Goal: Task Accomplishment & Management: Complete application form

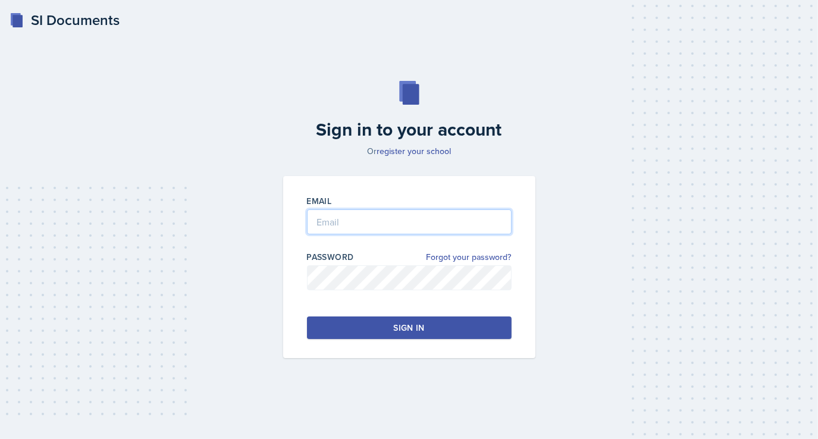
type input "[EMAIL_ADDRESS][DOMAIN_NAME]"
click at [382, 320] on button "Sign in" at bounding box center [409, 327] width 205 height 23
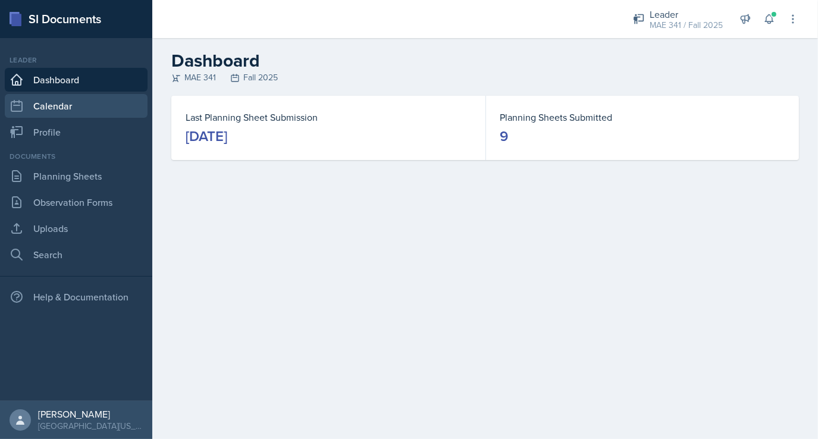
click at [22, 110] on icon at bounding box center [16, 106] width 11 height 11
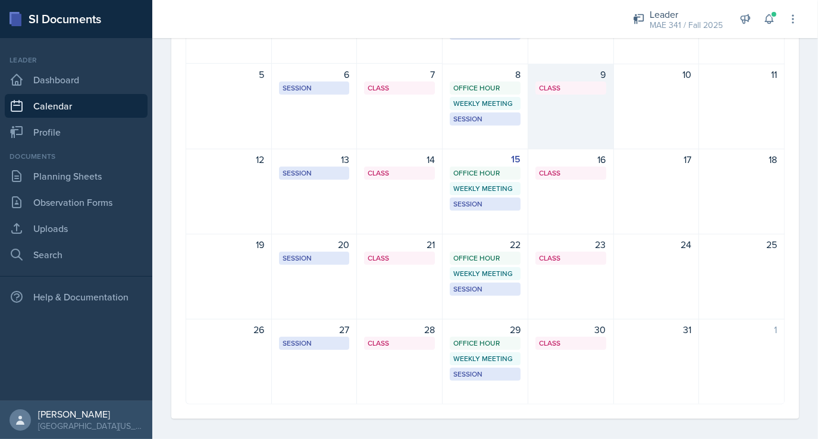
scroll to position [187, 0]
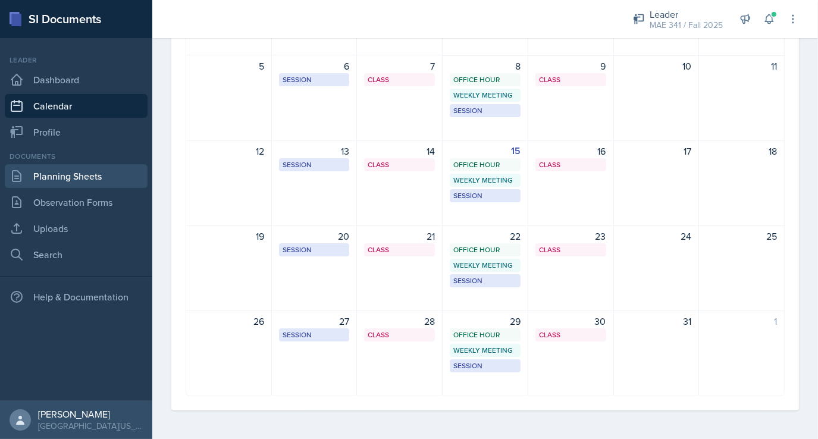
click at [90, 182] on link "Planning Sheets" at bounding box center [76, 176] width 143 height 24
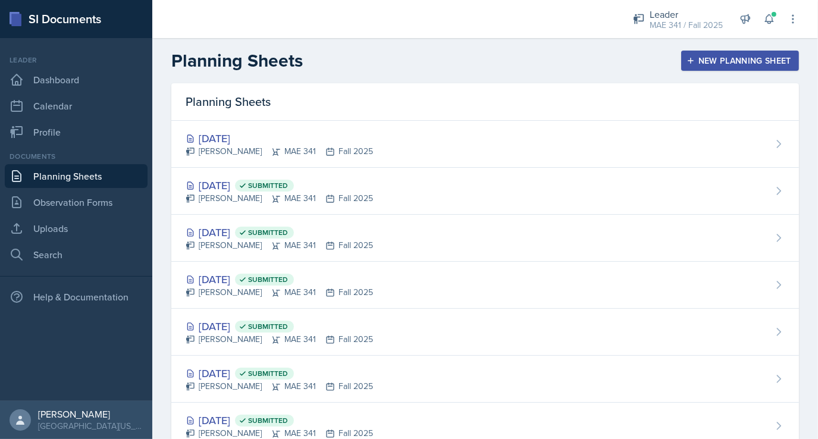
click at [730, 61] on div "New Planning Sheet" at bounding box center [740, 61] width 102 height 10
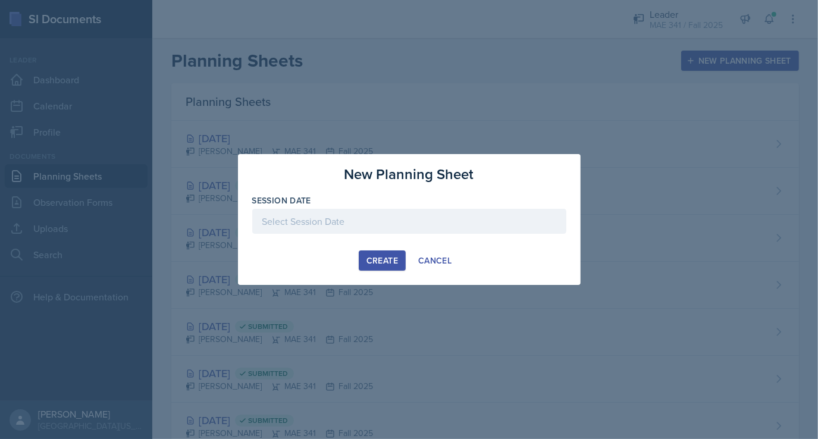
click at [346, 222] on div at bounding box center [409, 221] width 314 height 25
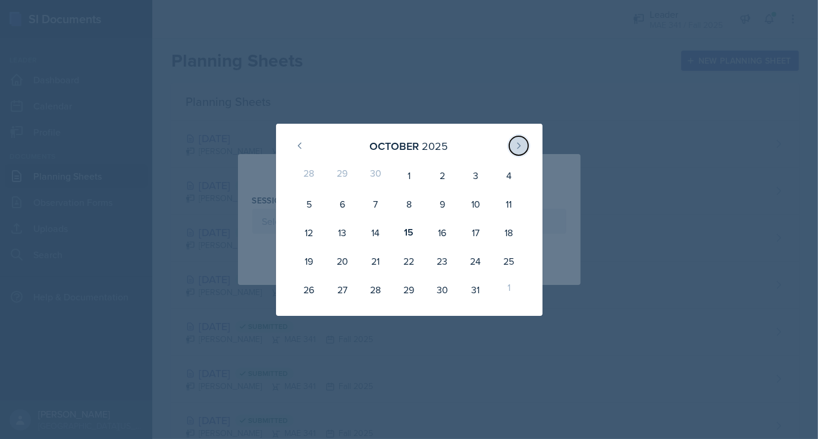
click at [515, 148] on icon at bounding box center [519, 146] width 10 height 10
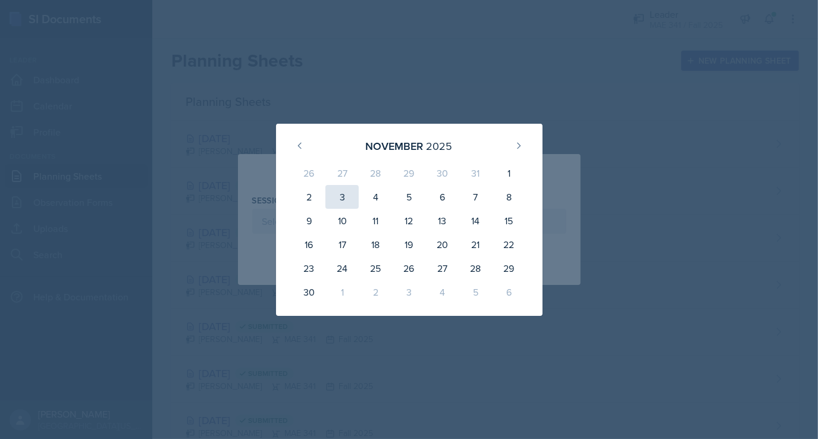
click at [339, 191] on div "3" at bounding box center [341, 197] width 33 height 24
type input "[DATE]"
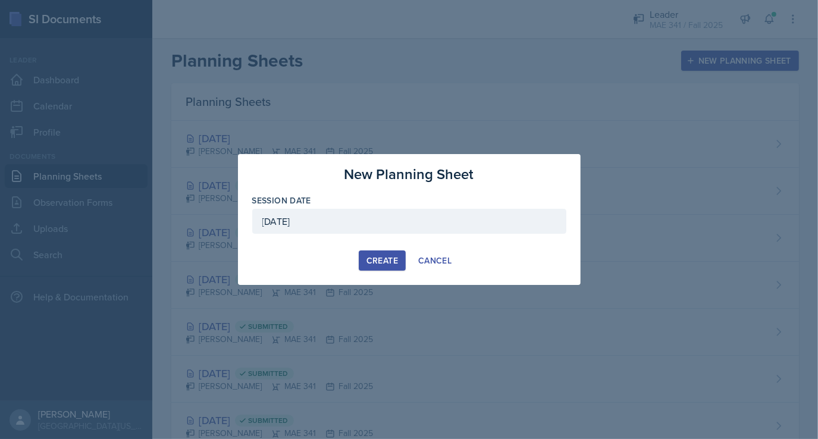
click at [384, 259] on div "Create" at bounding box center [382, 261] width 32 height 10
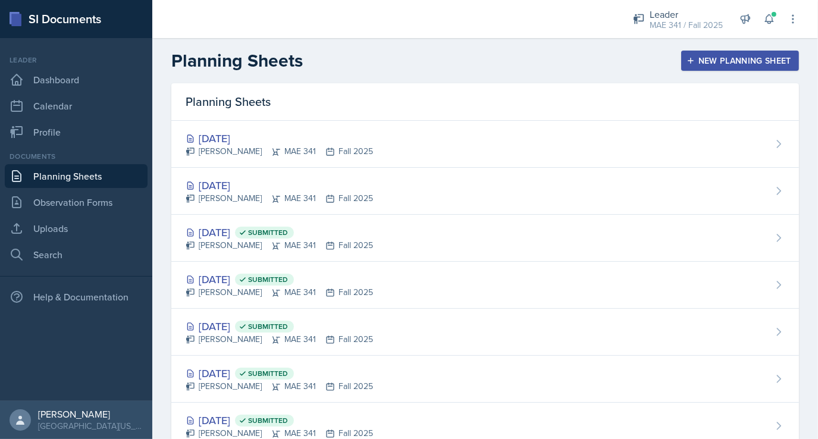
click at [383, 64] on div "Planning Sheets New Planning Sheet" at bounding box center [485, 60] width 666 height 21
click at [708, 57] on div "New Planning Sheet" at bounding box center [740, 61] width 102 height 10
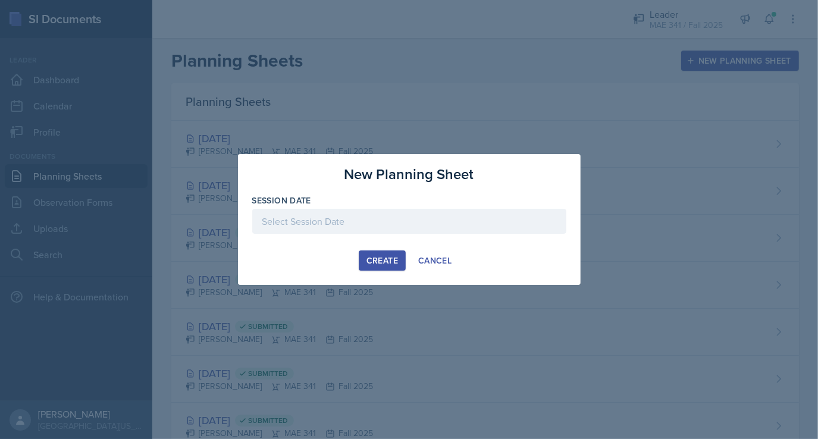
click at [301, 222] on div at bounding box center [409, 221] width 314 height 25
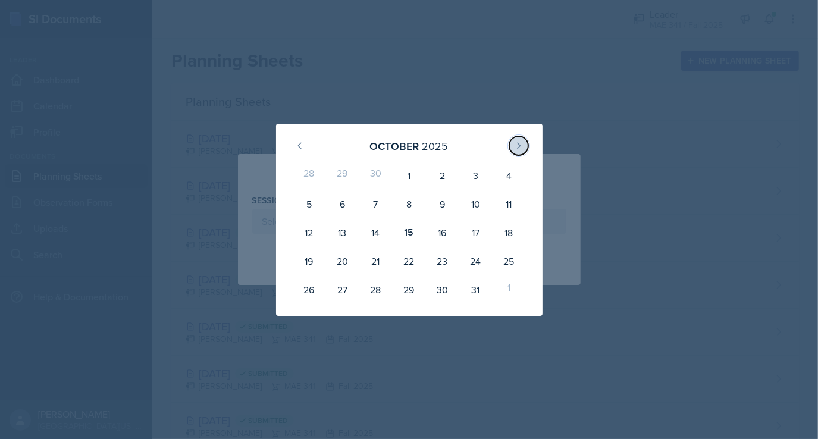
click at [516, 150] on button at bounding box center [518, 145] width 19 height 19
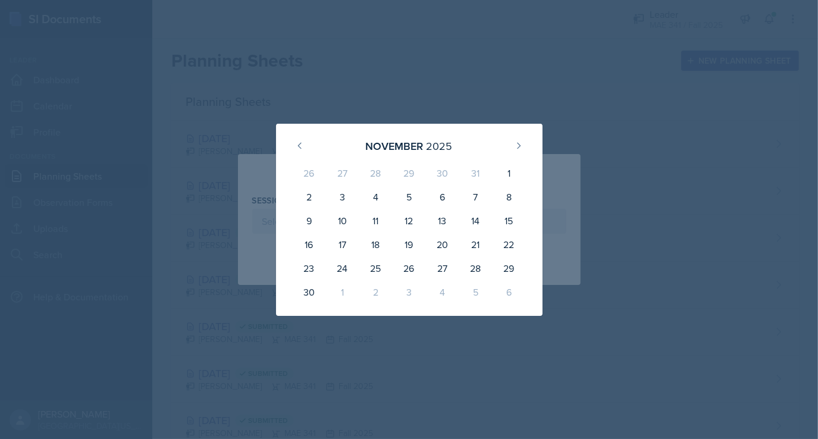
click at [314, 104] on div at bounding box center [409, 219] width 818 height 439
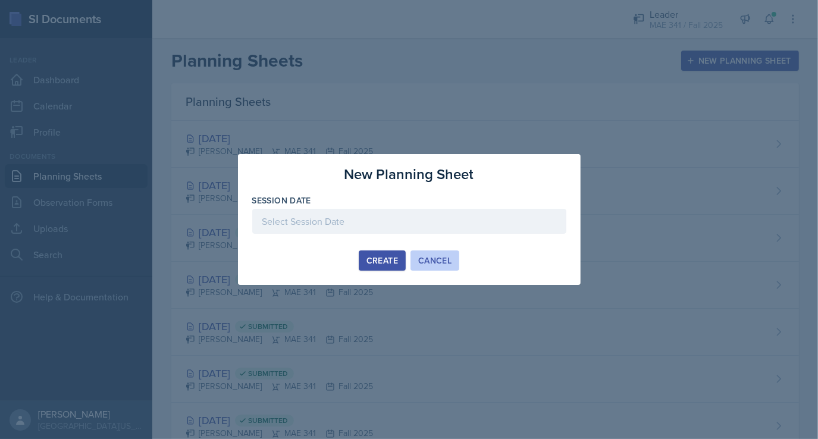
click at [443, 259] on div "Cancel" at bounding box center [434, 261] width 33 height 10
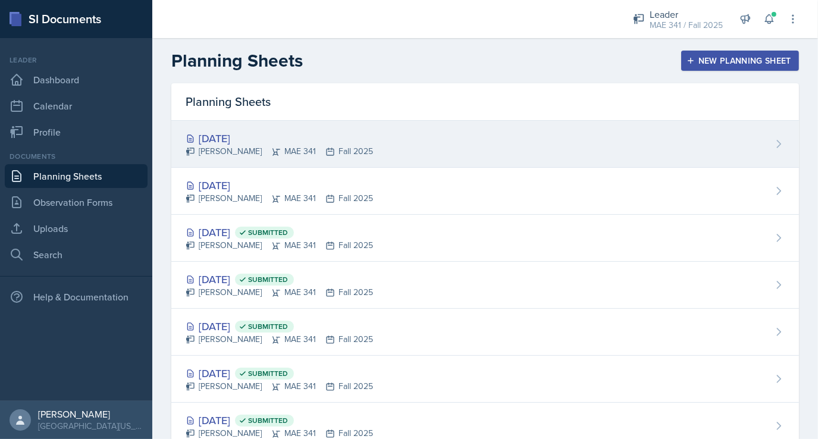
click at [653, 131] on div "[DATE] [PERSON_NAME] MAE 341 Fall 2025" at bounding box center [485, 144] width 628 height 47
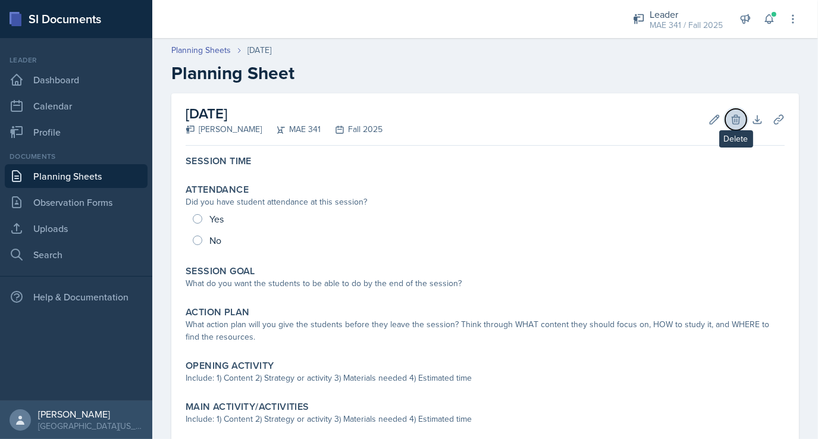
click at [730, 115] on icon at bounding box center [736, 120] width 12 height 12
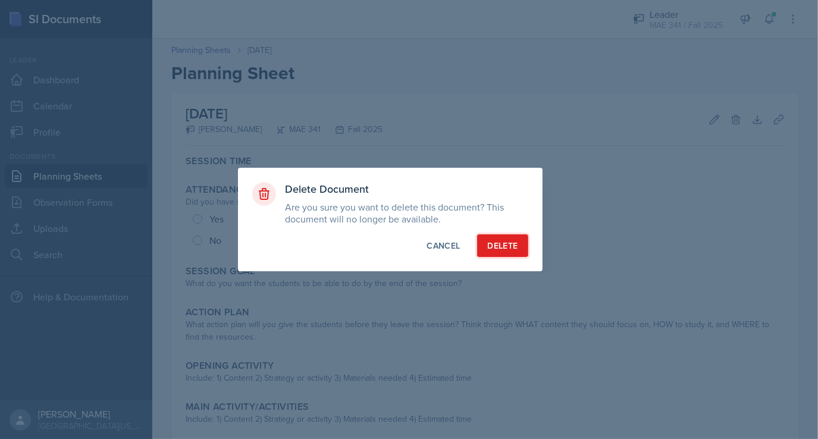
click at [500, 245] on div "Delete" at bounding box center [502, 246] width 30 height 12
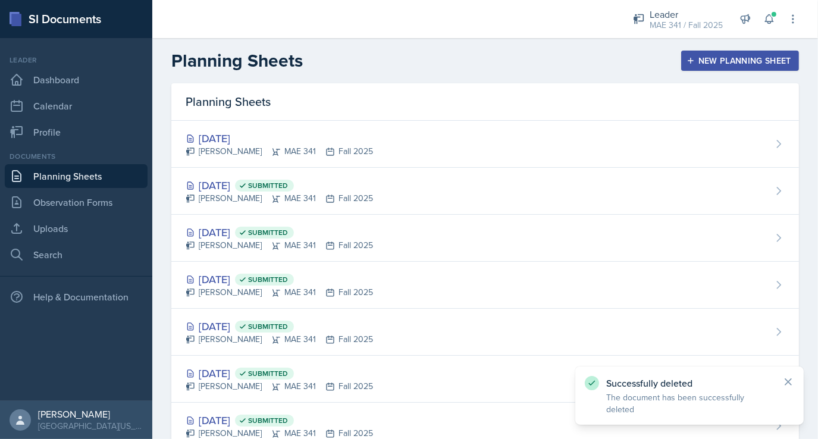
click at [744, 59] on div "New Planning Sheet" at bounding box center [740, 61] width 102 height 10
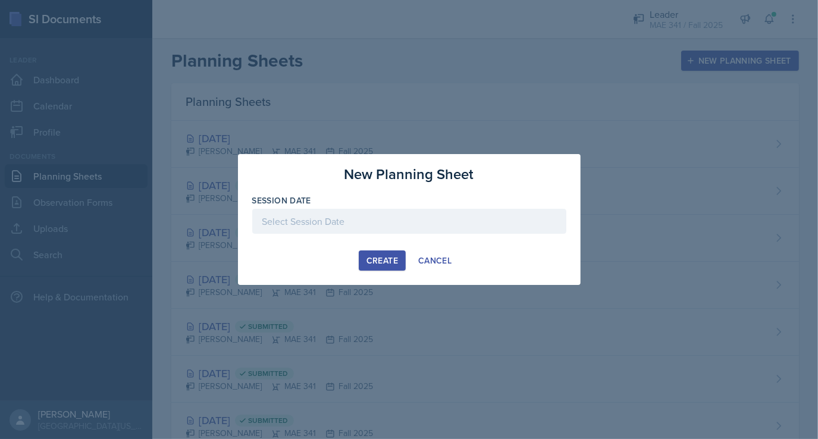
click at [362, 228] on div at bounding box center [409, 221] width 314 height 25
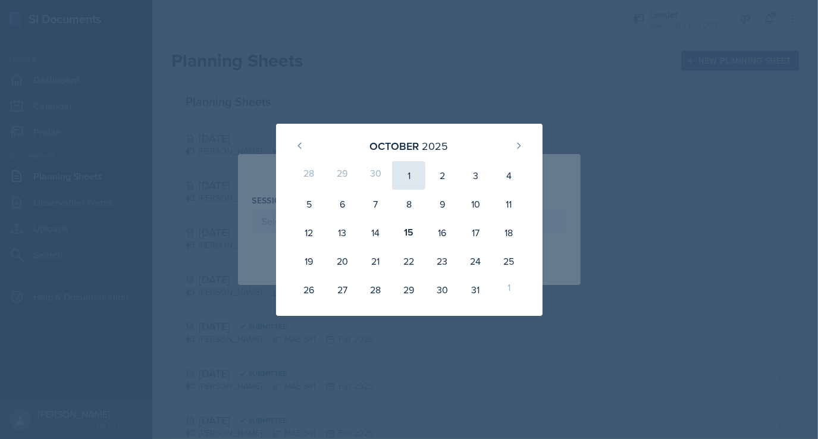
click at [409, 174] on div "1" at bounding box center [408, 175] width 33 height 29
type input "[DATE]"
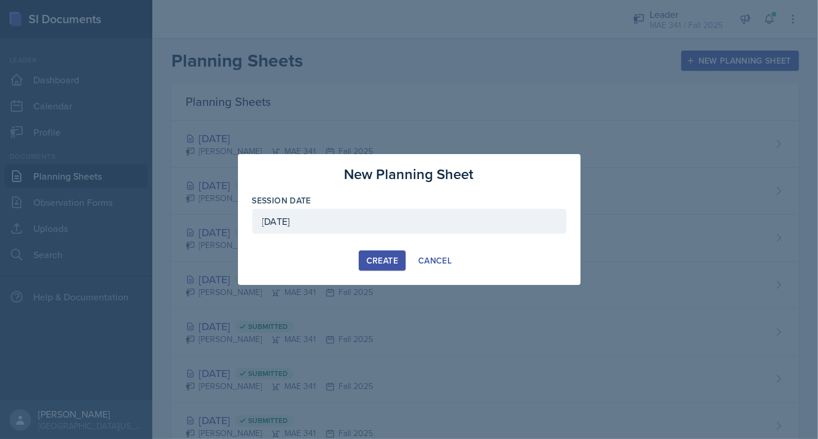
click at [373, 259] on div "Create" at bounding box center [382, 261] width 32 height 10
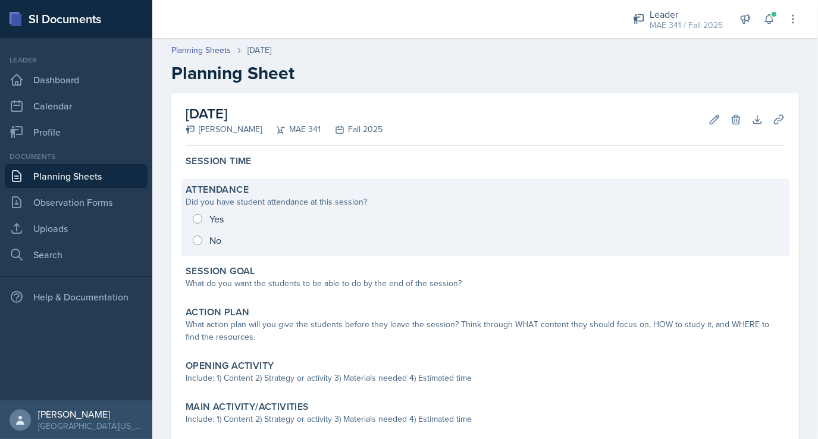
click at [197, 241] on div "Yes No" at bounding box center [485, 229] width 599 height 43
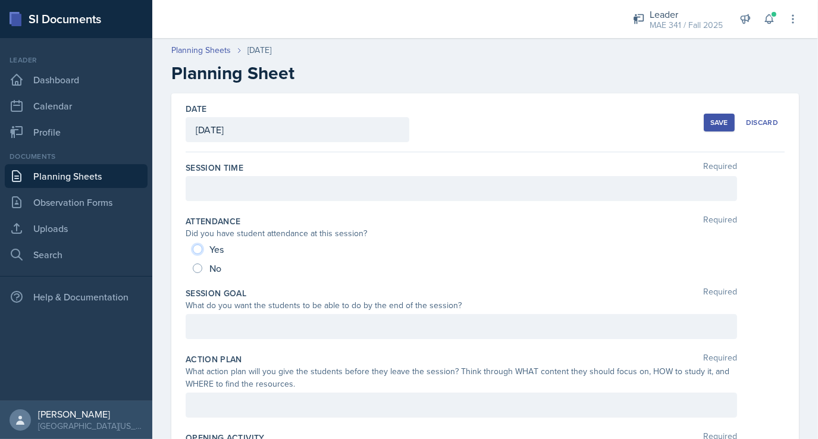
click at [199, 248] on input "Yes" at bounding box center [198, 249] width 10 height 10
radio input "true"
click at [209, 187] on div at bounding box center [461, 188] width 551 height 25
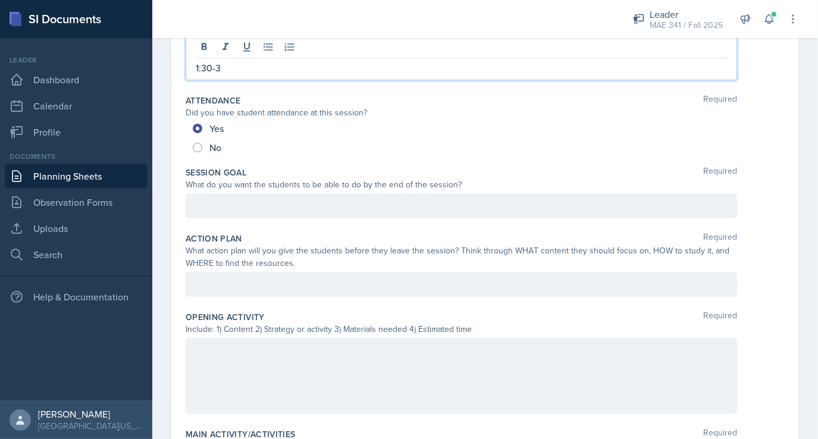
click at [245, 202] on p at bounding box center [461, 206] width 531 height 14
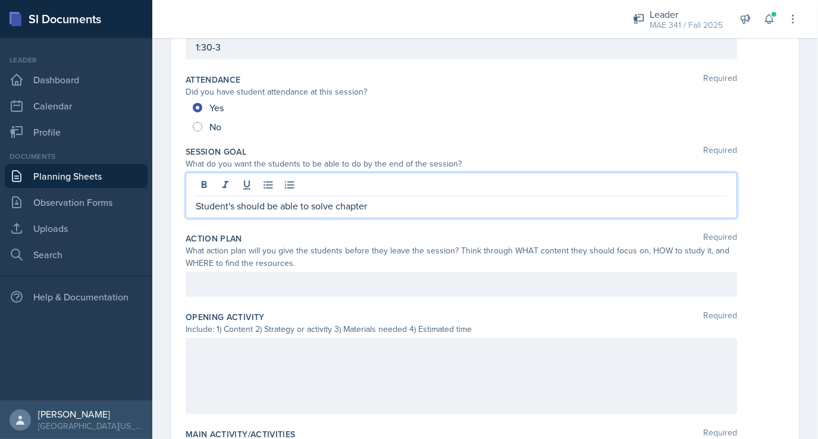
click at [265, 206] on p "Student's should be able to solve chapter" at bounding box center [461, 206] width 531 height 14
click at [368, 206] on p "Student's will be able to solve chapter" at bounding box center [461, 206] width 531 height 14
click at [255, 284] on div at bounding box center [461, 284] width 551 height 25
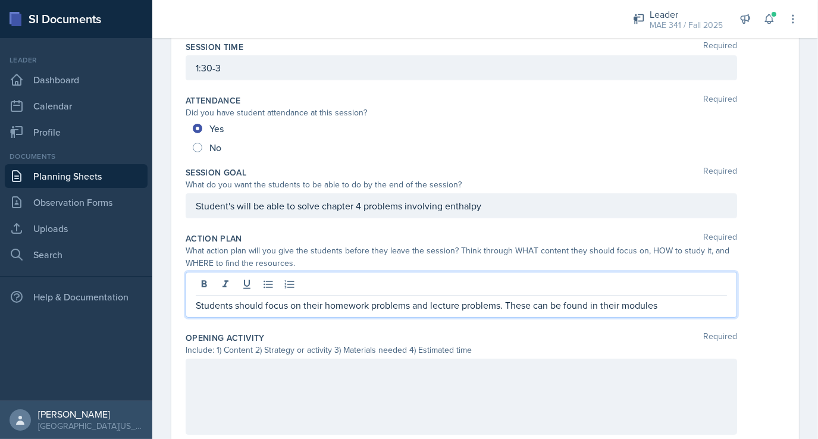
click at [257, 402] on div at bounding box center [461, 397] width 551 height 76
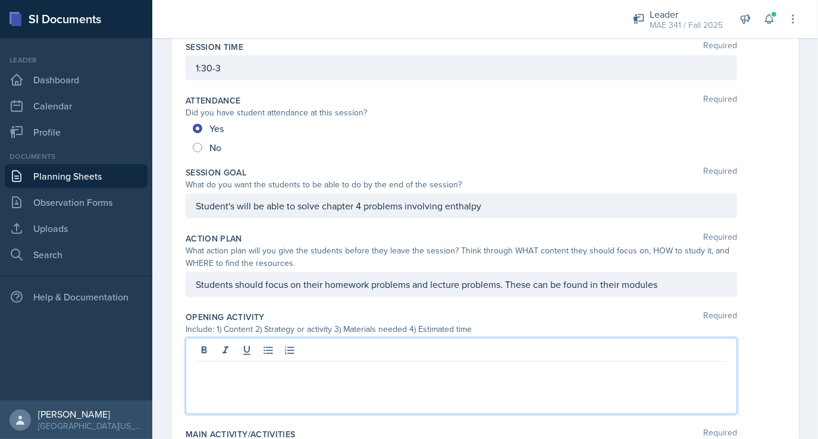
scroll to position [142, 0]
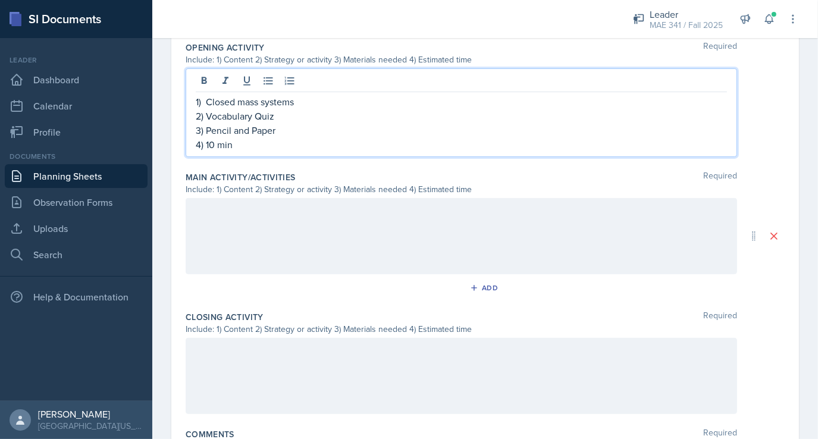
click at [236, 224] on div at bounding box center [461, 236] width 551 height 76
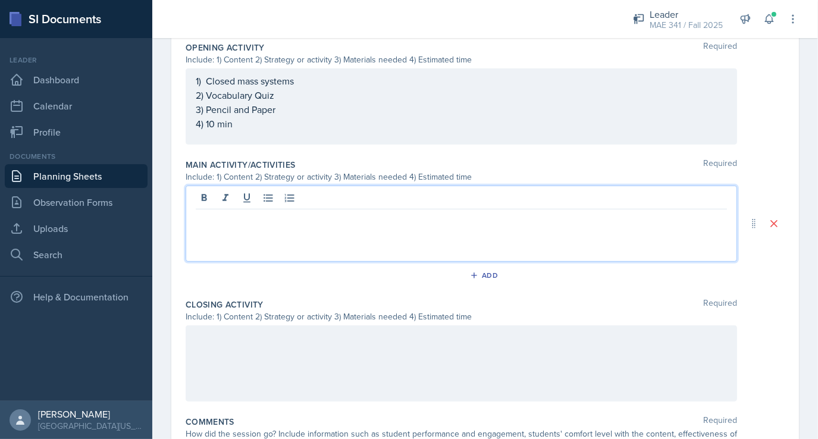
scroll to position [410, 0]
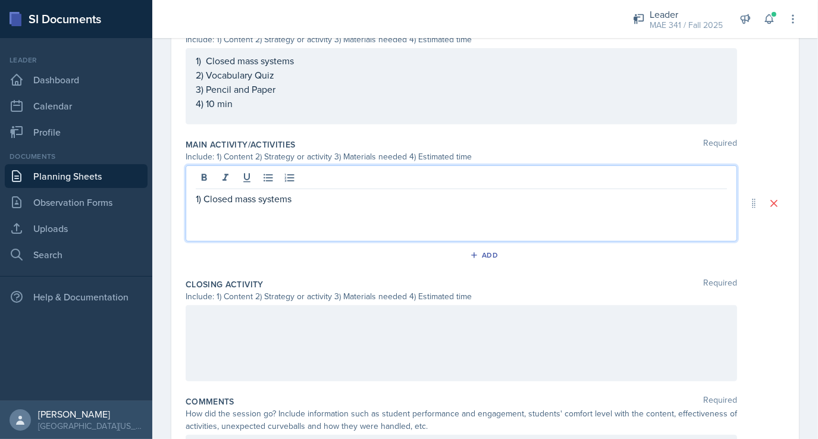
click at [237, 337] on div at bounding box center [461, 343] width 551 height 76
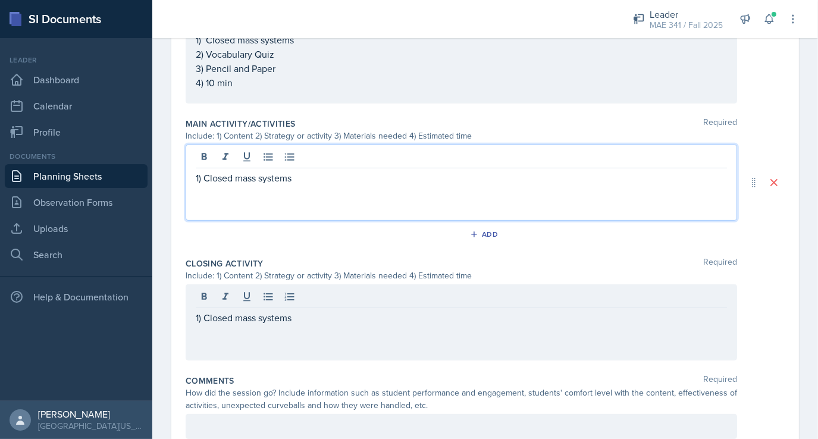
click at [295, 158] on div "1) Closed mass systems" at bounding box center [461, 183] width 551 height 76
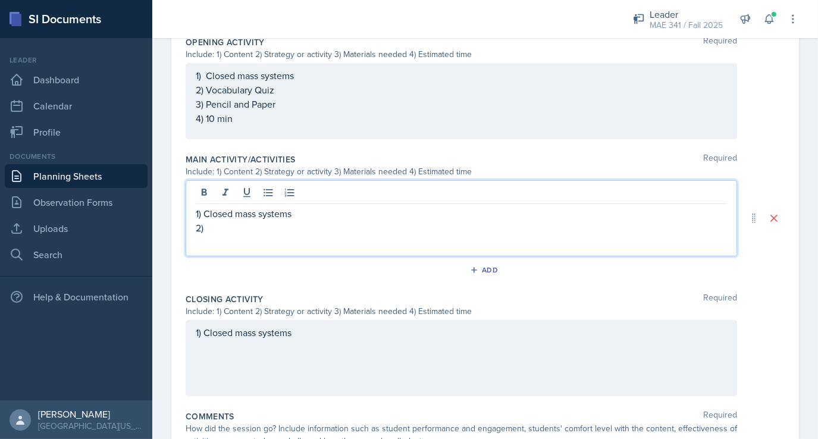
scroll to position [395, 0]
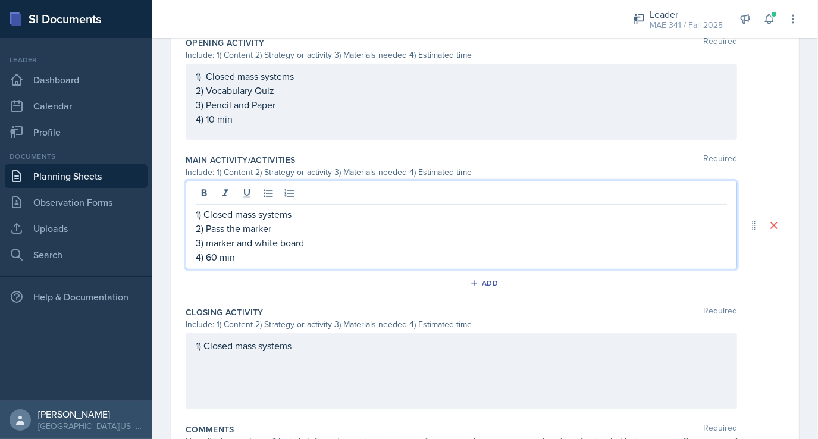
click at [334, 356] on div "1) Closed mass systems" at bounding box center [461, 371] width 551 height 76
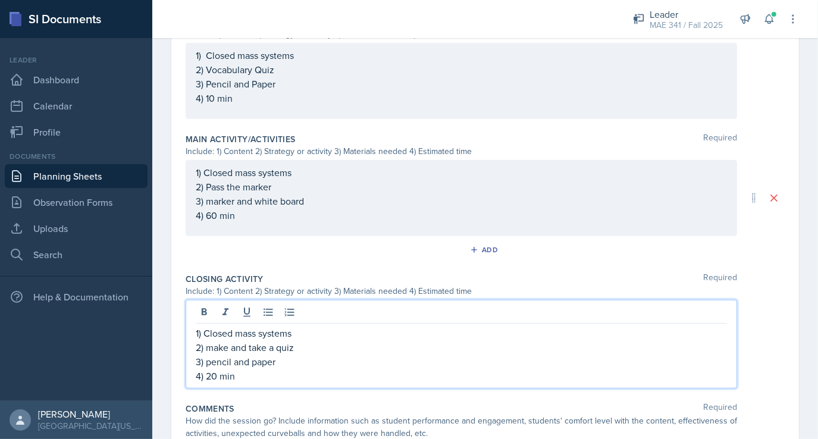
scroll to position [489, 0]
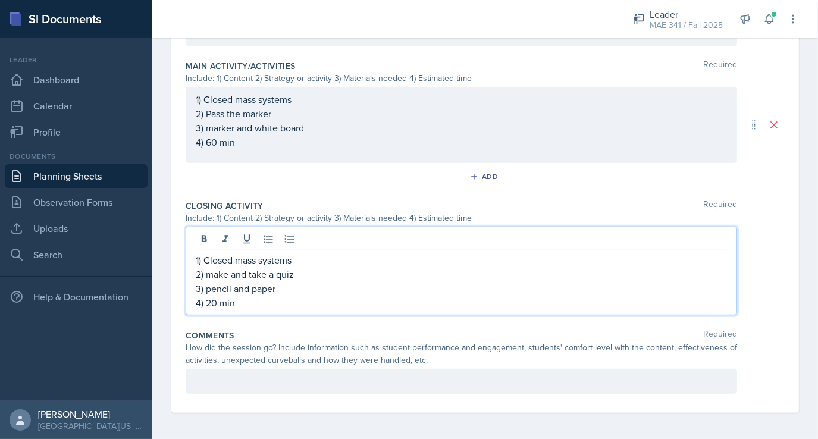
click at [284, 366] on div "Comments Required How did the session go? Include information such as student p…" at bounding box center [485, 364] width 599 height 79
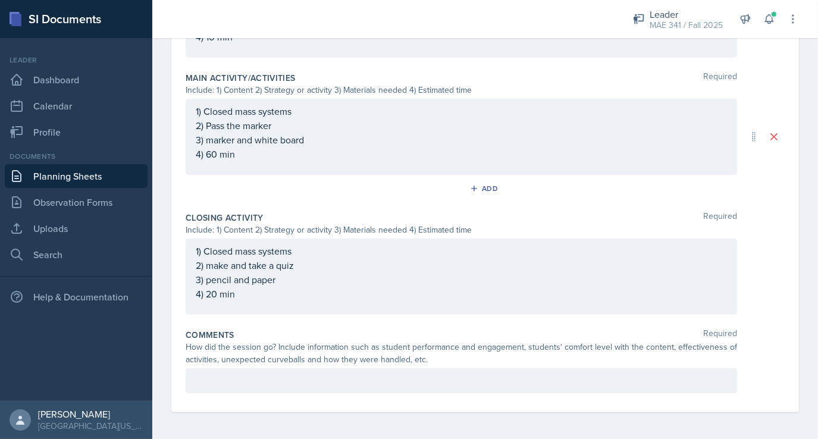
click at [303, 384] on p at bounding box center [461, 381] width 531 height 14
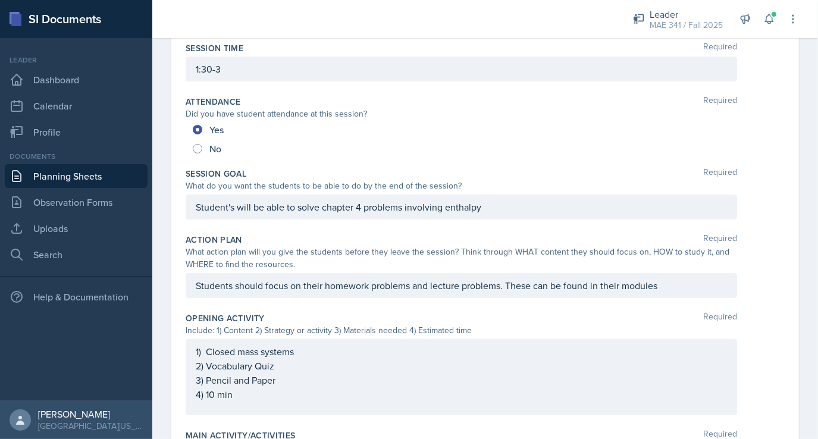
scroll to position [0, 0]
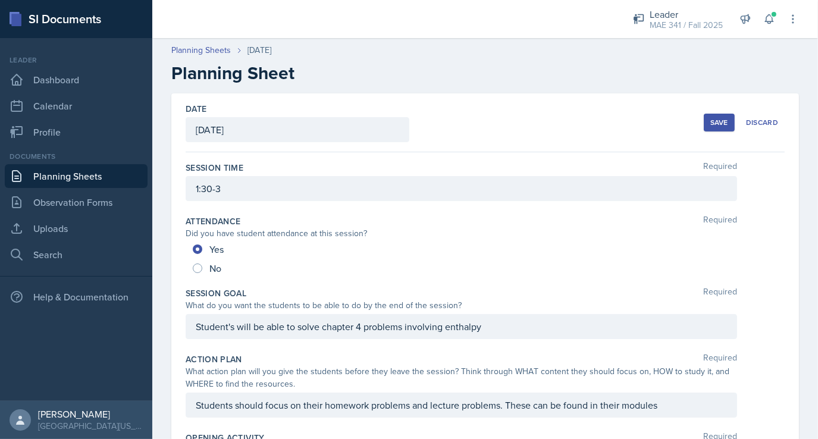
click at [713, 121] on div "Save" at bounding box center [719, 123] width 18 height 10
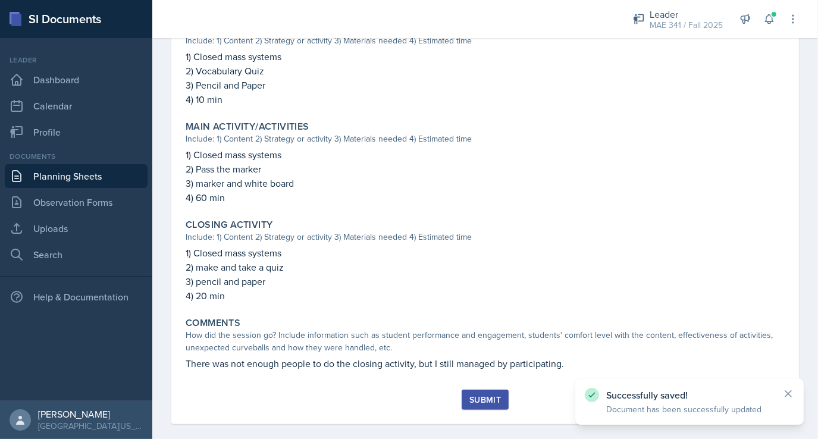
scroll to position [393, 0]
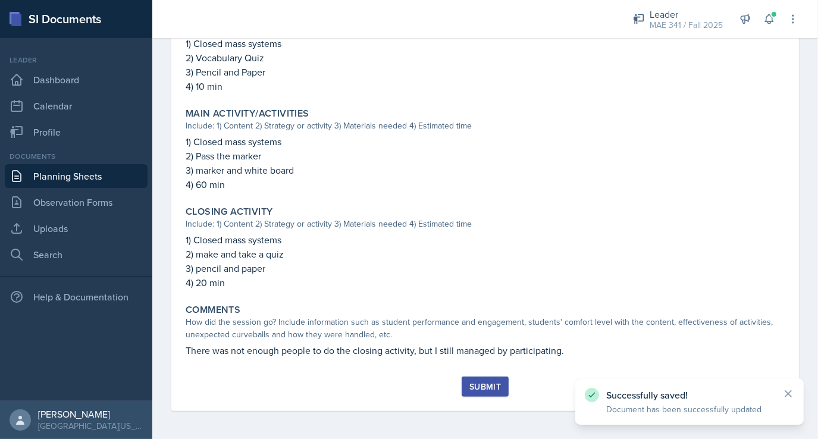
click at [491, 394] on button "Submit" at bounding box center [485, 387] width 47 height 20
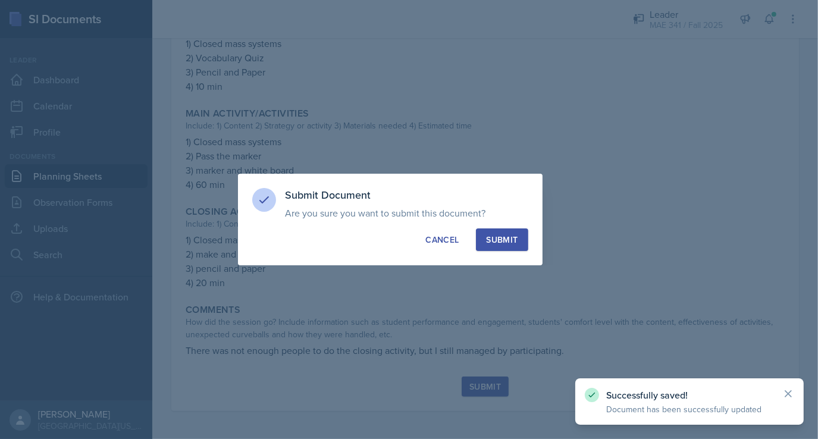
click at [510, 235] on div "Submit" at bounding box center [502, 240] width 32 height 12
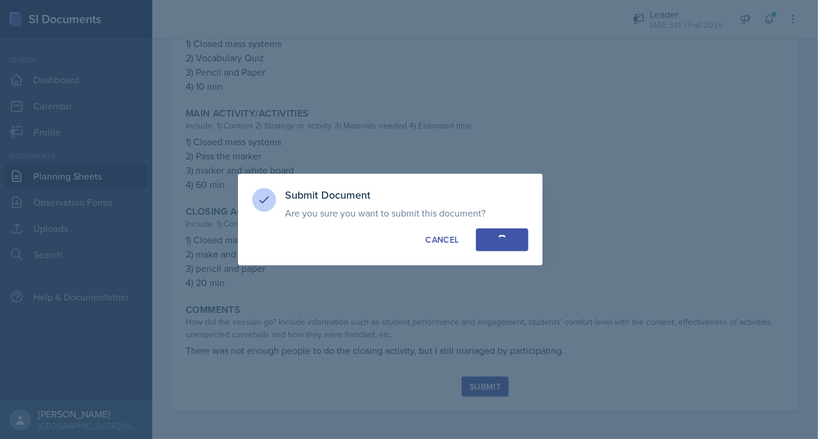
radio input "true"
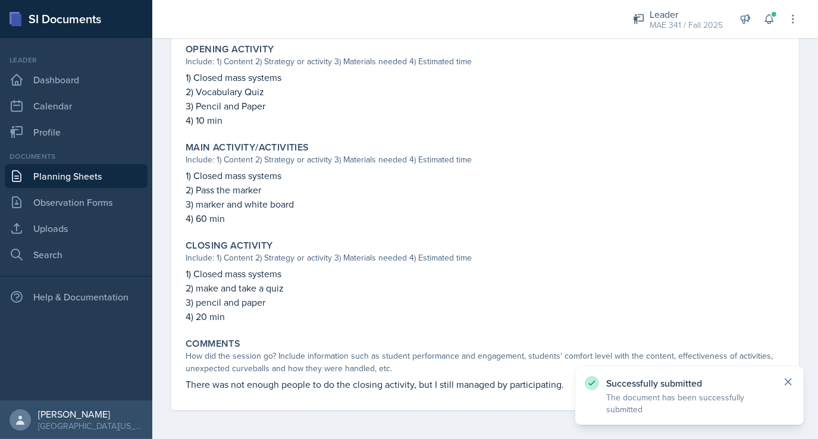
click at [788, 381] on icon at bounding box center [788, 382] width 6 height 6
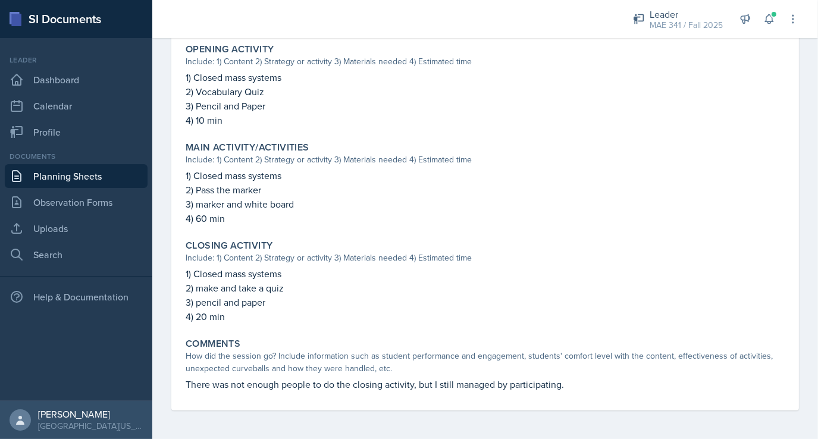
scroll to position [0, 0]
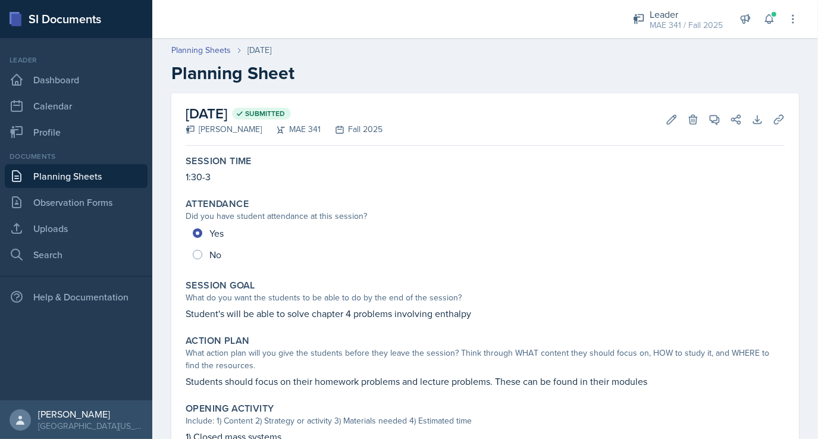
click at [37, 179] on link "Planning Sheets" at bounding box center [76, 176] width 143 height 24
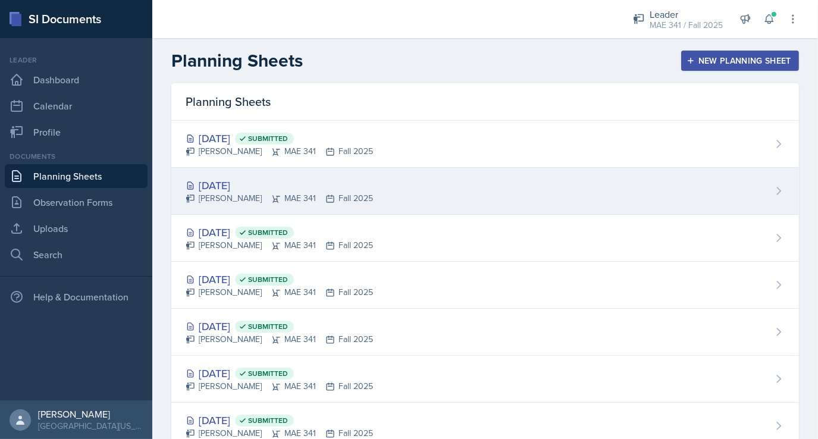
click at [363, 189] on div "[DATE]" at bounding box center [279, 185] width 187 height 16
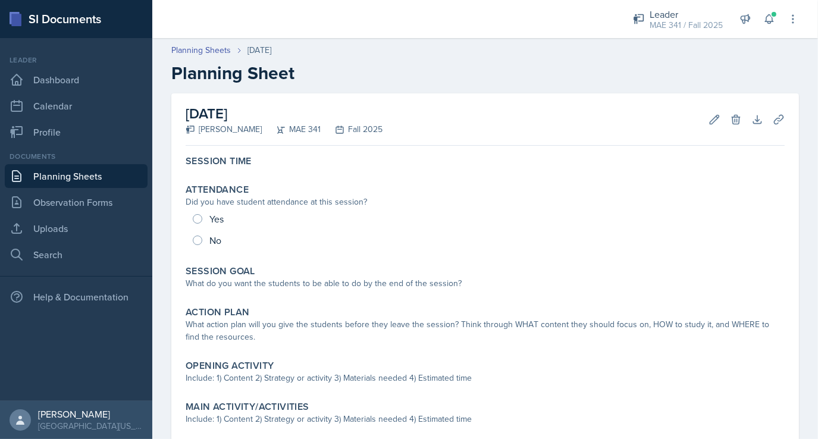
drag, startPoint x: 363, startPoint y: 189, endPoint x: 180, endPoint y: 205, distance: 184.0
click at [180, 205] on div "[DATE] [PERSON_NAME] MAE 341 Fall 2025 Edit Delete Download Uploads Autosaving …" at bounding box center [485, 334] width 628 height 482
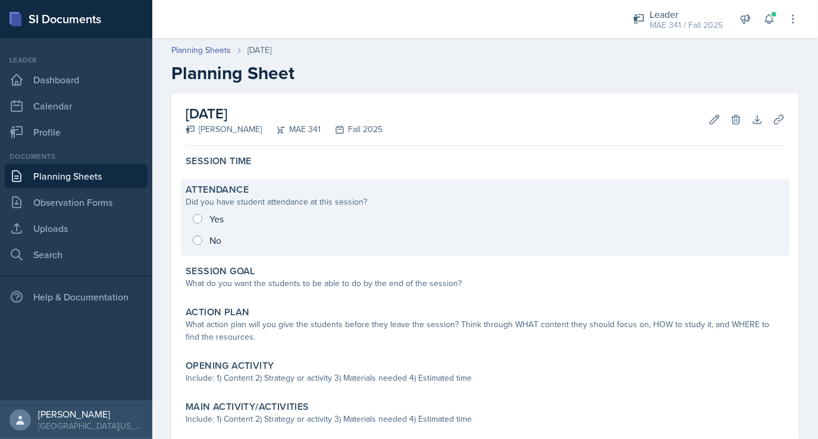
click at [196, 242] on div "Yes No" at bounding box center [485, 229] width 599 height 43
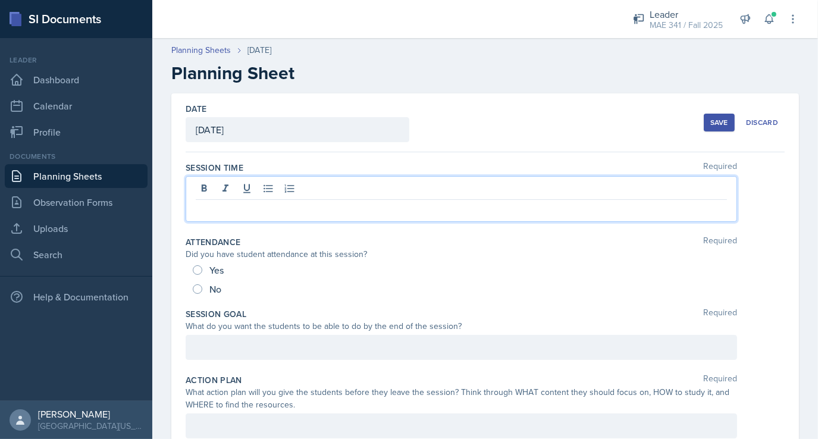
click at [205, 194] on div at bounding box center [461, 199] width 551 height 46
click at [196, 287] on input "No" at bounding box center [198, 289] width 10 height 10
radio input "true"
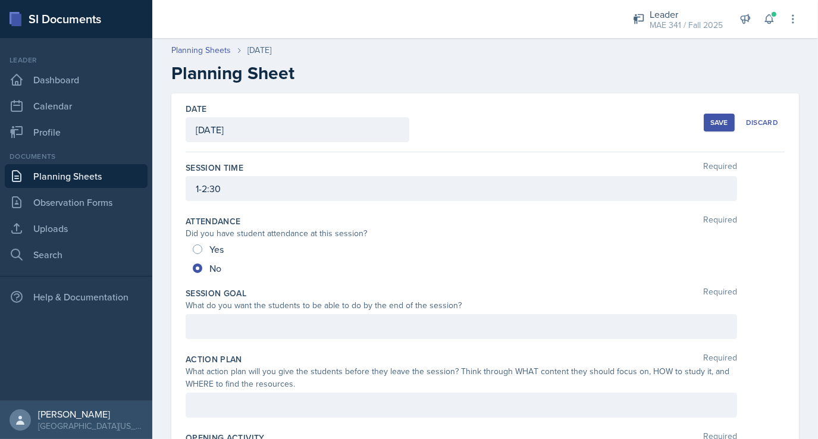
click at [208, 325] on div at bounding box center [461, 326] width 551 height 25
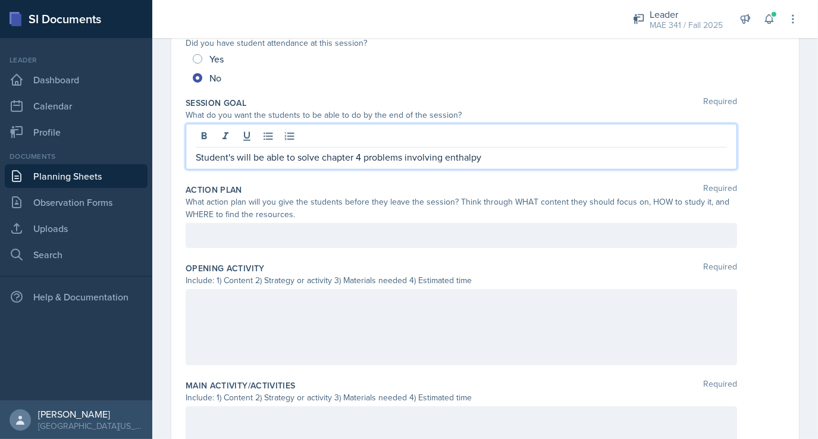
click at [208, 243] on p at bounding box center [461, 235] width 531 height 14
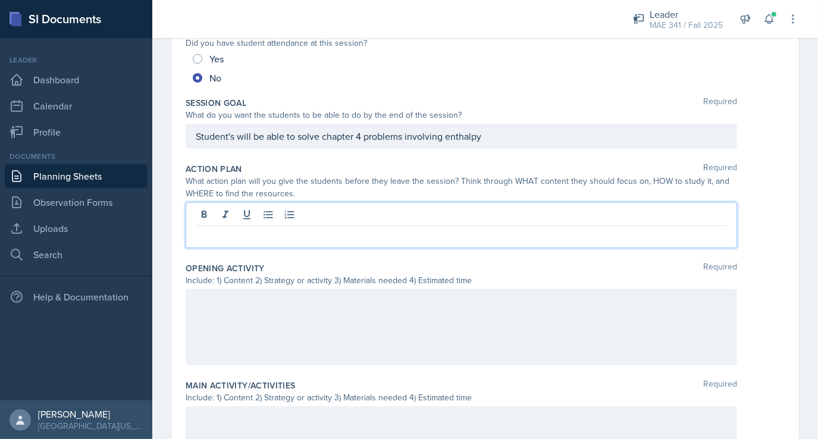
scroll to position [170, 0]
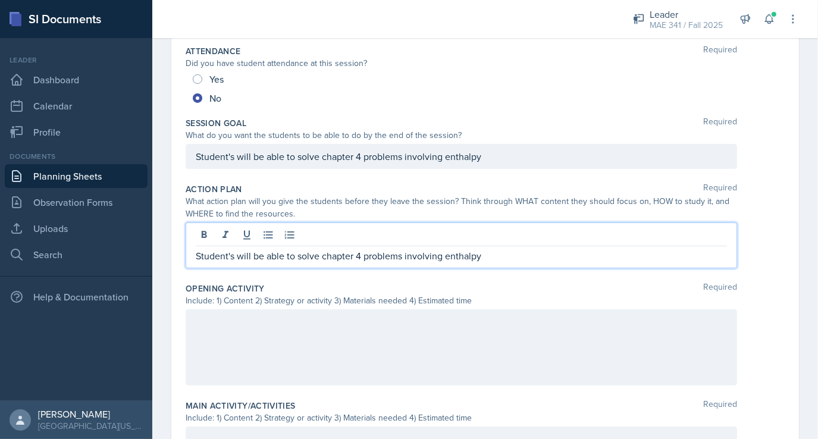
click at [286, 325] on div at bounding box center [461, 347] width 551 height 76
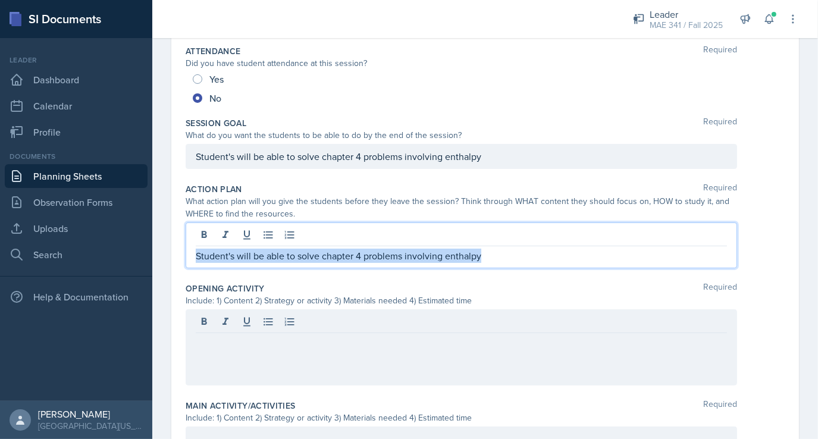
drag, startPoint x: 497, startPoint y: 254, endPoint x: 186, endPoint y: 245, distance: 311.2
click at [186, 245] on div "Student's will be able to solve chapter 4 problems involving enthalpy" at bounding box center [461, 245] width 551 height 46
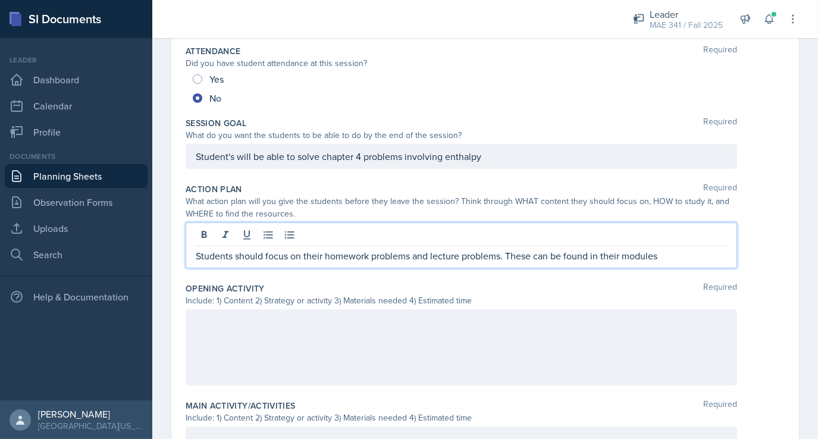
click at [253, 339] on div at bounding box center [461, 347] width 551 height 76
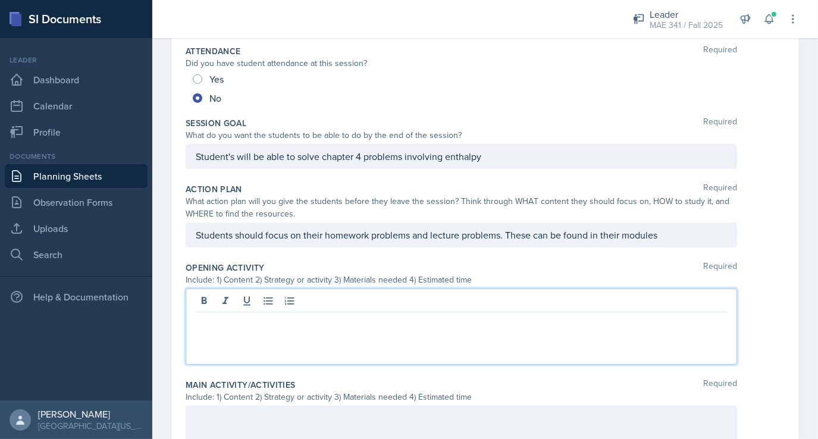
scroll to position [190, 0]
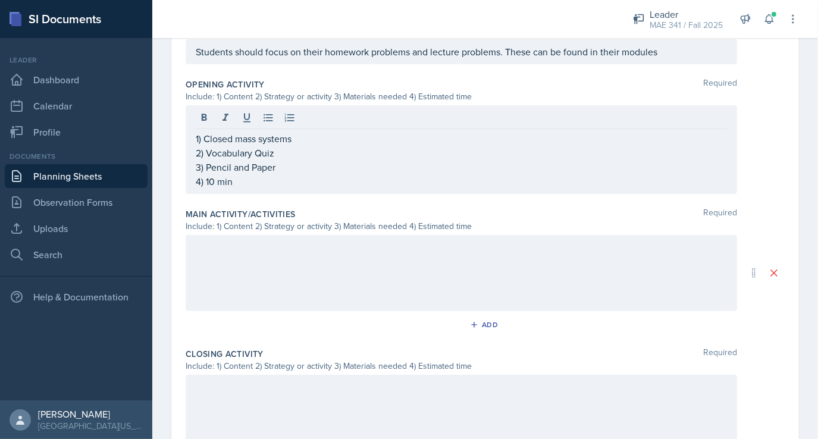
click at [262, 235] on div at bounding box center [461, 273] width 551 height 76
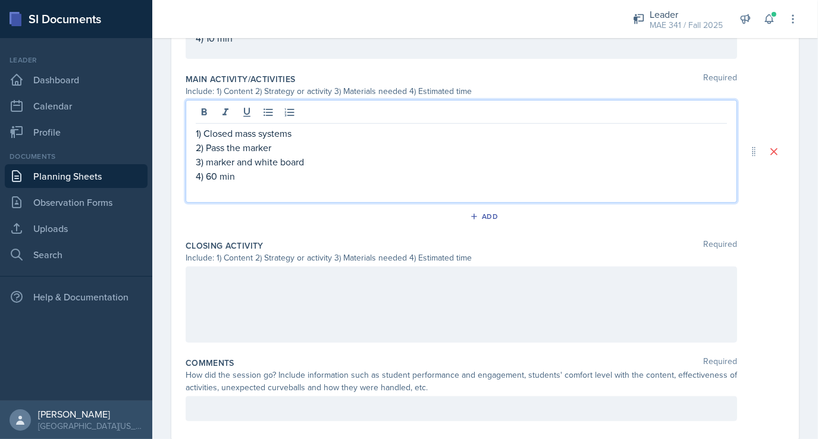
click at [246, 280] on p at bounding box center [461, 279] width 531 height 14
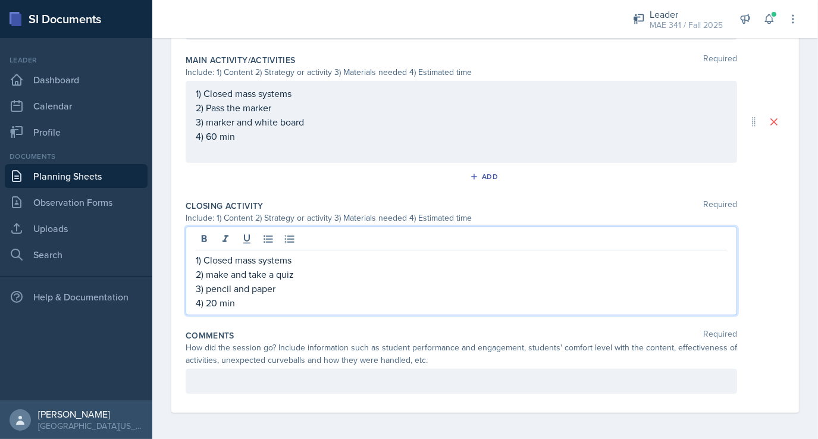
click at [217, 376] on p at bounding box center [461, 381] width 531 height 14
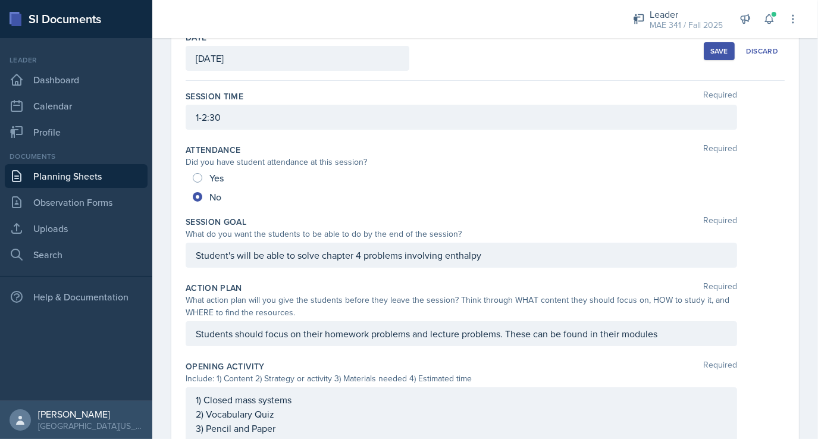
scroll to position [0, 0]
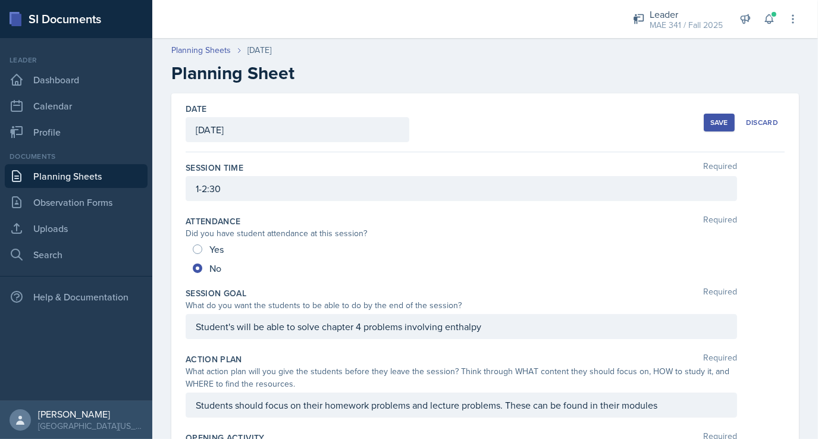
click at [715, 117] on button "Save" at bounding box center [719, 123] width 31 height 18
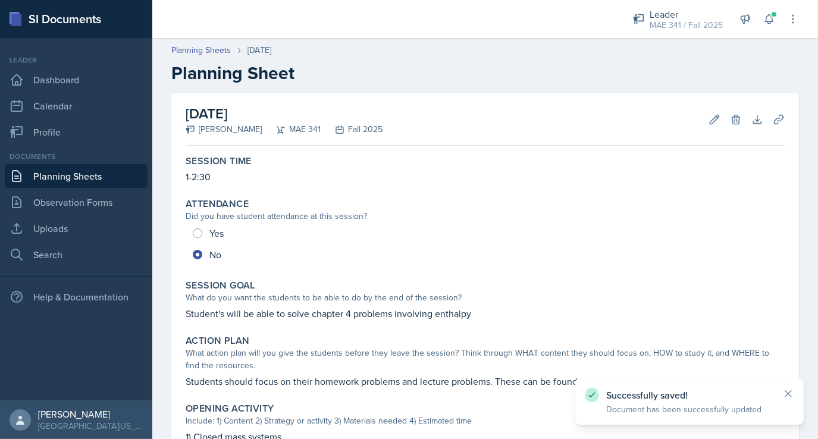
scroll to position [405, 0]
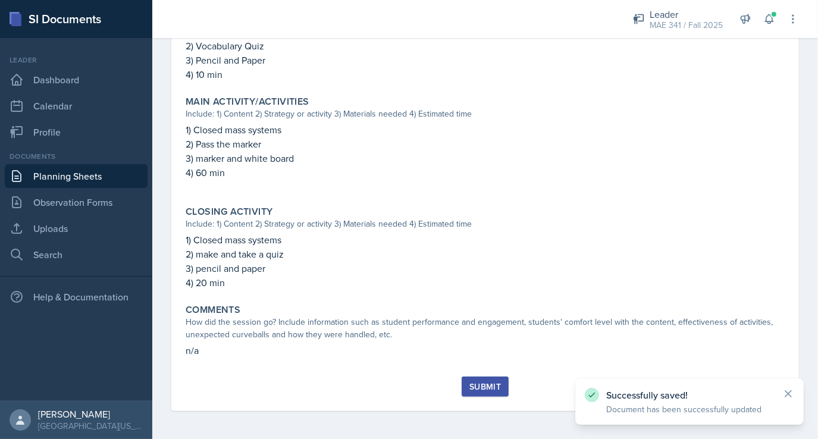
click at [472, 382] on div "Submit" at bounding box center [485, 387] width 32 height 10
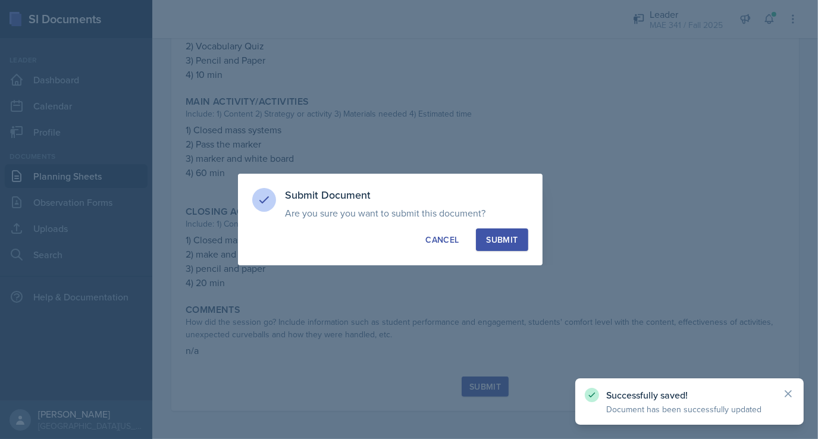
click at [498, 244] on div "Submit" at bounding box center [502, 240] width 32 height 12
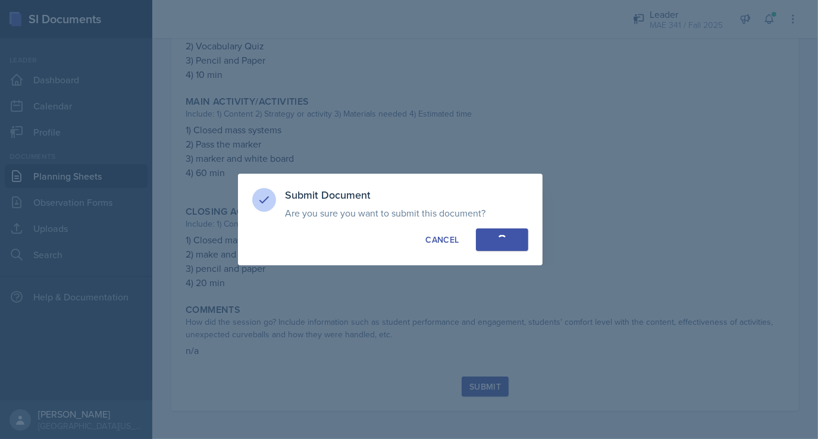
radio input "true"
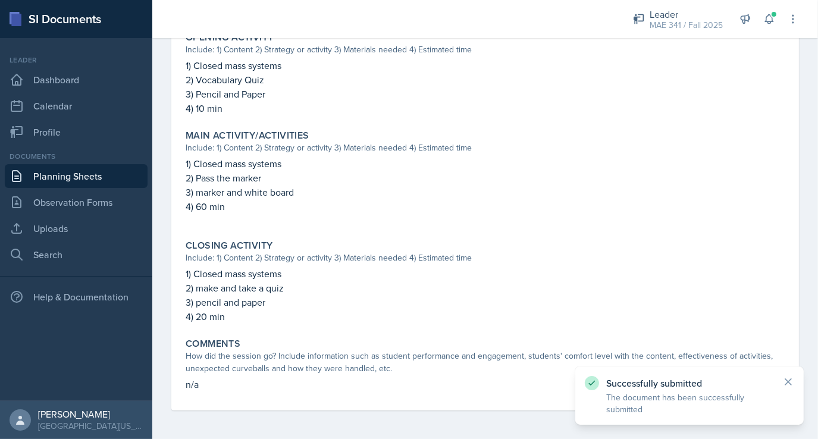
scroll to position [0, 0]
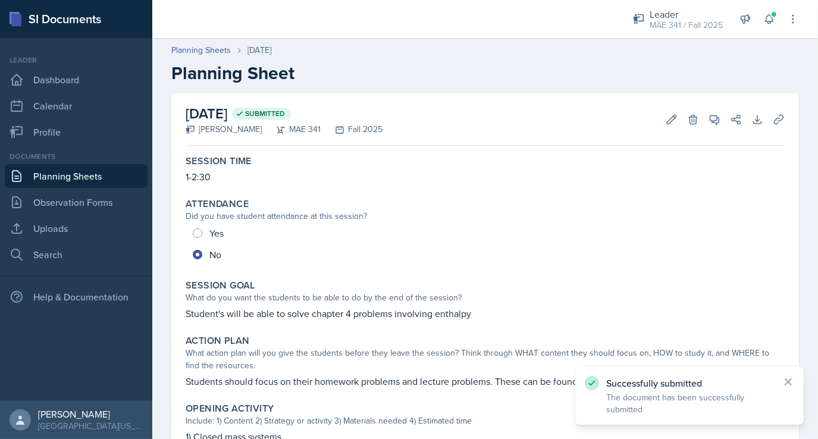
click at [79, 176] on link "Planning Sheets" at bounding box center [76, 176] width 143 height 24
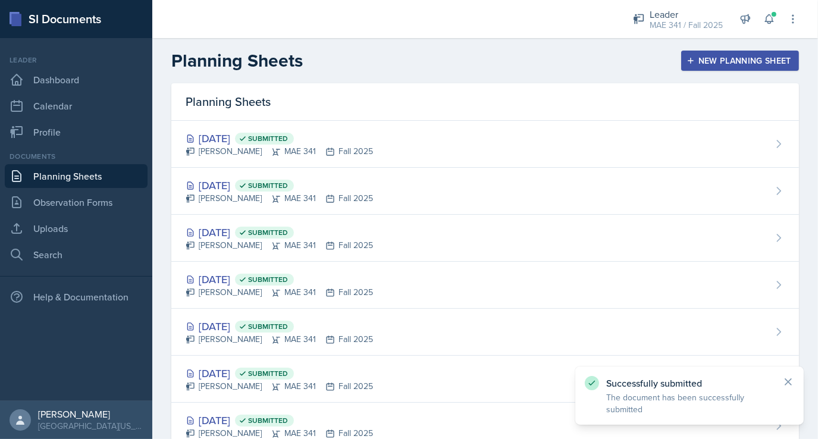
click at [710, 60] on div "New Planning Sheet" at bounding box center [740, 61] width 102 height 10
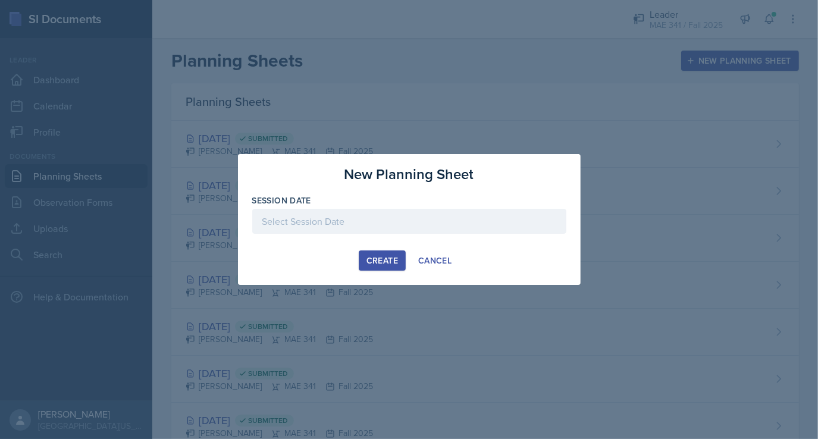
click at [291, 221] on div at bounding box center [409, 221] width 314 height 25
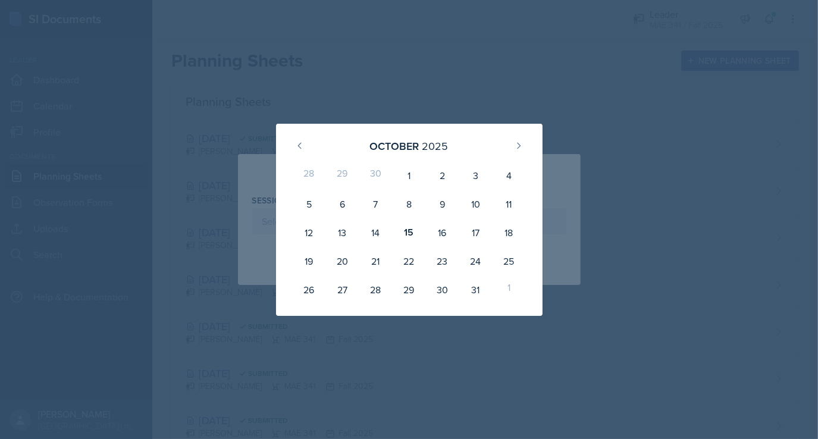
click at [329, 78] on div at bounding box center [409, 219] width 818 height 439
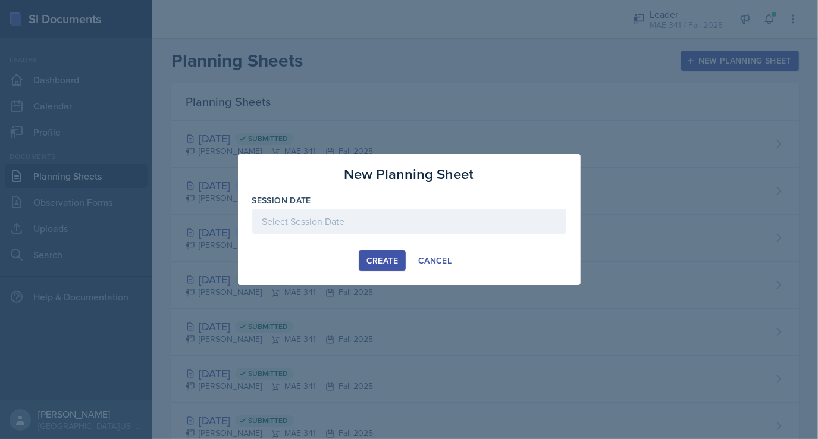
click at [387, 224] on div at bounding box center [409, 221] width 314 height 25
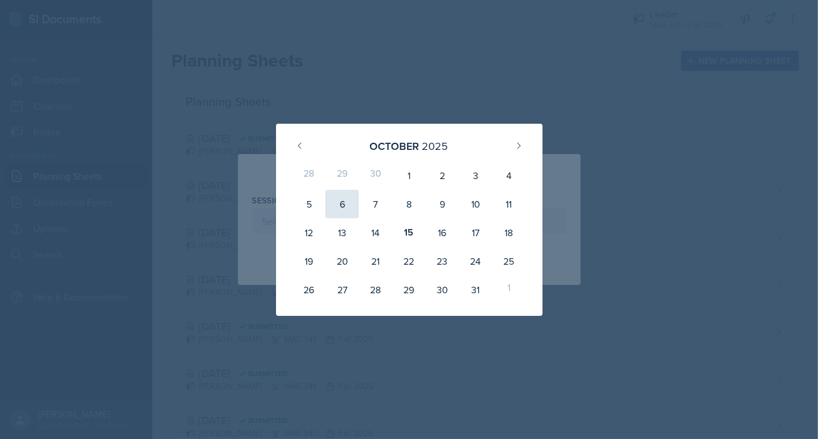
click at [344, 203] on div "6" at bounding box center [341, 204] width 33 height 29
type input "[DATE]"
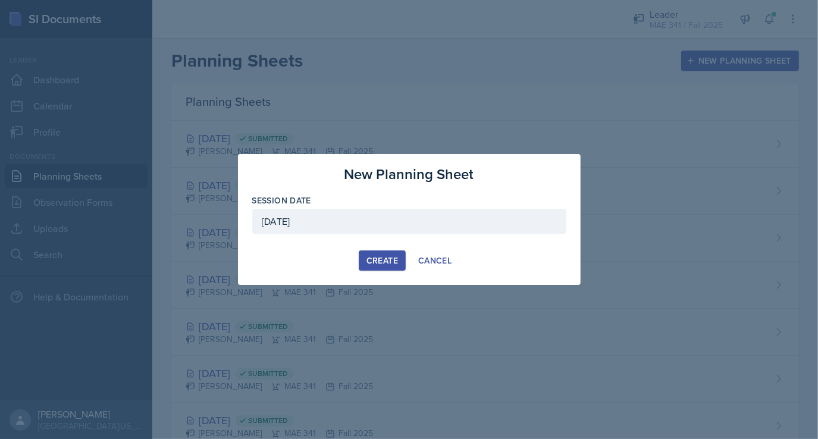
click at [386, 259] on div "Create" at bounding box center [382, 261] width 32 height 10
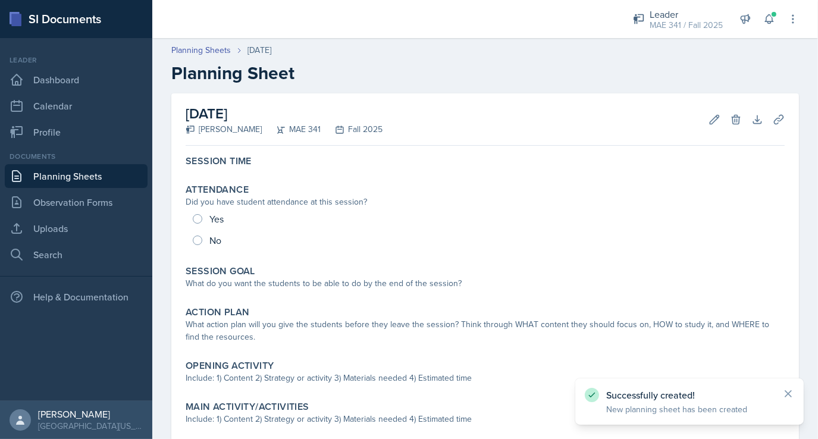
click at [36, 177] on link "Planning Sheets" at bounding box center [76, 176] width 143 height 24
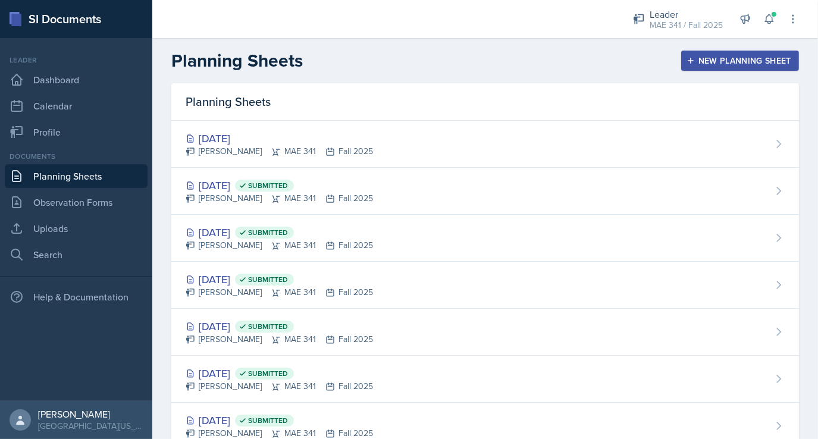
click at [389, 67] on div "Planning Sheets New Planning Sheet" at bounding box center [485, 60] width 666 height 21
click at [700, 58] on div "New Planning Sheet" at bounding box center [740, 61] width 102 height 10
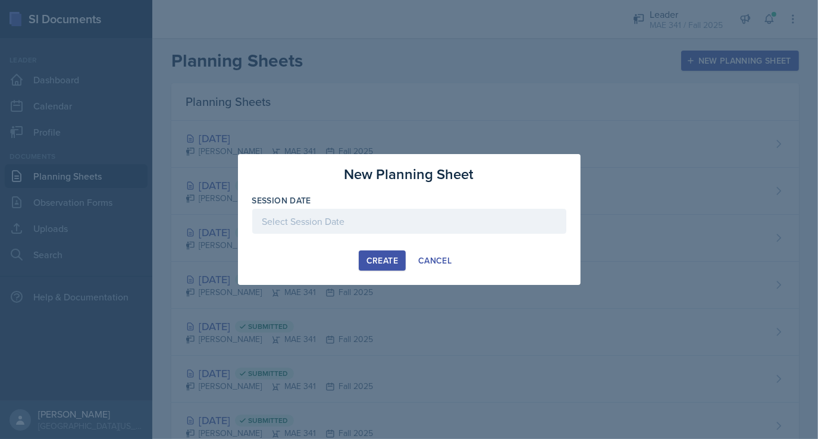
click at [288, 224] on div at bounding box center [409, 221] width 314 height 25
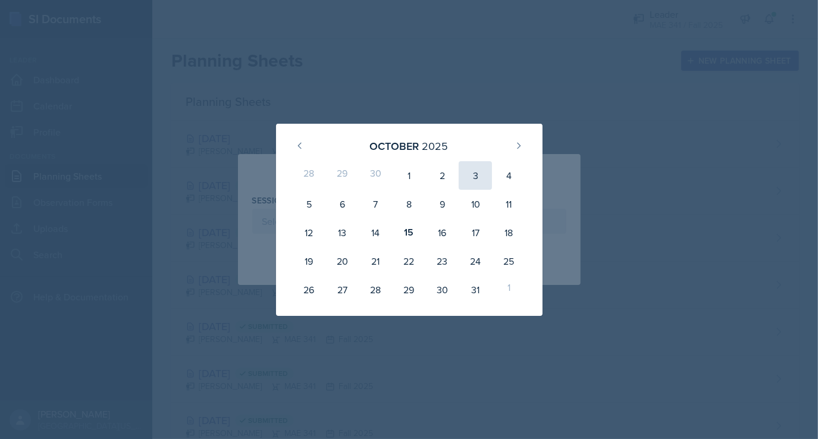
click at [463, 179] on div "3" at bounding box center [475, 175] width 33 height 29
type input "[DATE]"
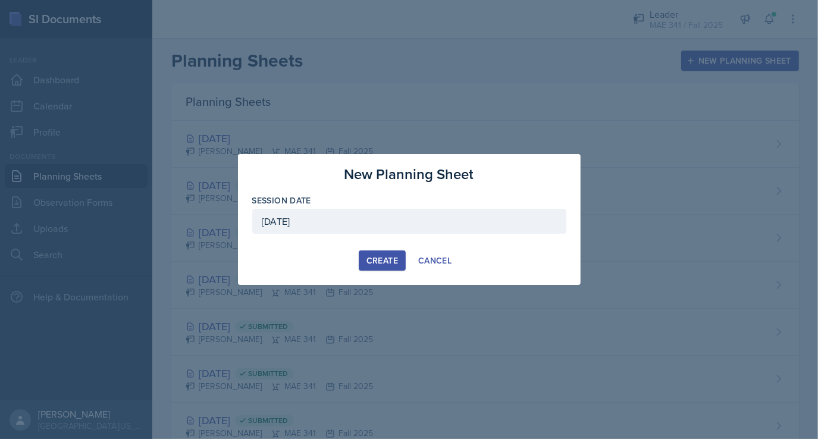
click at [370, 259] on div "Create" at bounding box center [382, 261] width 32 height 10
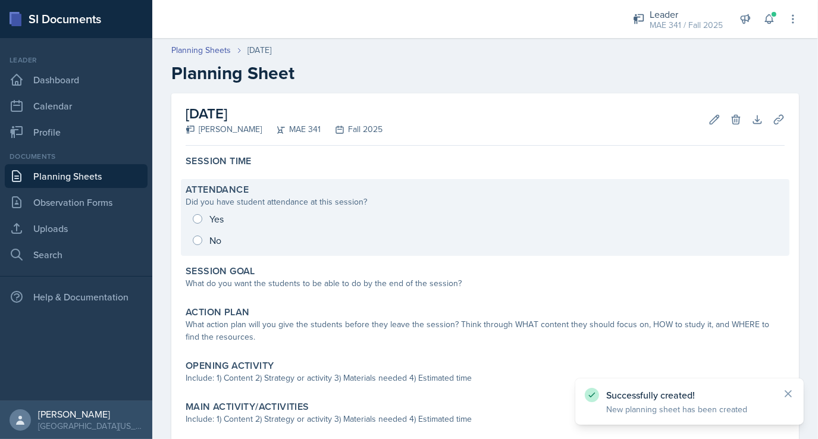
click at [194, 221] on div "Yes No" at bounding box center [485, 229] width 599 height 43
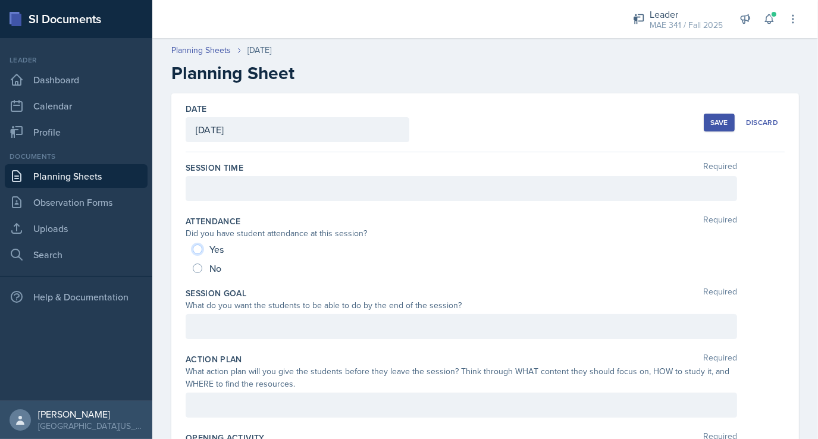
click at [195, 247] on input "Yes" at bounding box center [198, 249] width 10 height 10
radio input "true"
click at [209, 183] on div at bounding box center [461, 188] width 551 height 25
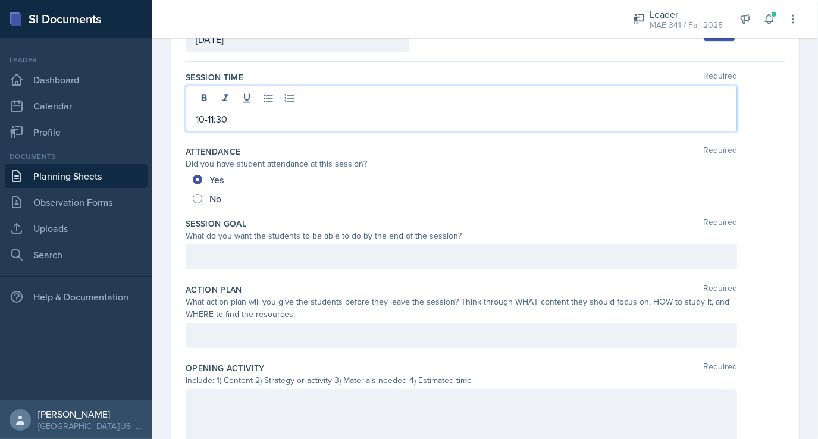
click at [252, 254] on p at bounding box center [461, 257] width 531 height 14
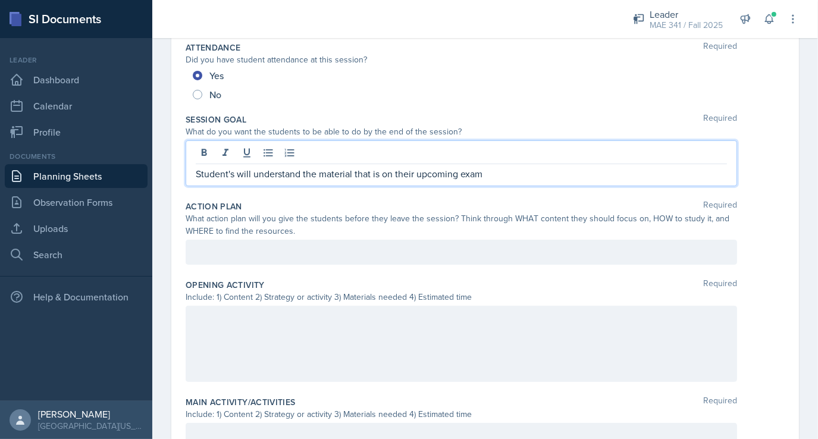
click at [224, 262] on div at bounding box center [461, 252] width 551 height 25
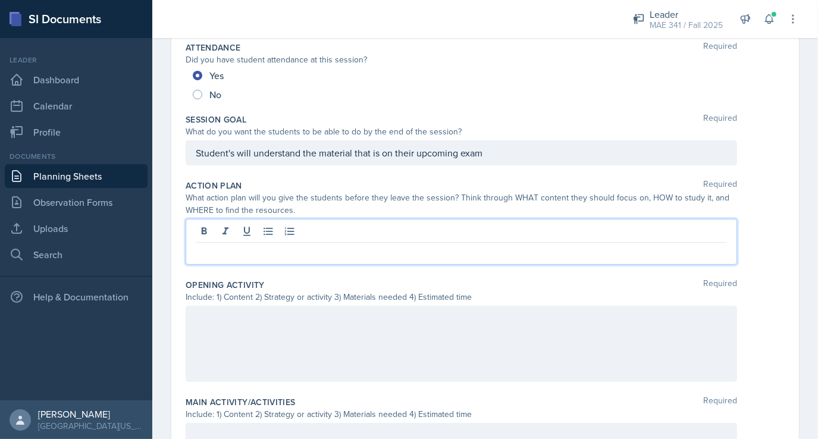
scroll to position [194, 0]
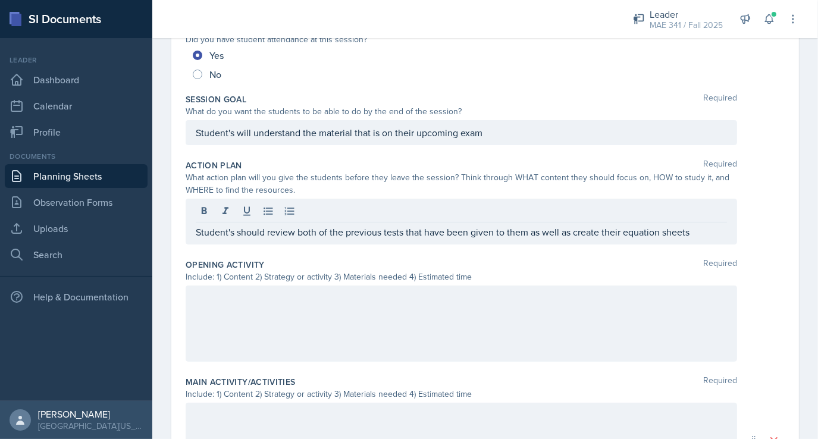
click at [309, 324] on div at bounding box center [461, 324] width 551 height 76
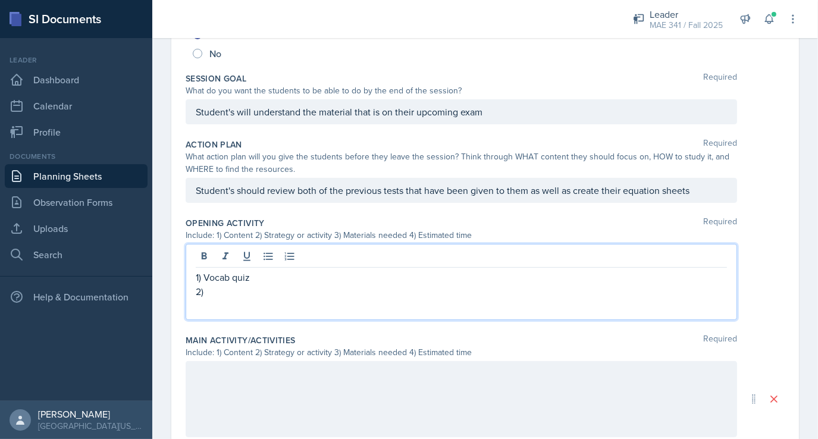
click at [264, 277] on p "1) Vocab quiz" at bounding box center [461, 277] width 531 height 14
click at [238, 303] on div "1) Test Review 2)" at bounding box center [461, 282] width 551 height 76
click at [231, 292] on p "2)" at bounding box center [461, 291] width 531 height 14
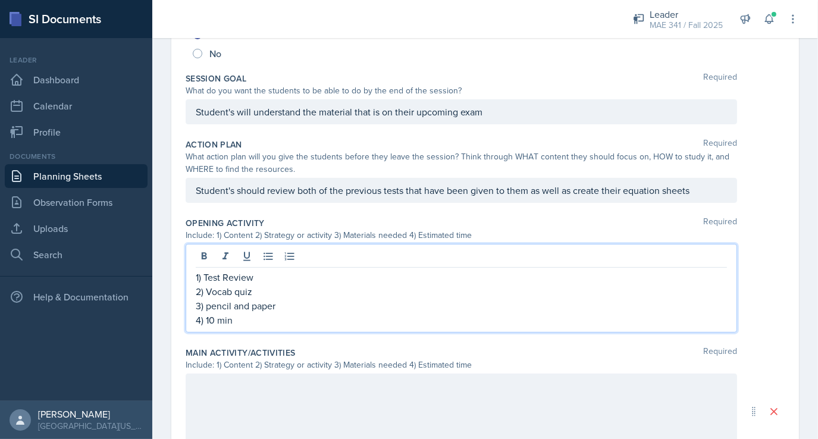
click at [248, 388] on div at bounding box center [461, 412] width 551 height 76
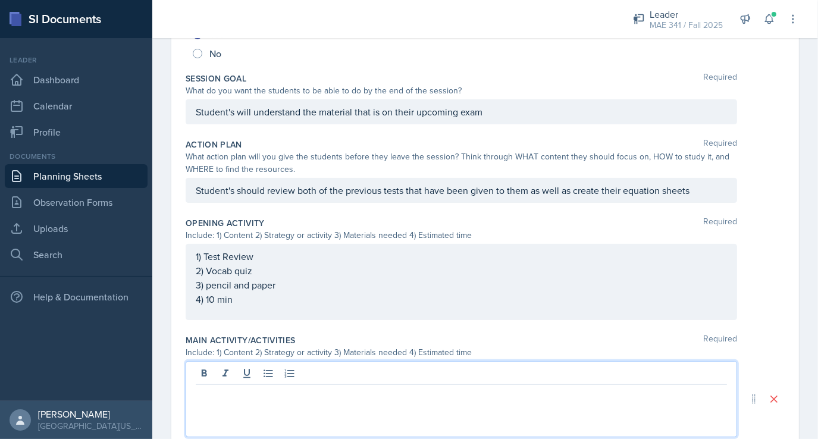
scroll to position [203, 0]
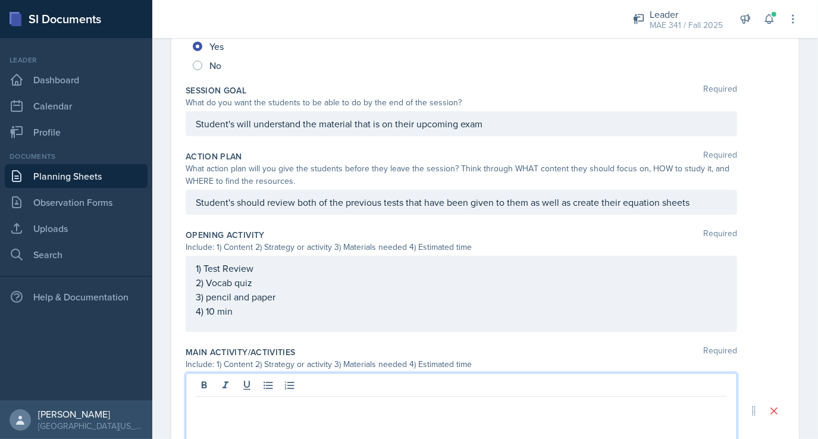
click at [214, 312] on p "4) 10 min" at bounding box center [461, 311] width 531 height 14
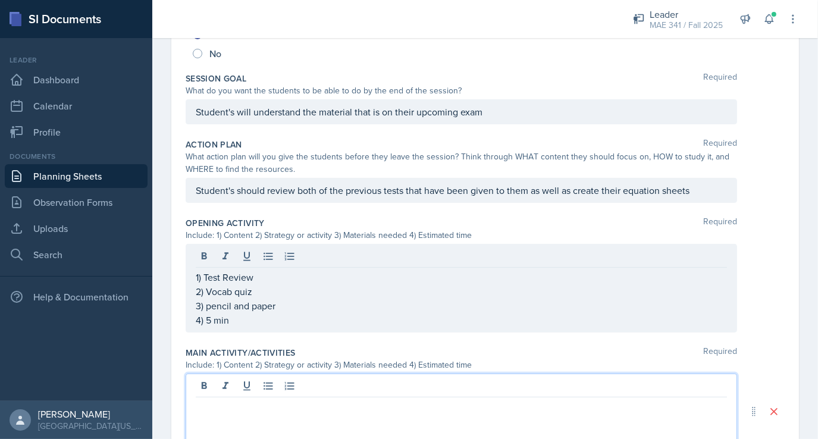
click at [209, 389] on div at bounding box center [461, 412] width 551 height 76
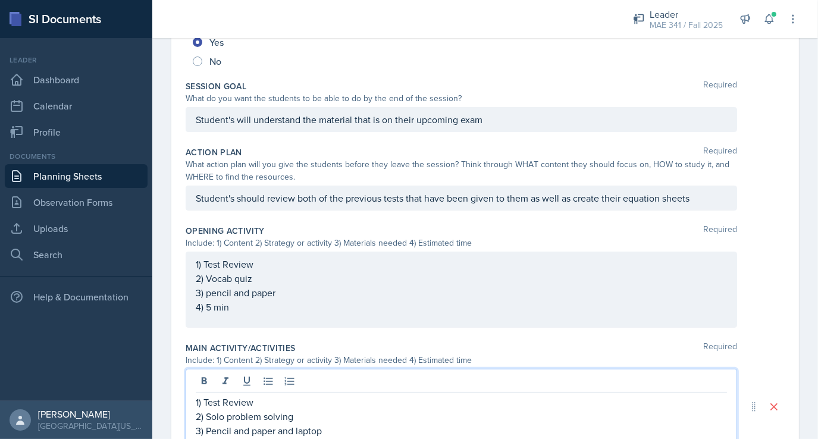
scroll to position [221, 0]
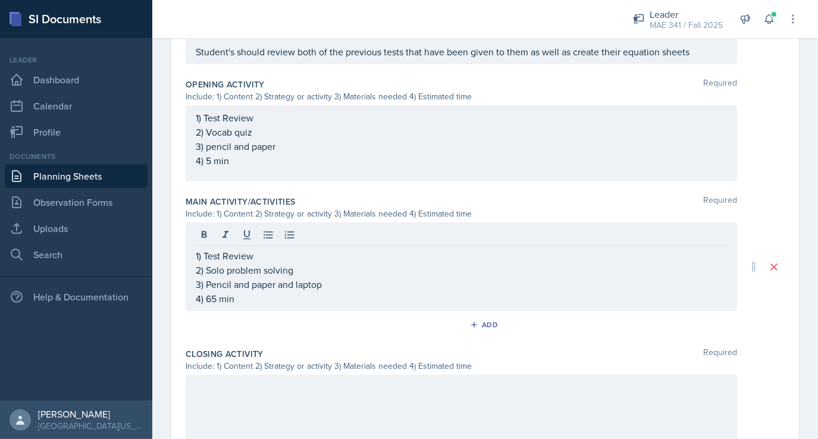
click at [266, 406] on div at bounding box center [461, 413] width 551 height 76
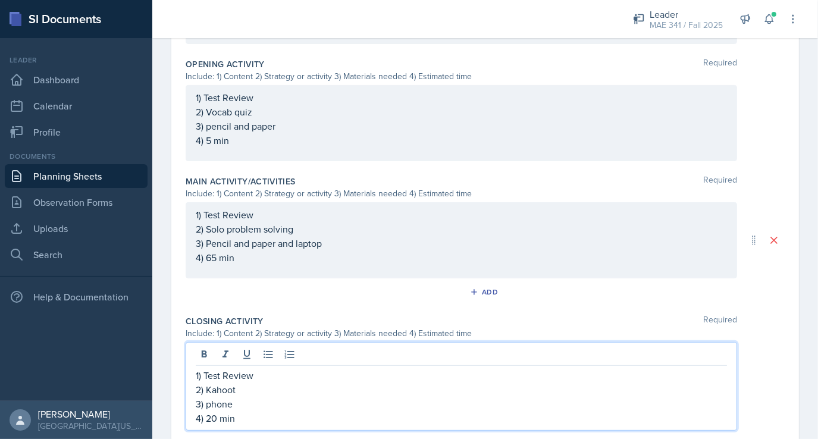
scroll to position [489, 0]
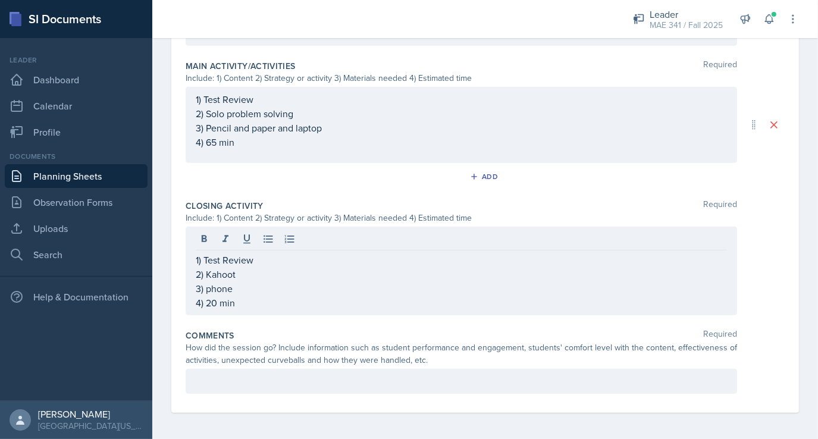
click at [358, 371] on div at bounding box center [461, 381] width 551 height 25
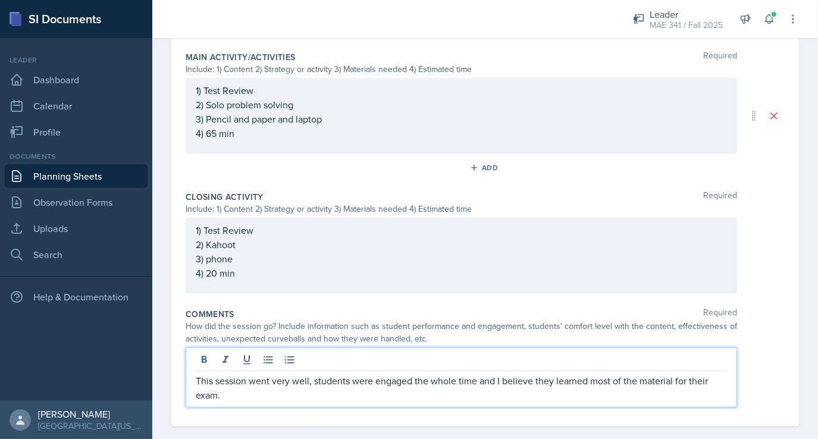
scroll to position [0, 0]
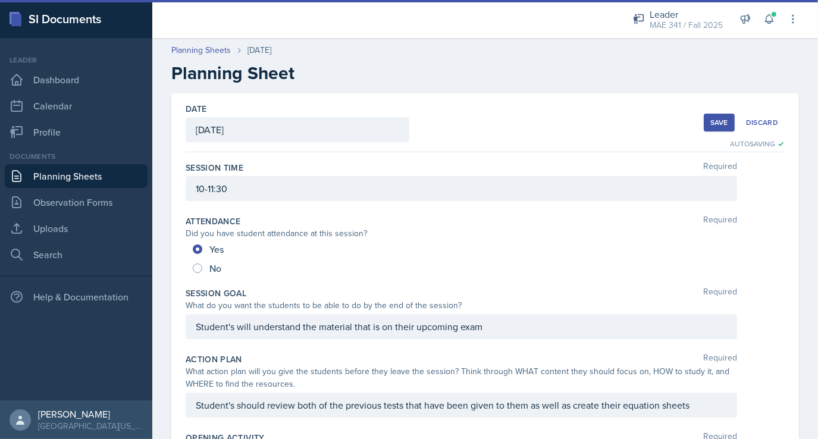
click at [710, 125] on div "Save" at bounding box center [719, 123] width 18 height 10
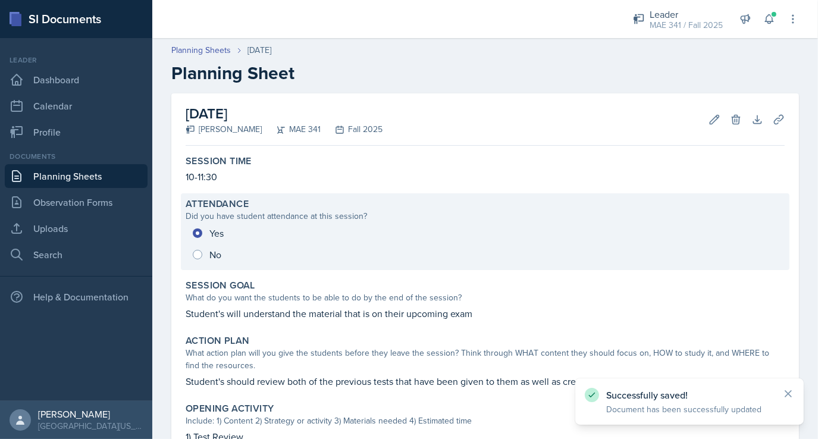
scroll to position [393, 0]
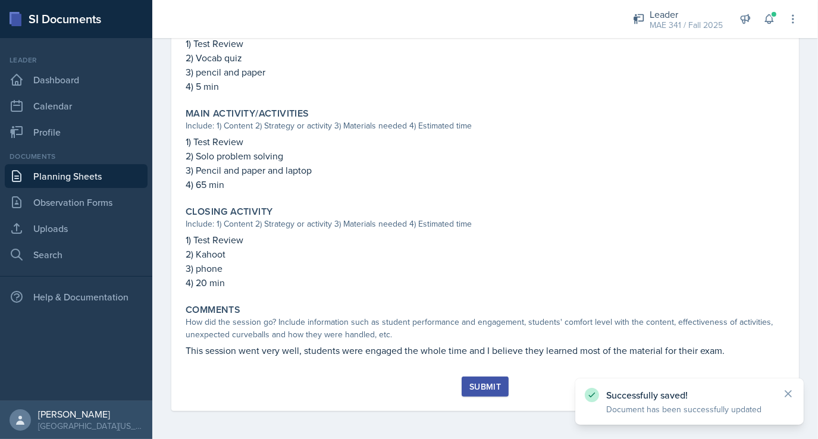
click at [484, 388] on div "Submit" at bounding box center [485, 387] width 32 height 10
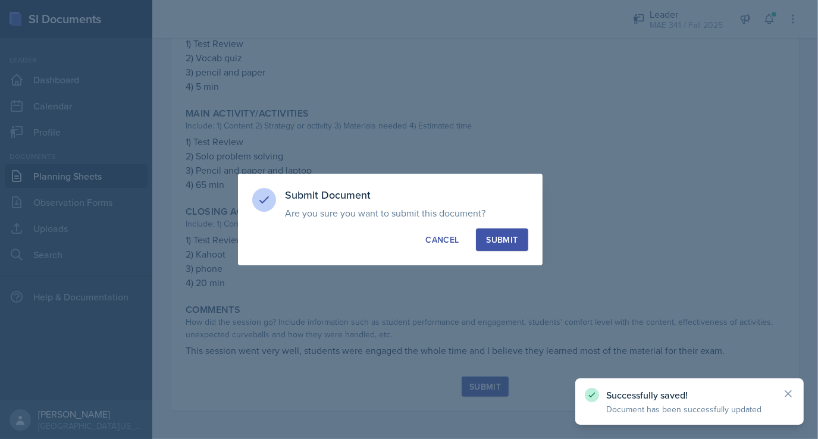
click at [498, 238] on div "Submit" at bounding box center [502, 240] width 32 height 12
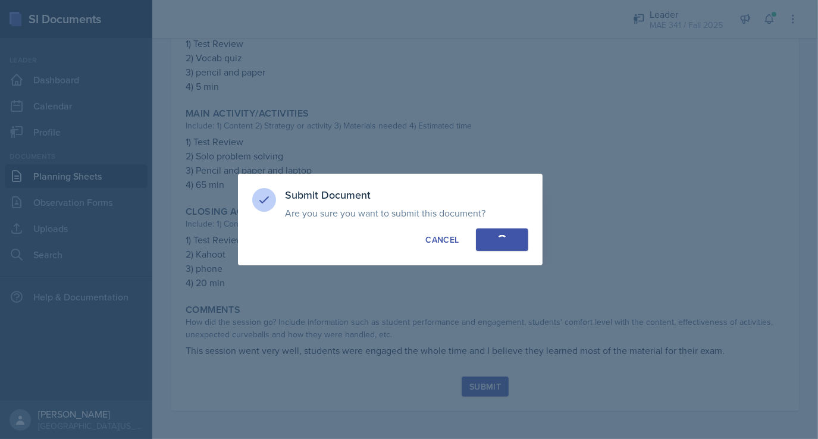
radio input "true"
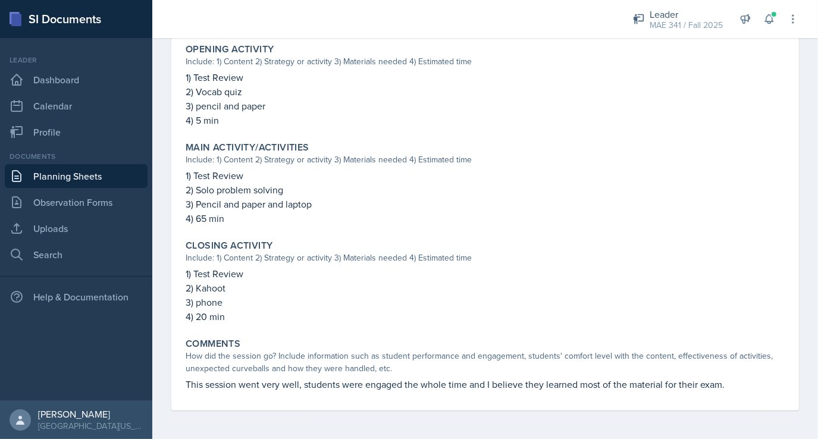
scroll to position [0, 0]
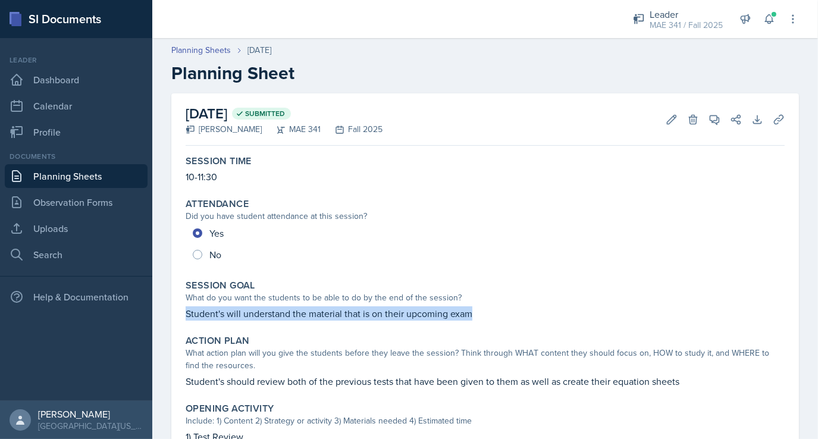
drag, startPoint x: 471, startPoint y: 315, endPoint x: 187, endPoint y: 311, distance: 283.8
click at [187, 311] on p "Student's will understand the material that is on their upcoming exam" at bounding box center [485, 313] width 599 height 14
copy p "Student's will understand the material that is on their upcoming exam"
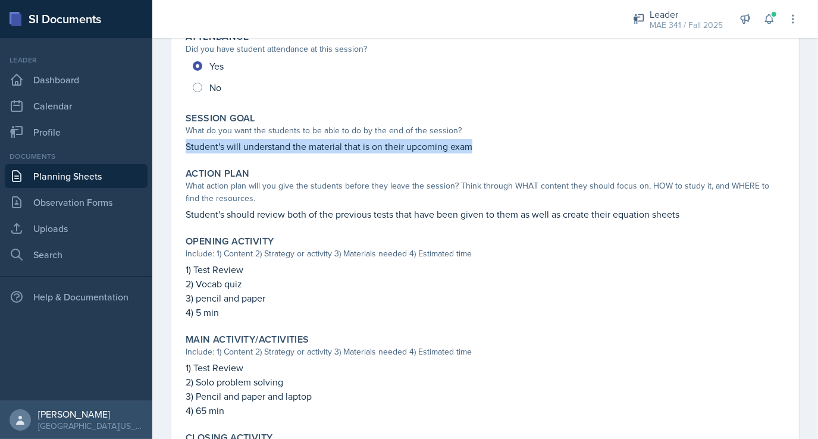
scroll to position [166, 0]
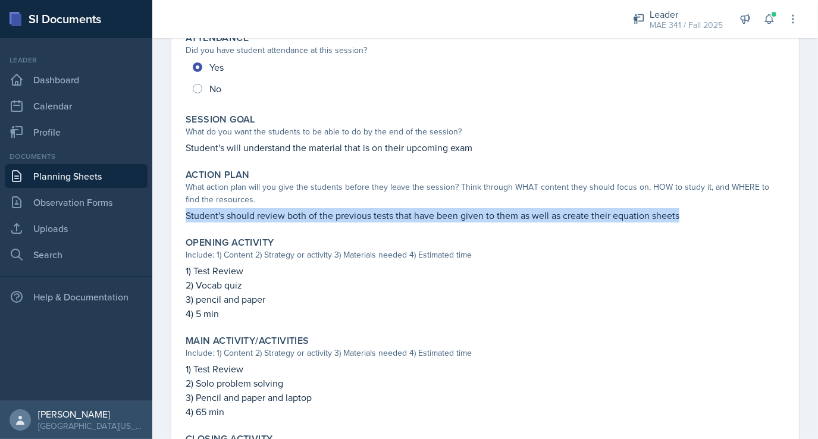
drag, startPoint x: 678, startPoint y: 216, endPoint x: 181, endPoint y: 218, distance: 497.3
click at [181, 218] on div "Action Plan What action plan will you give the students before they leave the s…" at bounding box center [485, 195] width 609 height 63
copy p "Student's should review both of the previous tests that have been given to them…"
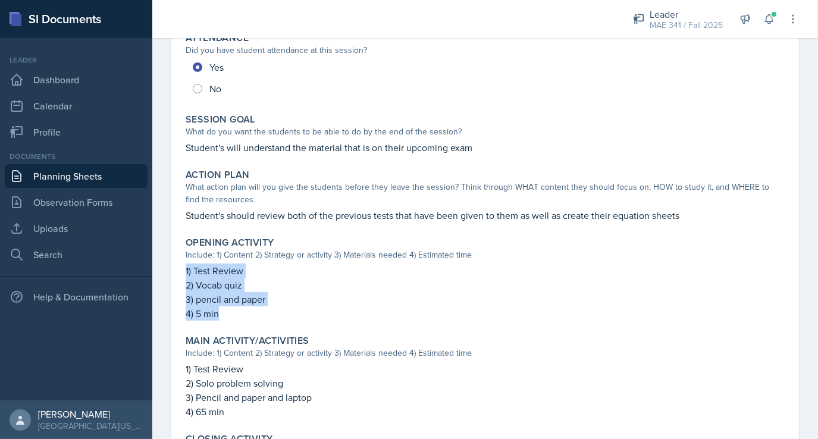
drag, startPoint x: 218, startPoint y: 312, endPoint x: 183, endPoint y: 262, distance: 61.5
click at [183, 262] on div "Opening Activity Include: 1) Content 2) Strategy or activity 3) Materials neede…" at bounding box center [485, 278] width 609 height 93
copy div "1) Test Review 2) Vocab quiz 3) pencil and paper 4) 5 min"
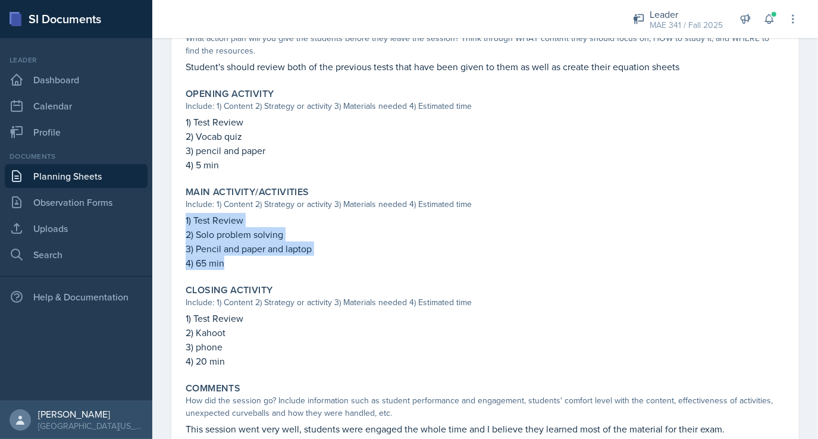
drag, startPoint x: 224, startPoint y: 263, endPoint x: 178, endPoint y: 212, distance: 68.3
click at [178, 212] on div "[DATE] Submitted [PERSON_NAME] MAE 341 Fall 2025 Edit Delete View Comments Comm…" at bounding box center [485, 117] width 628 height 676
copy div "1) Test Review 2) Solo problem solving 3) Pencil and paper and laptop 4) 65 min"
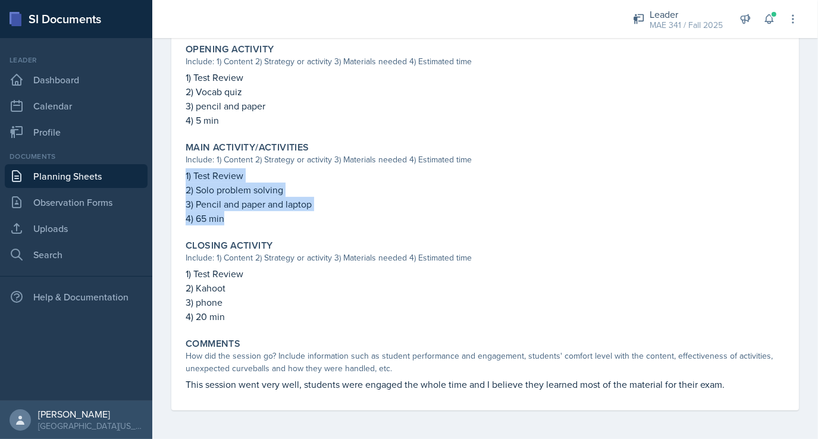
scroll to position [359, 0]
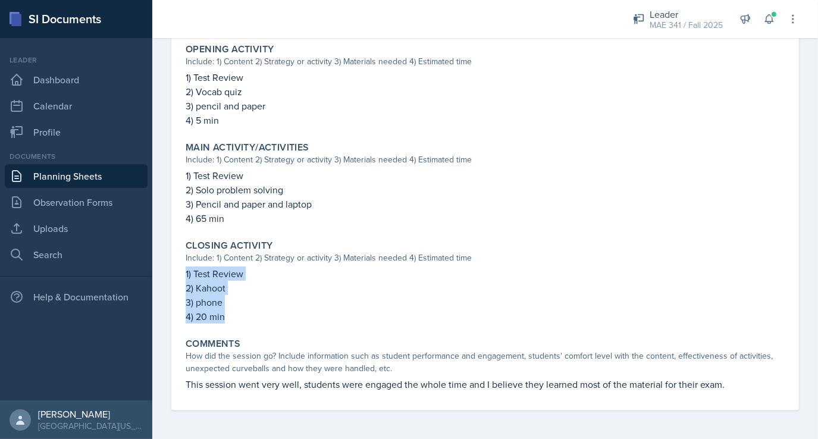
drag, startPoint x: 228, startPoint y: 315, endPoint x: 181, endPoint y: 274, distance: 62.3
click at [181, 274] on div "Closing Activity Include: 1) Content 2) Strategy or activity 3) Materials neede…" at bounding box center [485, 281] width 609 height 93
copy div "1) Test Review 2) Kahoot 3) phone 4) 20 min"
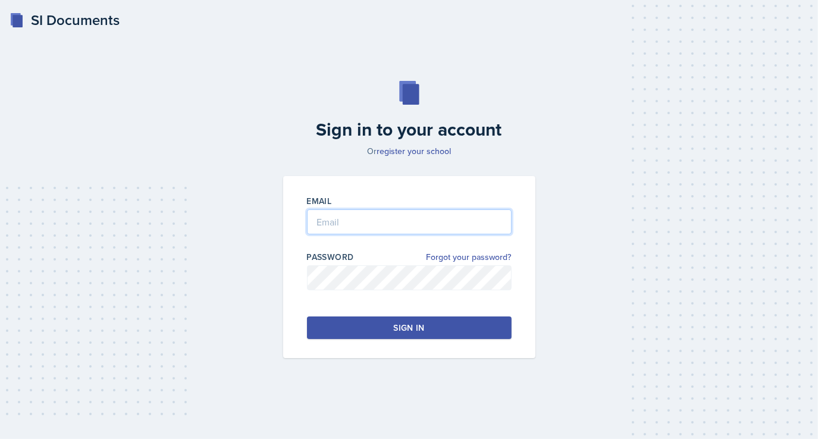
type input "crr0025@uah.edu"
click at [368, 325] on button "Sign in" at bounding box center [409, 327] width 205 height 23
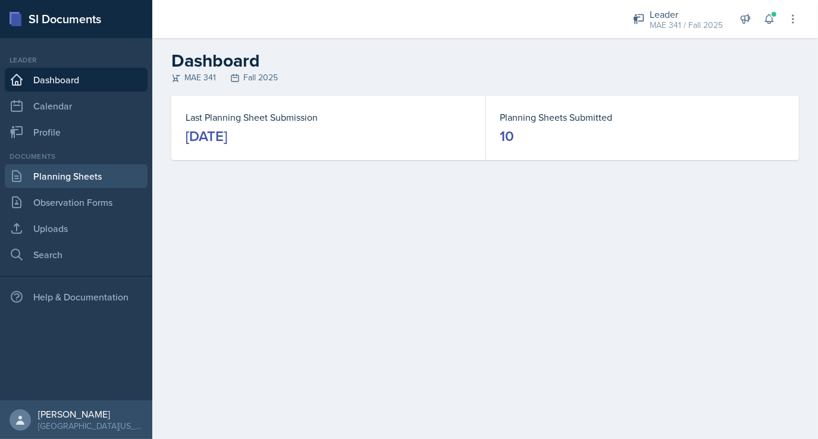
click at [87, 186] on link "Planning Sheets" at bounding box center [76, 176] width 143 height 24
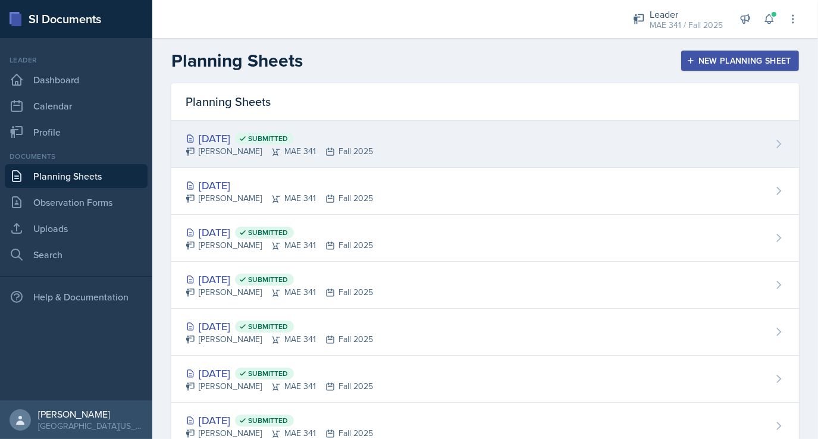
click at [225, 124] on div "Oct 1st, 2025 Submitted Collin Richardson MAE 341 Fall 2025" at bounding box center [485, 144] width 628 height 47
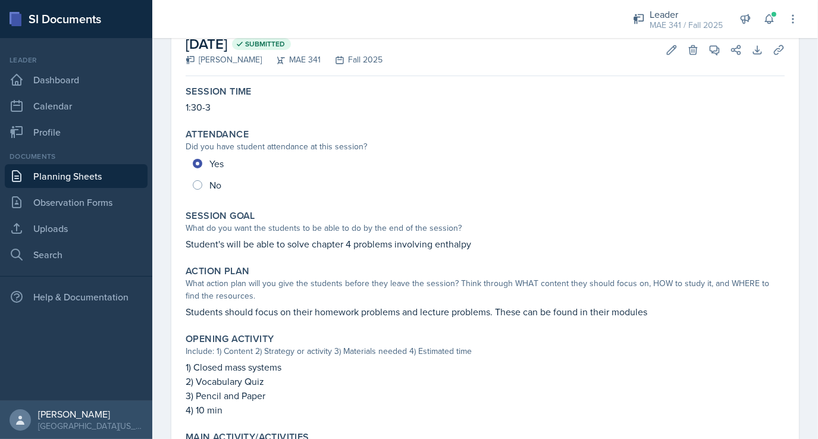
scroll to position [76, 0]
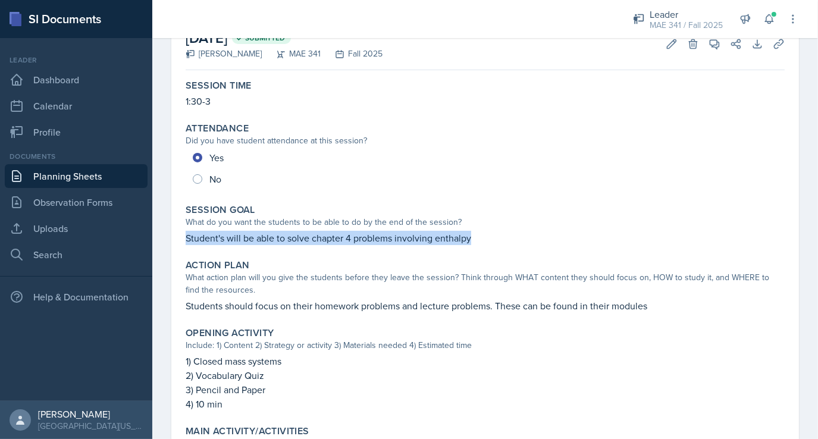
drag, startPoint x: 469, startPoint y: 237, endPoint x: 158, endPoint y: 237, distance: 311.1
click at [158, 237] on div "October 1st, 2025 Submitted Collin Richardson MAE 341 Fall 2025 Edit Delete Vie…" at bounding box center [485, 370] width 666 height 705
copy p "Student's will be able to solve chapter 4 problems involving enthalpy"
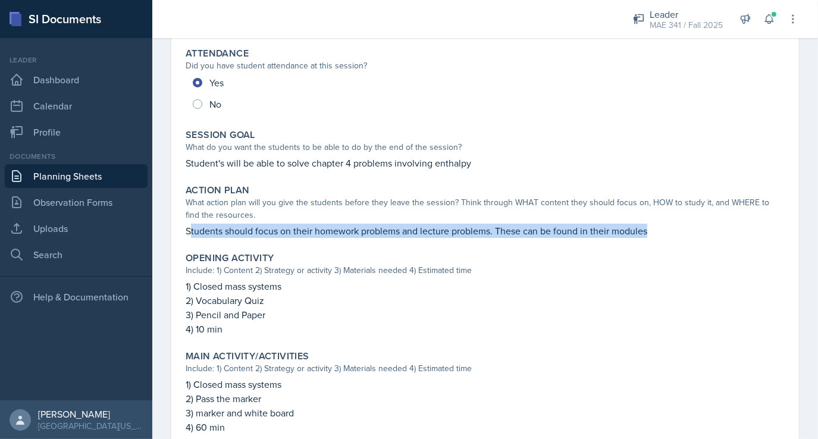
drag, startPoint x: 654, startPoint y: 231, endPoint x: 156, endPoint y: 249, distance: 498.8
click at [156, 249] on div "October 1st, 2025 Submitted Collin Richardson MAE 341 Fall 2025 Edit Delete Vie…" at bounding box center [485, 295] width 666 height 705
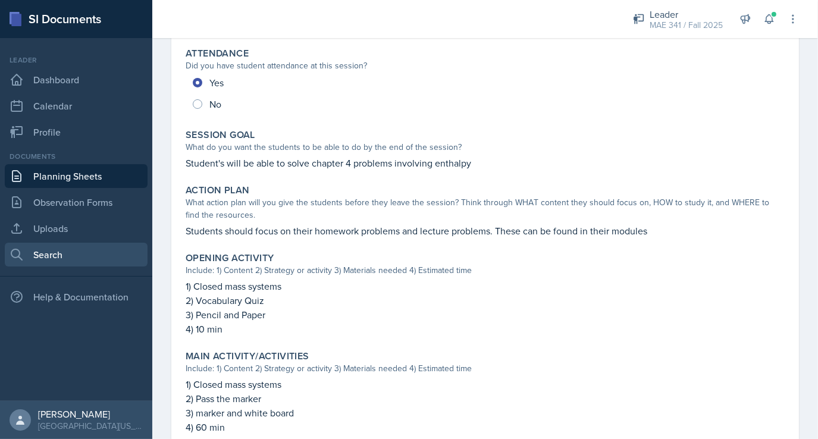
click at [146, 253] on link "Search" at bounding box center [76, 255] width 143 height 24
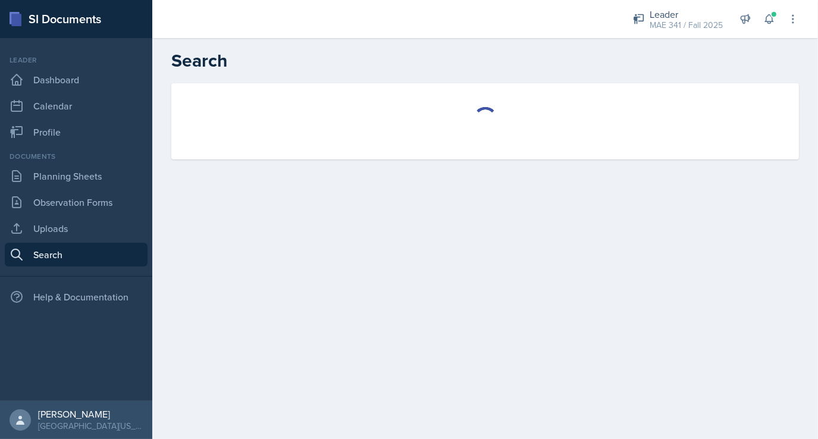
select select "all"
select select "1"
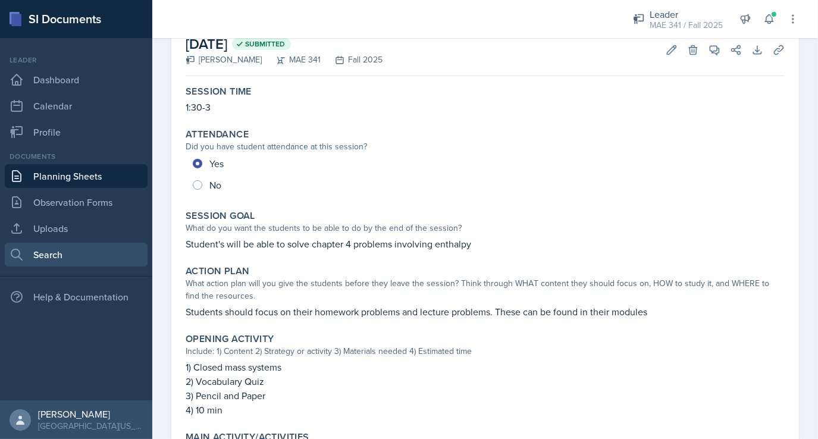
scroll to position [74, 0]
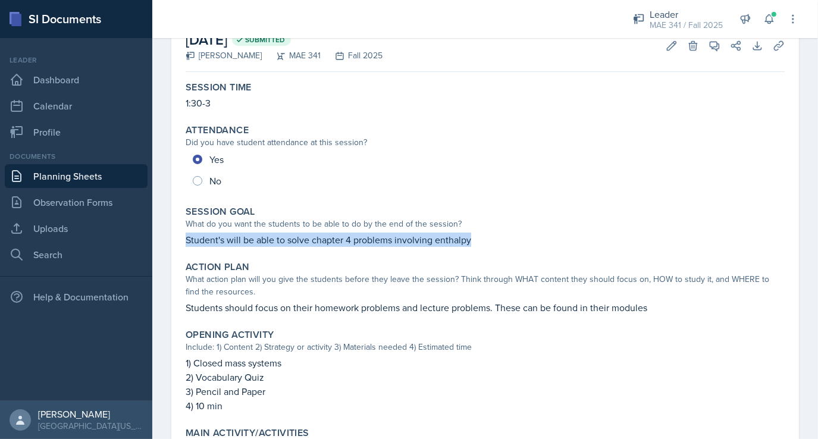
drag, startPoint x: 470, startPoint y: 240, endPoint x: 186, endPoint y: 245, distance: 283.8
click at [186, 245] on p "Student's will be able to solve chapter 4 problems involving enthalpy" at bounding box center [485, 240] width 599 height 14
copy p "Student's will be able to solve chapter 4 problems involving enthalpy"
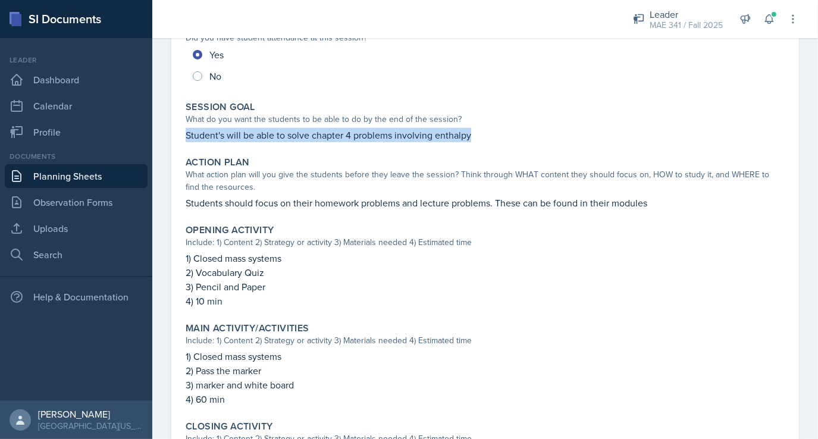
scroll to position [182, 0]
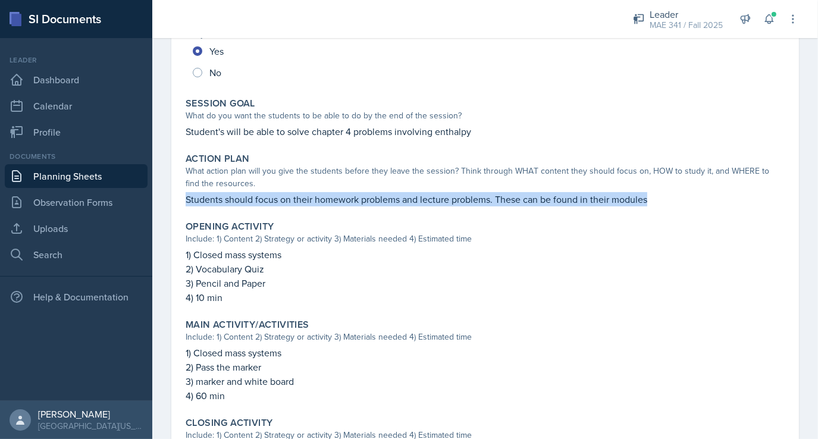
drag, startPoint x: 647, startPoint y: 201, endPoint x: 174, endPoint y: 197, distance: 472.9
click at [174, 197] on div "October 1st, 2025 Submitted Collin Richardson MAE 341 Fall 2025 Edit Delete Vie…" at bounding box center [485, 249] width 628 height 676
copy p "Students should focus on their homework problems and lecture problems. These ca…"
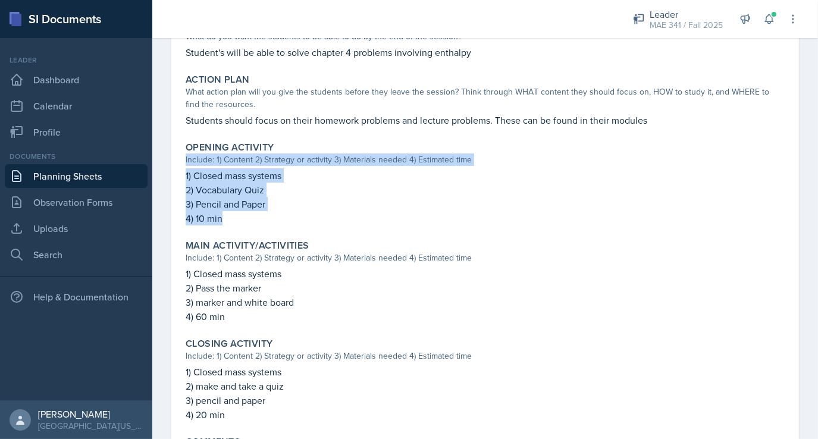
drag, startPoint x: 222, startPoint y: 219, endPoint x: 165, endPoint y: 161, distance: 81.6
click at [165, 161] on div "October 1st, 2025 Submitted Collin Richardson MAE 341 Fall 2025 Edit Delete Vie…" at bounding box center [485, 184] width 666 height 705
drag, startPoint x: 165, startPoint y: 161, endPoint x: 228, endPoint y: 206, distance: 77.6
click at [228, 206] on p "3) Pencil and Paper" at bounding box center [485, 204] width 599 height 14
click at [228, 214] on p "4) 10 min" at bounding box center [485, 218] width 599 height 14
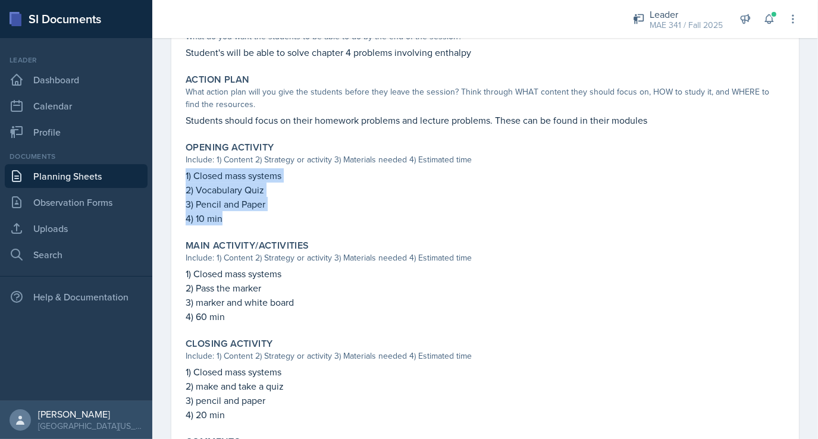
drag, startPoint x: 220, startPoint y: 221, endPoint x: 176, endPoint y: 173, distance: 65.7
click at [176, 173] on div "October 1st, 2025 Submitted Collin Richardson MAE 341 Fall 2025 Edit Delete Vie…" at bounding box center [485, 170] width 628 height 676
copy div "1) Closed mass systems 2) Vocabulary Quiz 3) Pencil and Paper 4) 10 min"
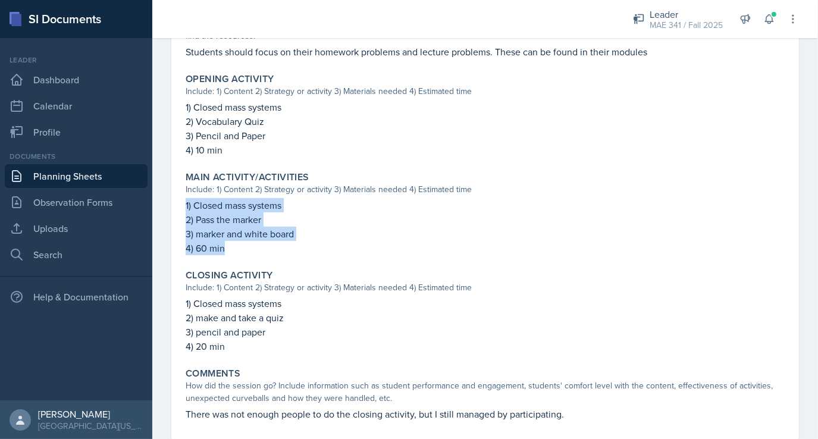
drag, startPoint x: 228, startPoint y: 249, endPoint x: 173, endPoint y: 200, distance: 73.8
click at [173, 200] on div "October 1st, 2025 Submitted Collin Richardson MAE 341 Fall 2025 Edit Delete Vie…" at bounding box center [485, 102] width 628 height 676
copy div "1) Closed mass systems 2) Pass the marker 3) marker and white board 4) 60 min"
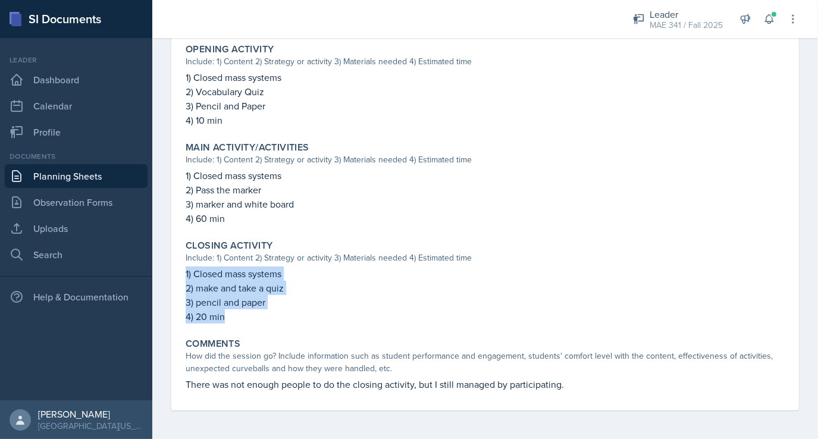
drag, startPoint x: 239, startPoint y: 318, endPoint x: 178, endPoint y: 273, distance: 75.8
click at [178, 273] on div "October 1st, 2025 Submitted Collin Richardson MAE 341 Fall 2025 Edit Delete Vie…" at bounding box center [485, 72] width 628 height 676
copy div "1) Closed mass systems 2) make and take a quiz 3) pencil and paper 4) 20 min"
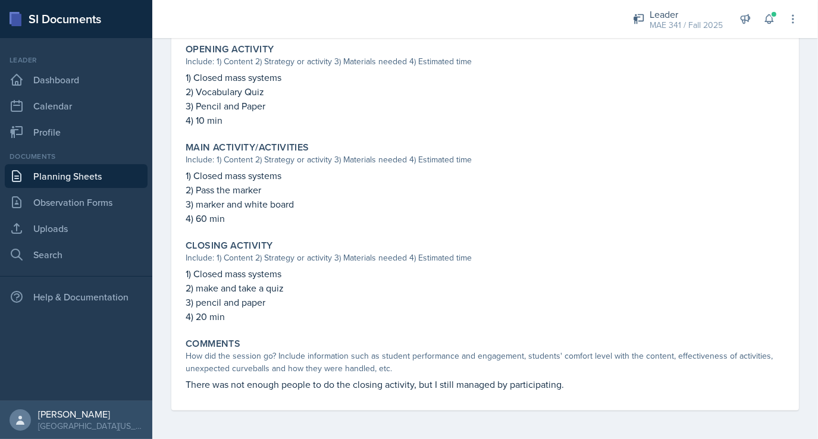
click at [277, 160] on div "Include: 1) Content 2) Strategy or activity 3) Materials needed 4) Estimated ti…" at bounding box center [485, 159] width 599 height 12
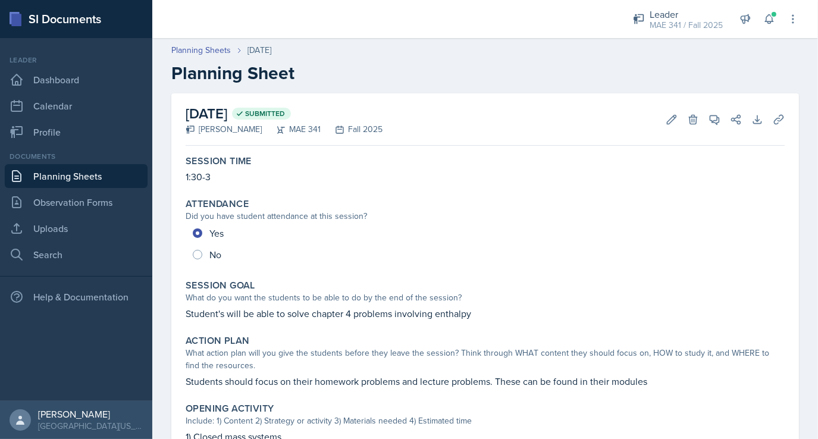
click at [49, 173] on link "Planning Sheets" at bounding box center [76, 176] width 143 height 24
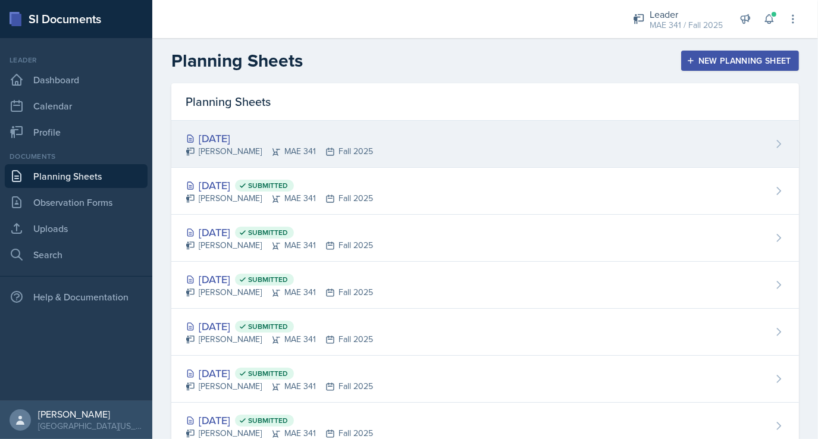
click at [240, 136] on div "[DATE]" at bounding box center [279, 138] width 187 height 16
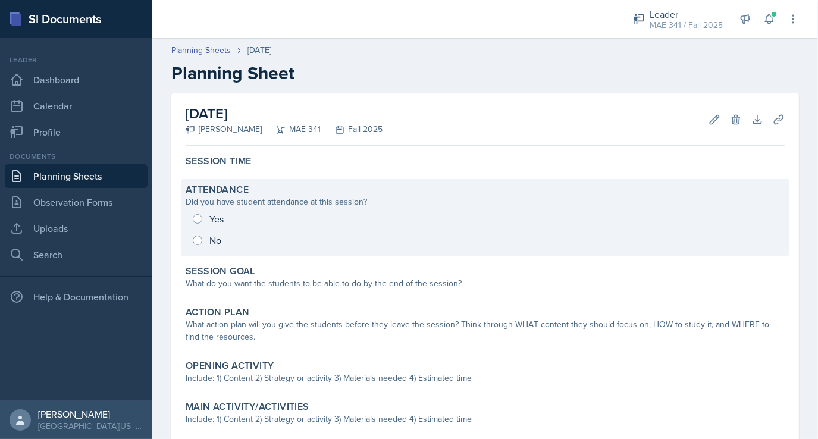
click at [198, 218] on div "Yes No" at bounding box center [485, 229] width 599 height 43
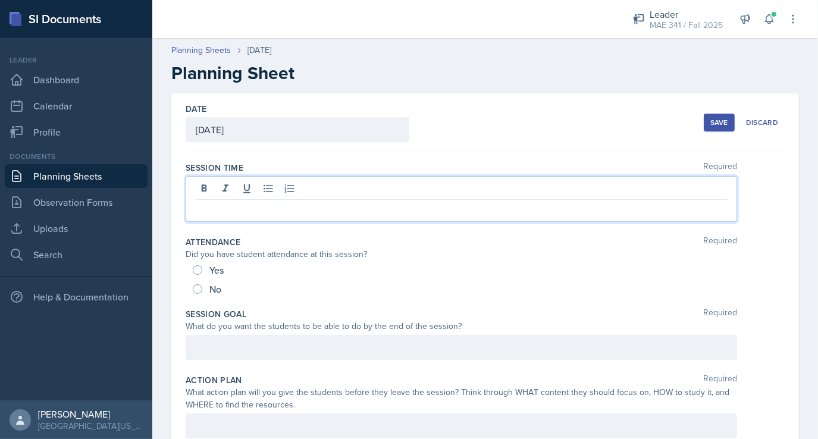
click at [206, 186] on div at bounding box center [461, 199] width 551 height 46
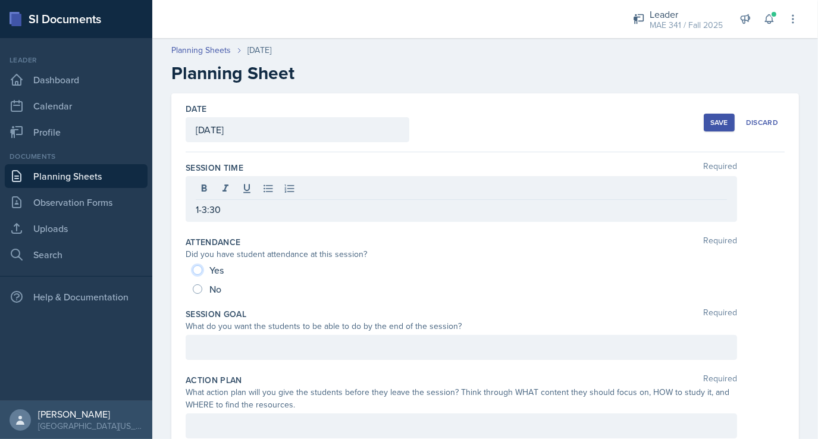
click at [199, 268] on input "Yes" at bounding box center [198, 270] width 10 height 10
radio input "true"
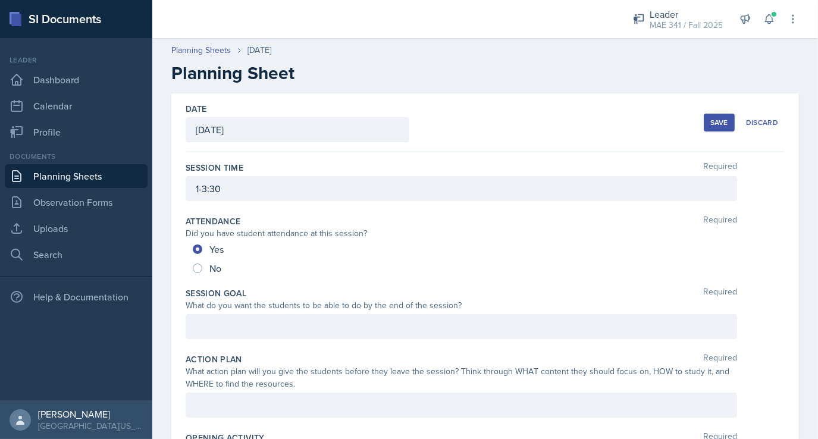
click at [238, 328] on div at bounding box center [461, 326] width 551 height 25
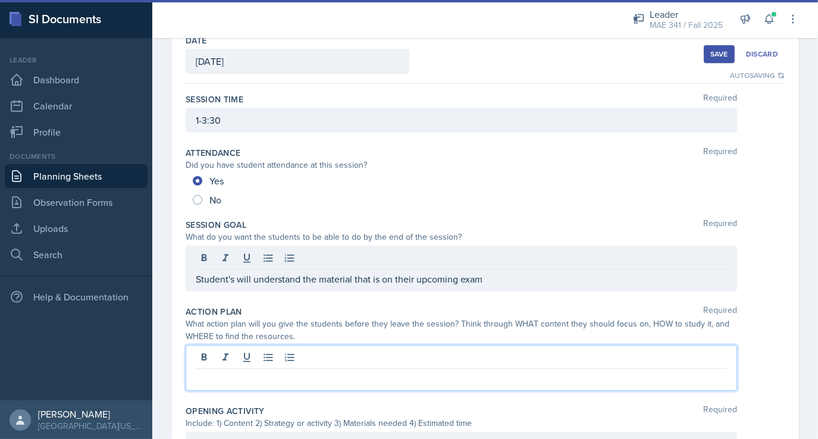
click at [274, 371] on p at bounding box center [461, 378] width 531 height 14
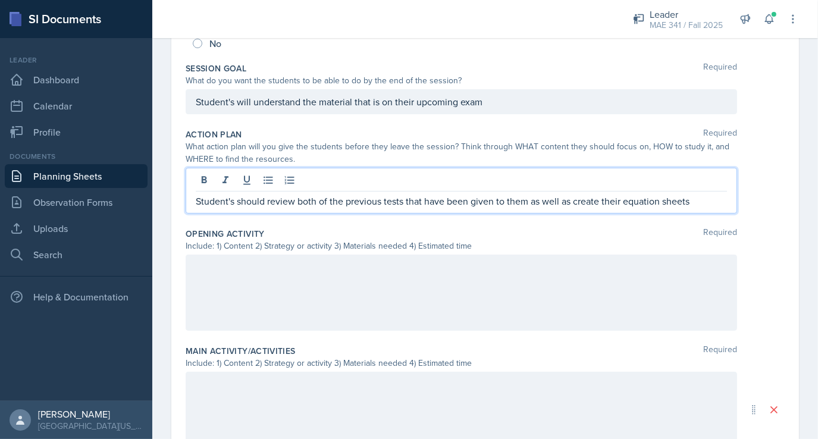
click at [254, 266] on p at bounding box center [461, 267] width 531 height 14
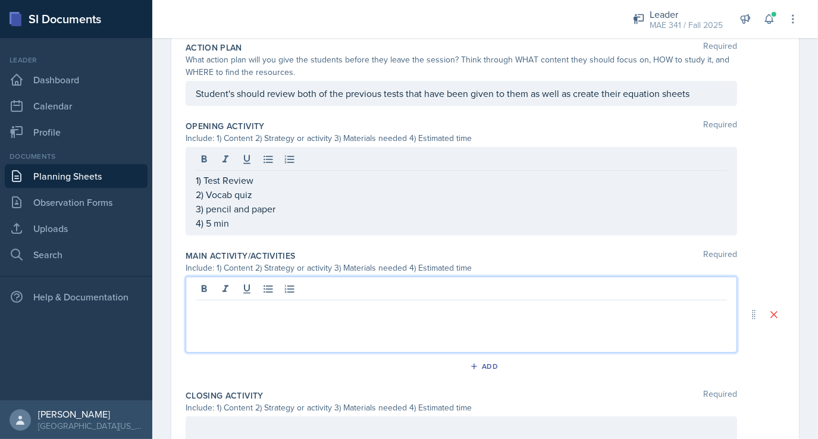
click at [275, 311] on p at bounding box center [461, 310] width 531 height 14
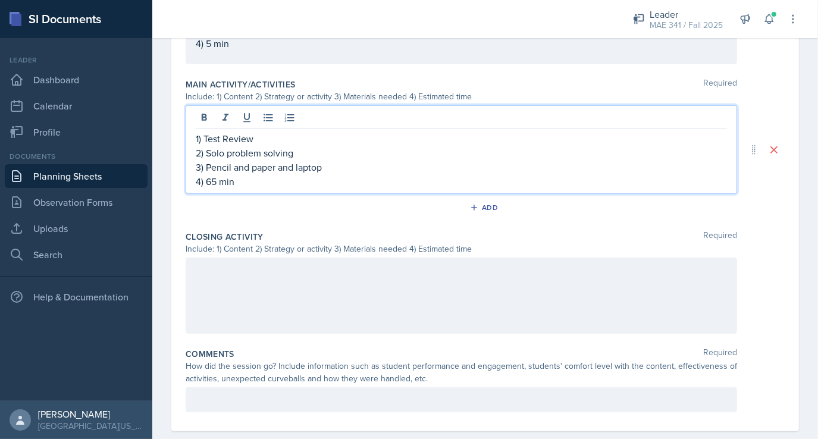
click at [277, 268] on p at bounding box center [461, 270] width 531 height 14
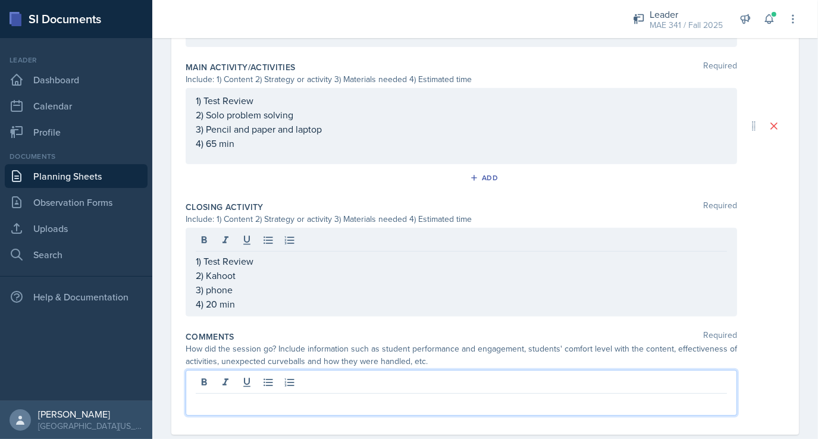
scroll to position [497, 0]
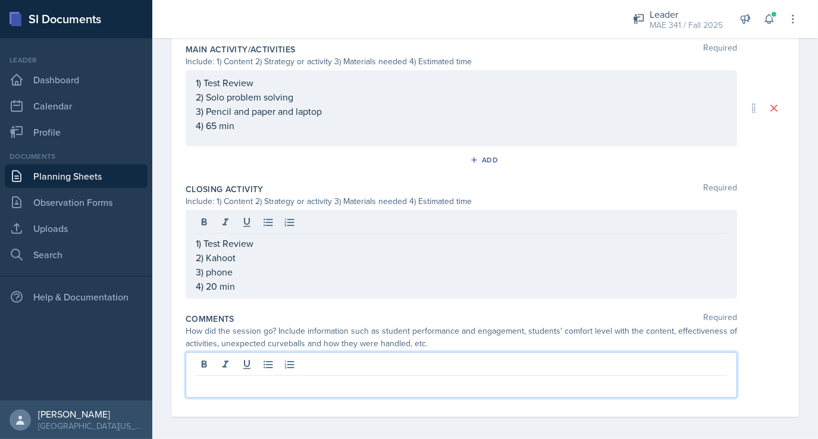
click at [247, 378] on p at bounding box center [461, 385] width 531 height 14
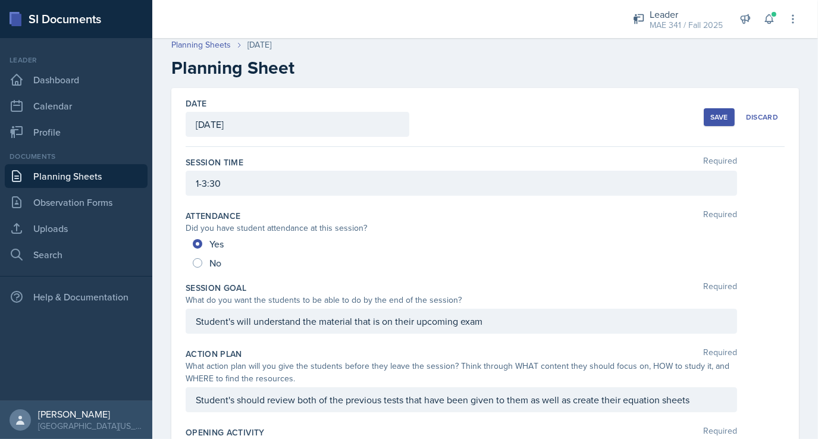
scroll to position [0, 0]
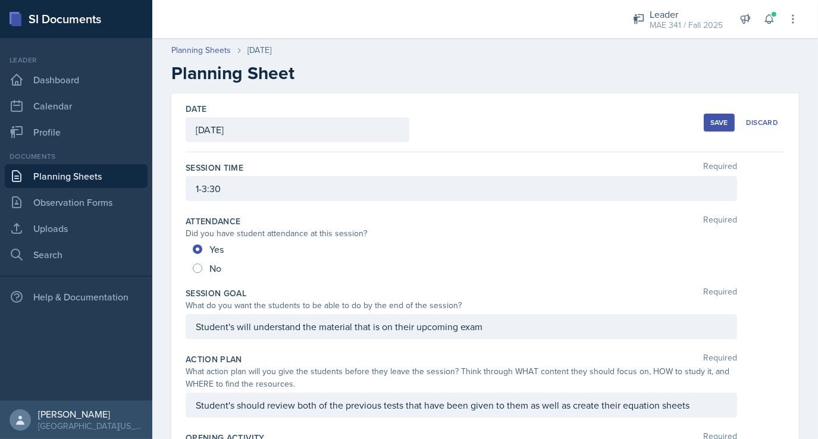
click at [710, 118] on div "Save" at bounding box center [719, 123] width 18 height 10
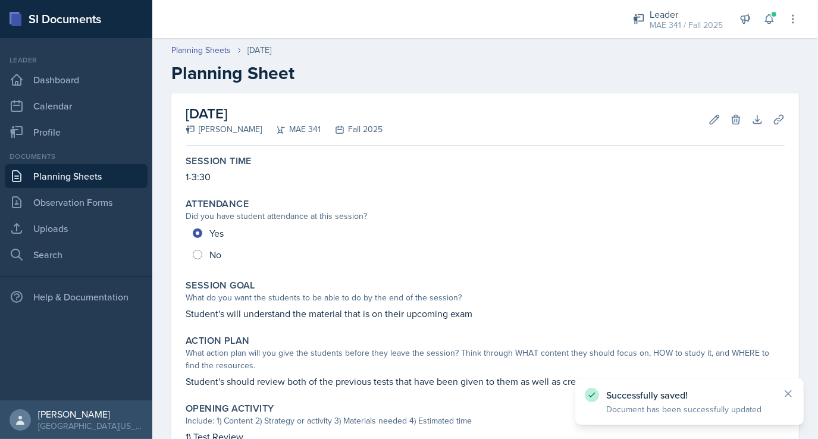
scroll to position [407, 0]
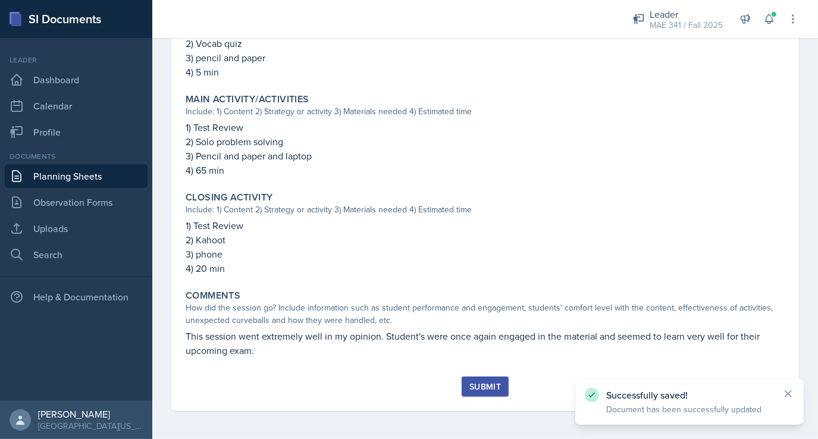
click at [485, 387] on div "Submit" at bounding box center [485, 387] width 32 height 10
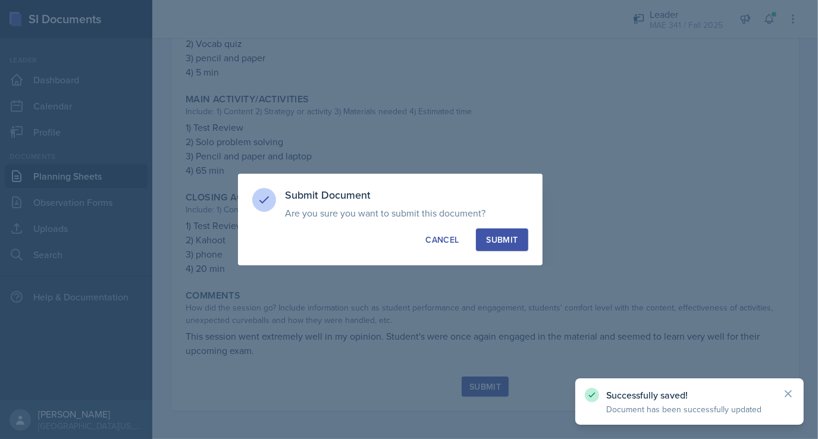
click at [503, 242] on div "Submit" at bounding box center [502, 240] width 32 height 12
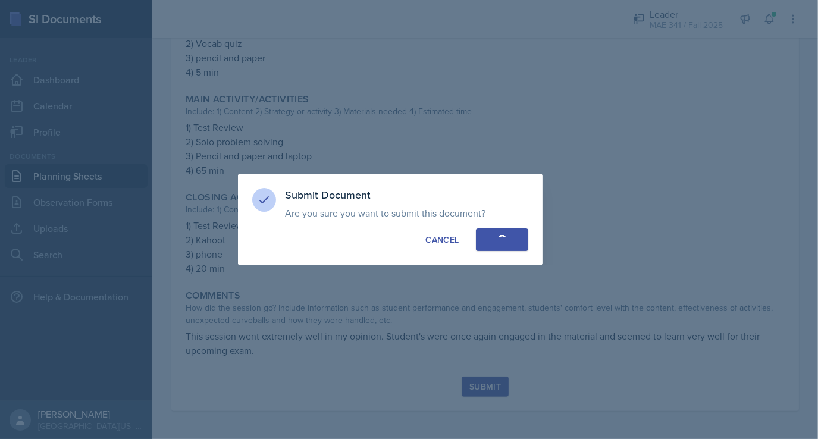
radio input "true"
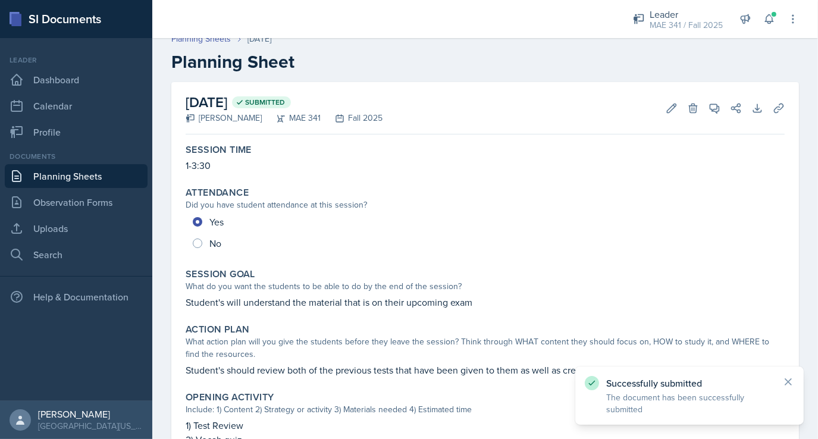
scroll to position [0, 0]
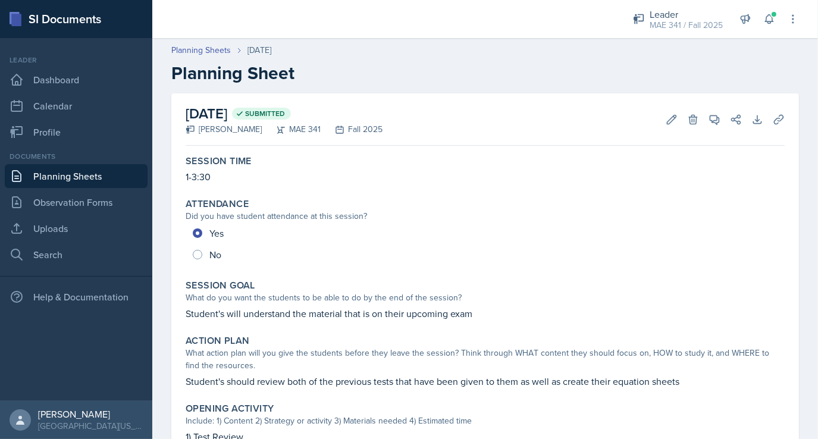
drag, startPoint x: 785, startPoint y: 383, endPoint x: 475, endPoint y: 194, distance: 363.1
click at [475, 194] on div "Attendance Did you have student attendance at this session? Yes No" at bounding box center [485, 231] width 609 height 77
click at [50, 173] on link "Planning Sheets" at bounding box center [76, 176] width 143 height 24
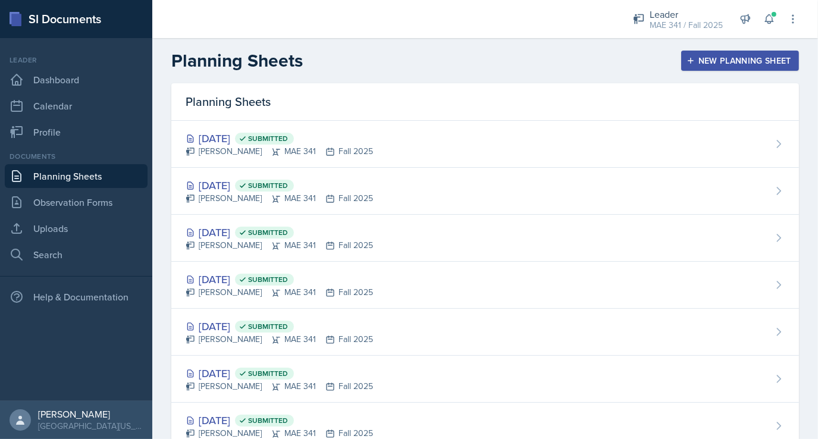
click at [736, 60] on div "New Planning Sheet" at bounding box center [740, 61] width 102 height 10
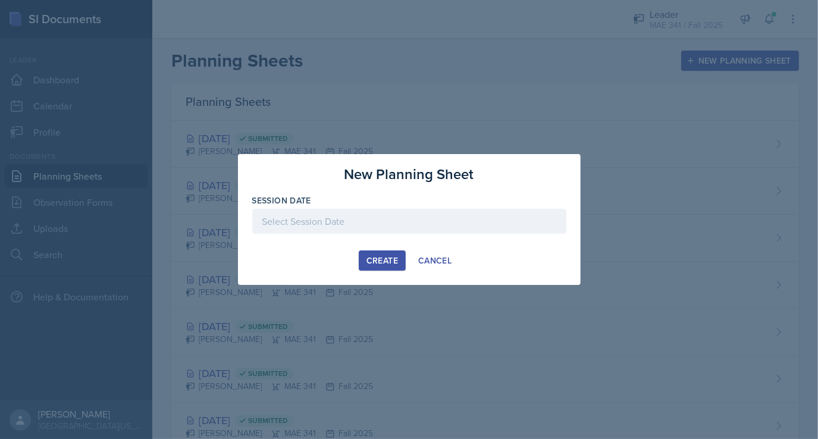
click at [367, 223] on div at bounding box center [409, 221] width 314 height 25
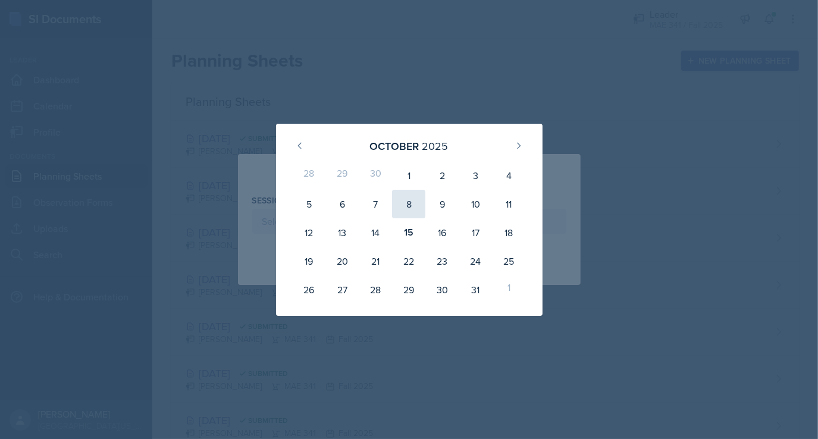
click at [411, 206] on div "8" at bounding box center [408, 204] width 33 height 29
type input "October 8th, 2025"
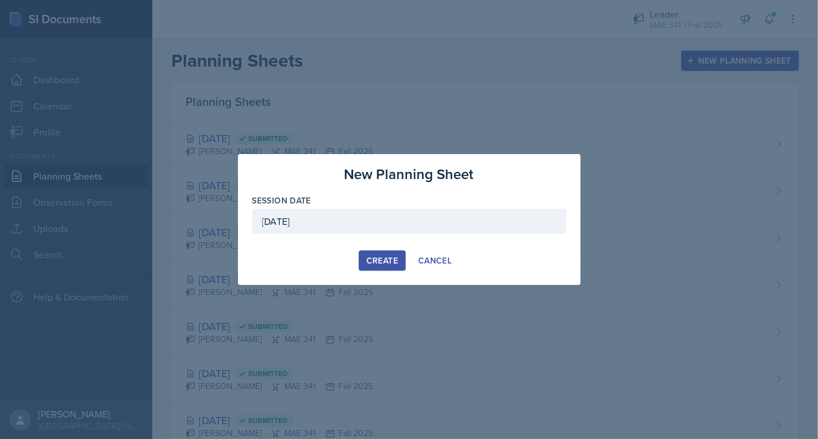
click at [383, 265] on div "Create" at bounding box center [382, 261] width 32 height 10
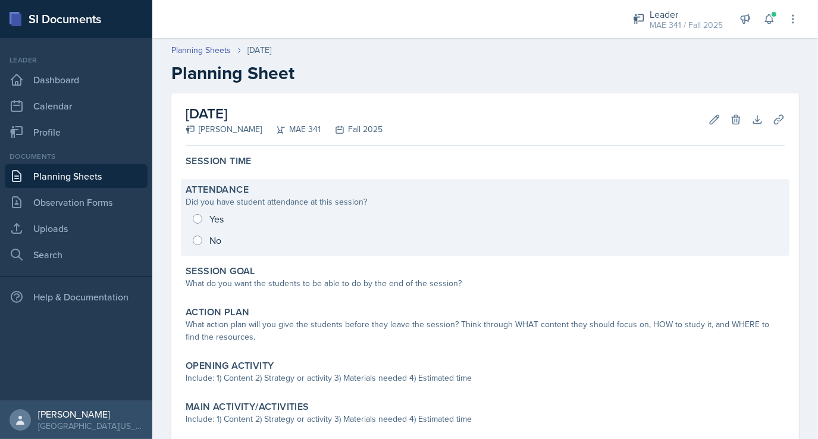
click at [197, 216] on div "Yes No" at bounding box center [485, 229] width 599 height 43
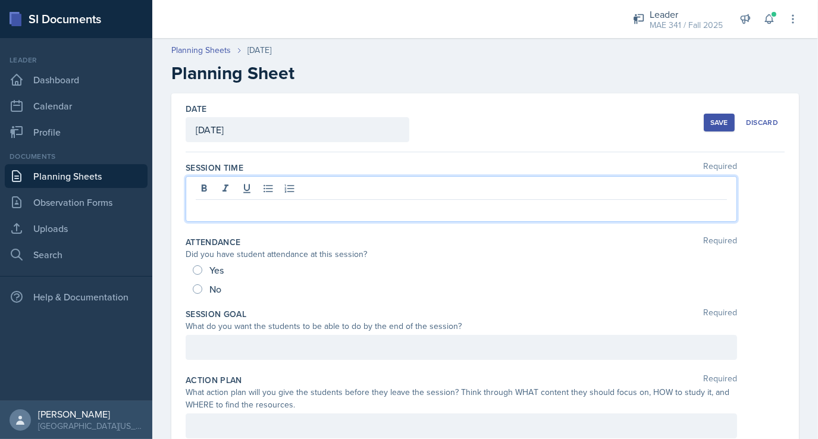
click at [213, 190] on div at bounding box center [461, 199] width 551 height 46
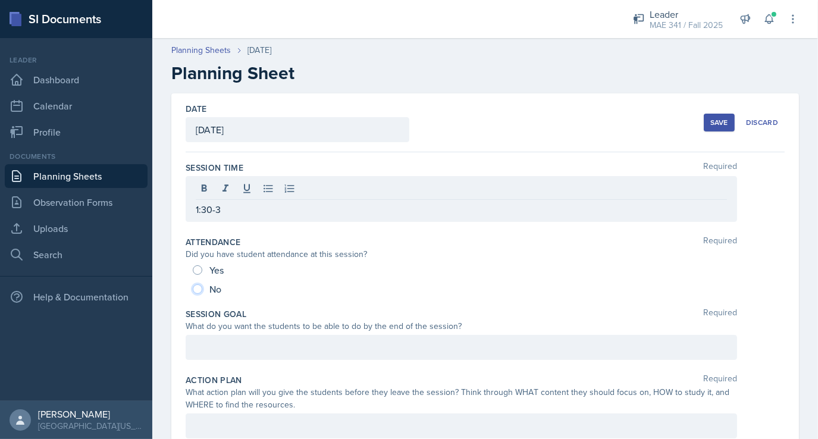
click at [196, 287] on input "No" at bounding box center [198, 289] width 10 height 10
radio input "true"
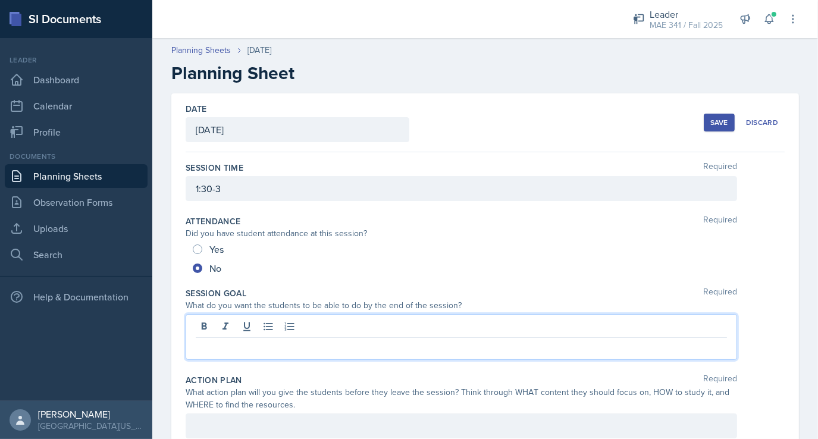
click at [215, 319] on div at bounding box center [461, 337] width 551 height 46
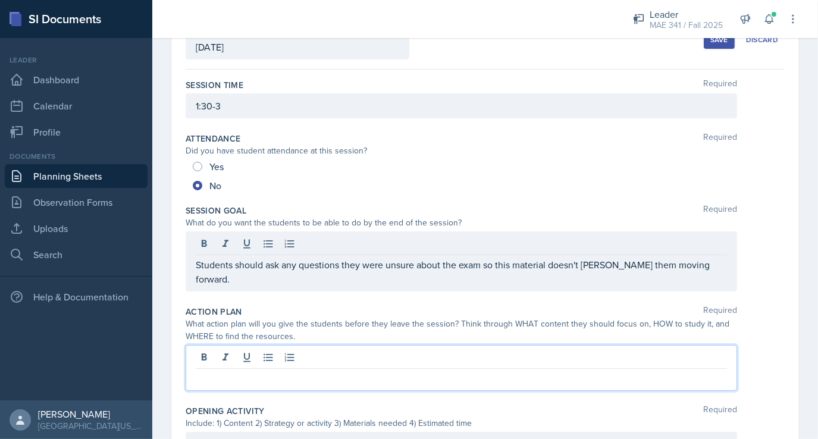
click at [249, 371] on p at bounding box center [461, 378] width 531 height 14
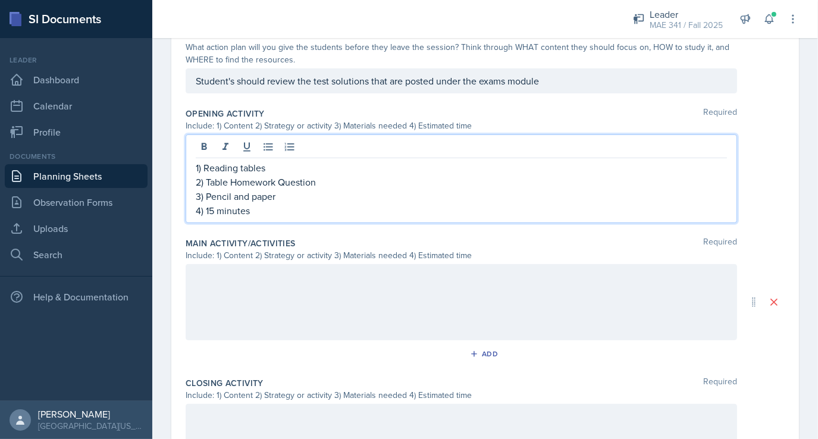
scroll to position [339, 0]
click at [214, 203] on p "4) 15 minutes" at bounding box center [461, 210] width 531 height 14
click at [206, 264] on div at bounding box center [461, 302] width 551 height 76
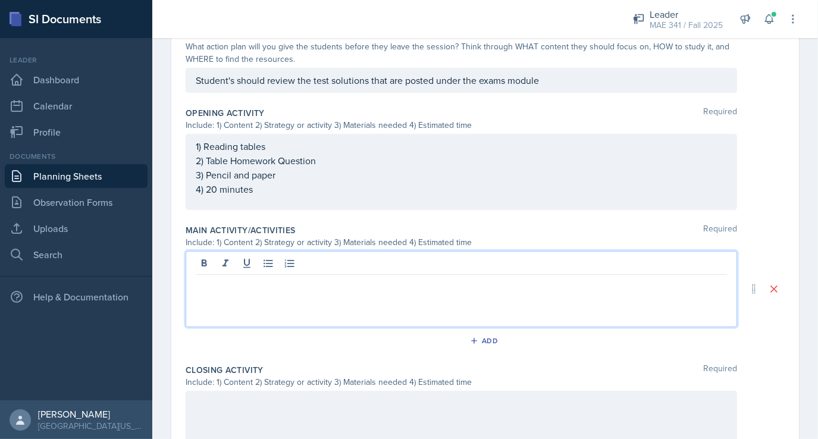
scroll to position [327, 0]
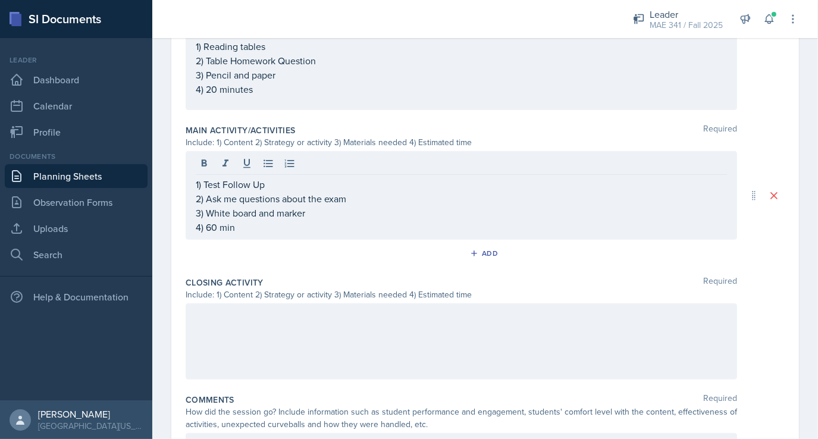
click at [273, 315] on div at bounding box center [461, 341] width 551 height 76
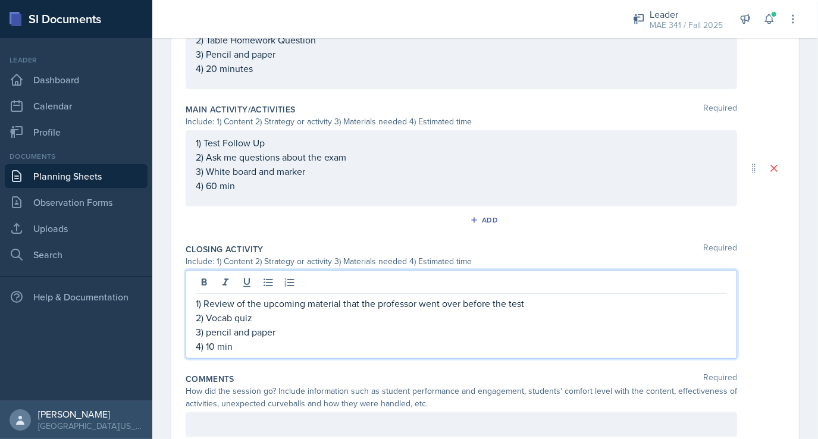
click at [269, 393] on div "Comments Required How did the session go? Include information such as student p…" at bounding box center [485, 407] width 599 height 79
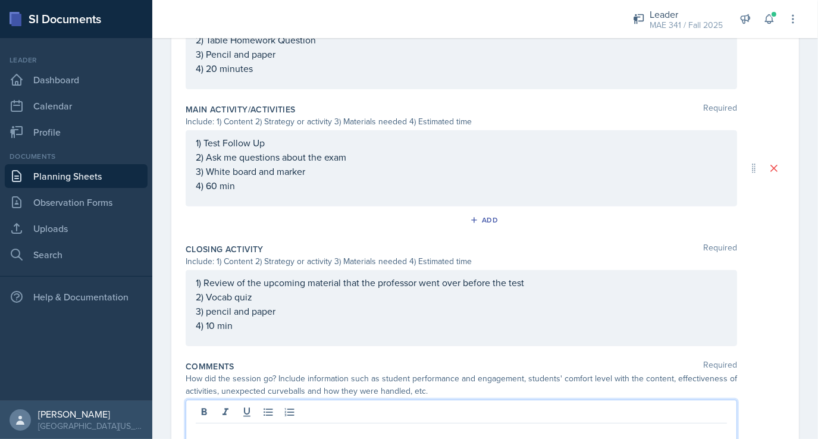
click at [270, 400] on div at bounding box center [461, 423] width 551 height 46
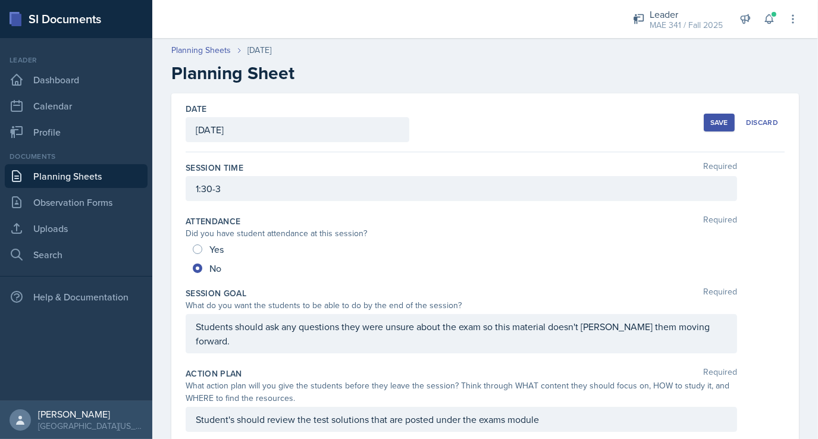
click at [710, 126] on div "Save" at bounding box center [719, 123] width 18 height 10
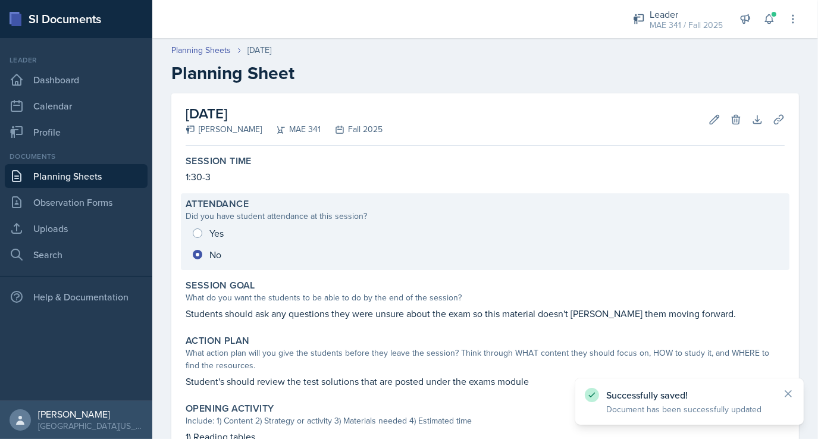
scroll to position [393, 0]
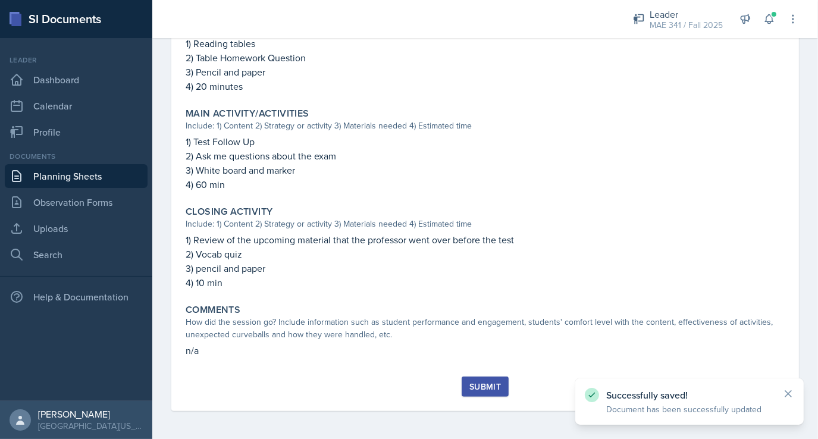
click at [484, 390] on div "Submit" at bounding box center [485, 387] width 32 height 10
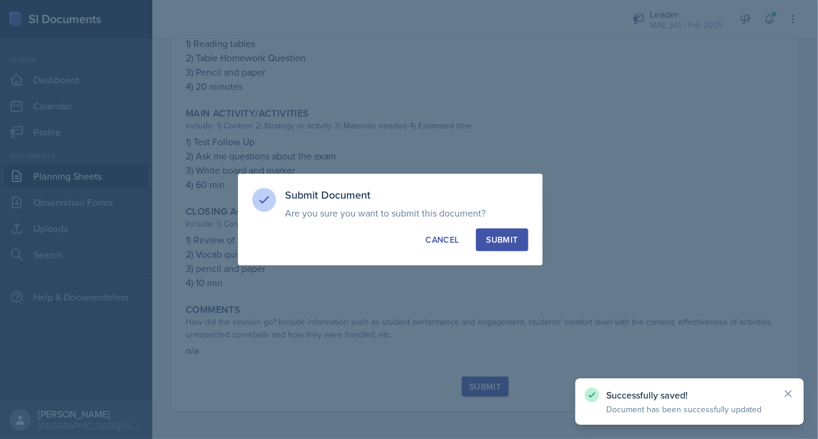
click at [497, 245] on div "Submit" at bounding box center [502, 240] width 32 height 12
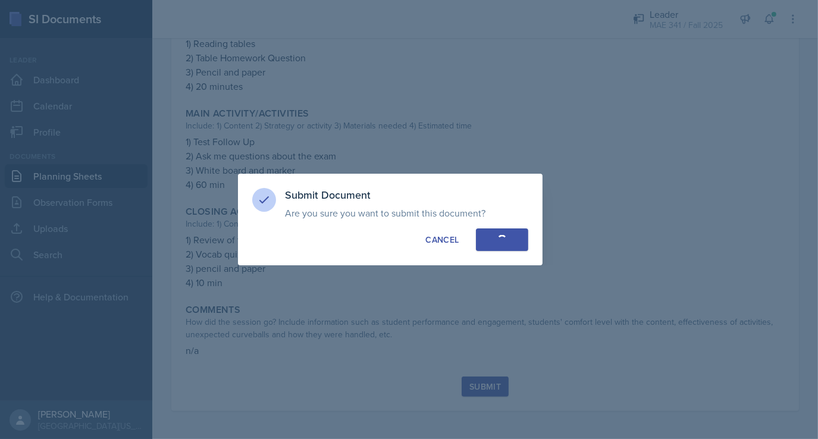
radio input "true"
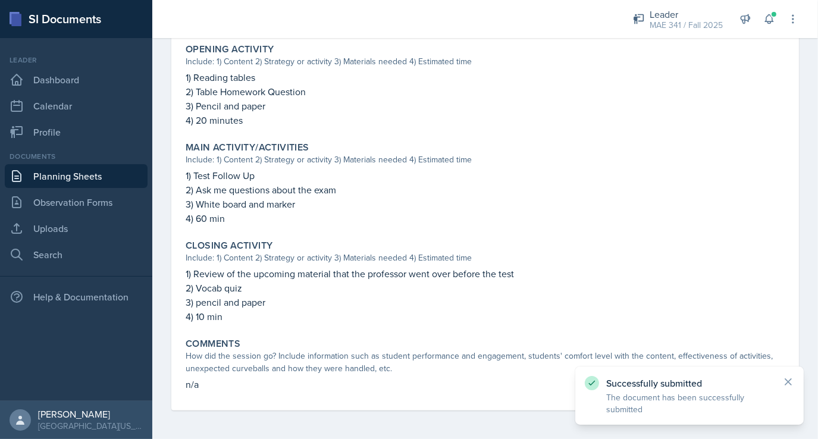
scroll to position [0, 0]
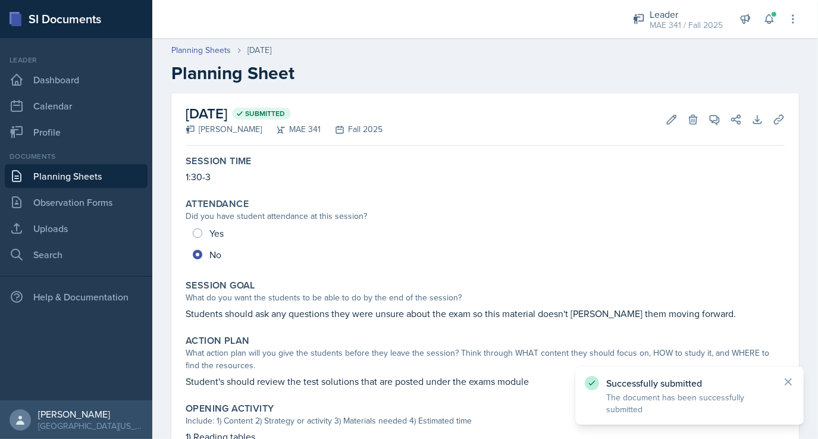
click at [51, 174] on link "Planning Sheets" at bounding box center [76, 176] width 143 height 24
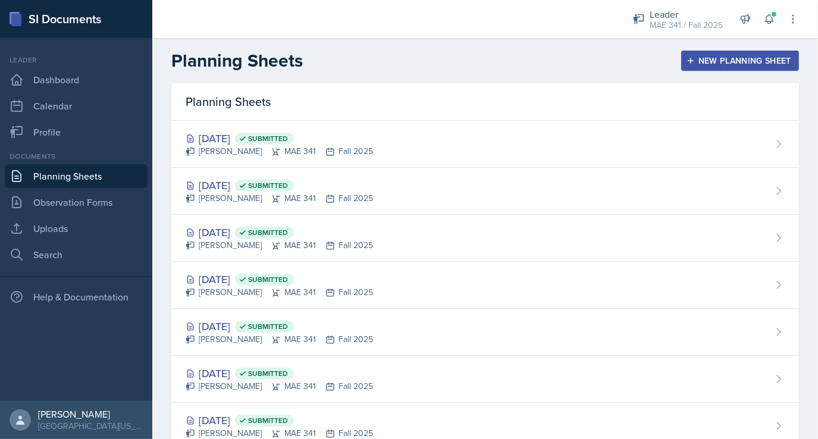
click at [737, 61] on div "New Planning Sheet" at bounding box center [740, 61] width 102 height 10
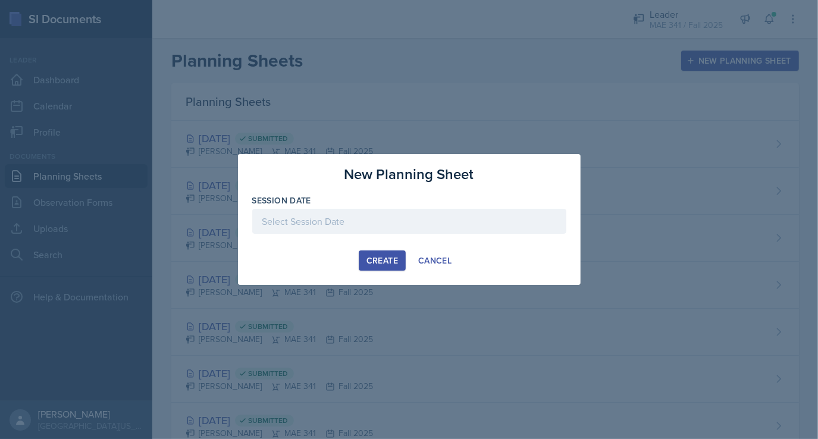
click at [391, 222] on div at bounding box center [409, 221] width 314 height 25
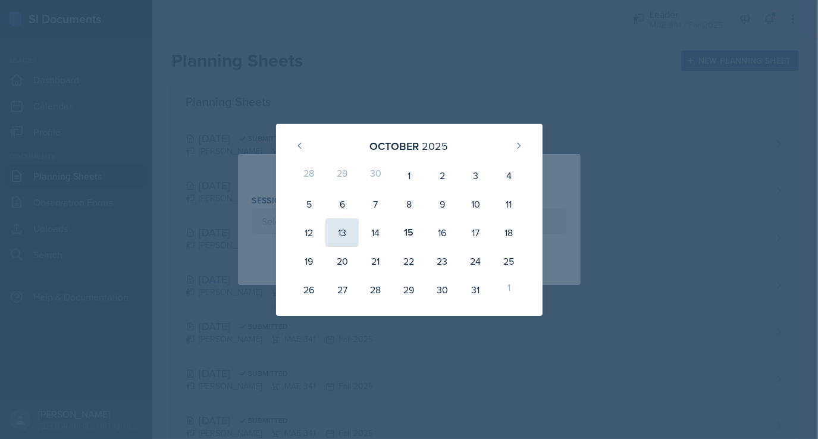
click at [344, 224] on div "13" at bounding box center [341, 232] width 33 height 29
type input "October 13th, 2025"
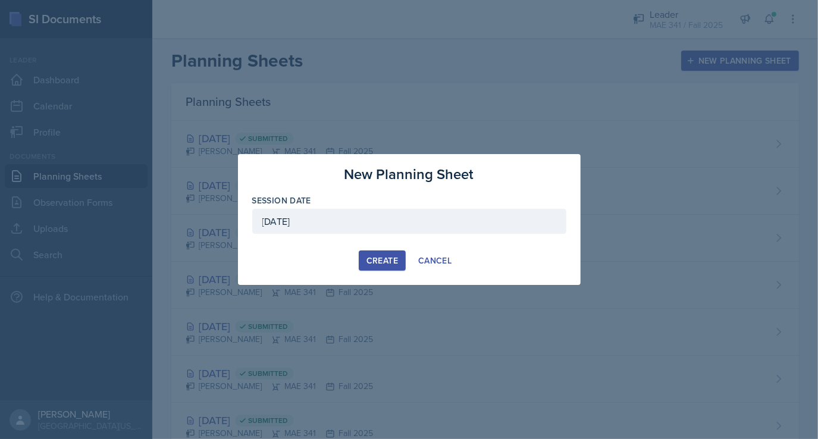
click at [369, 252] on button "Create" at bounding box center [382, 260] width 47 height 20
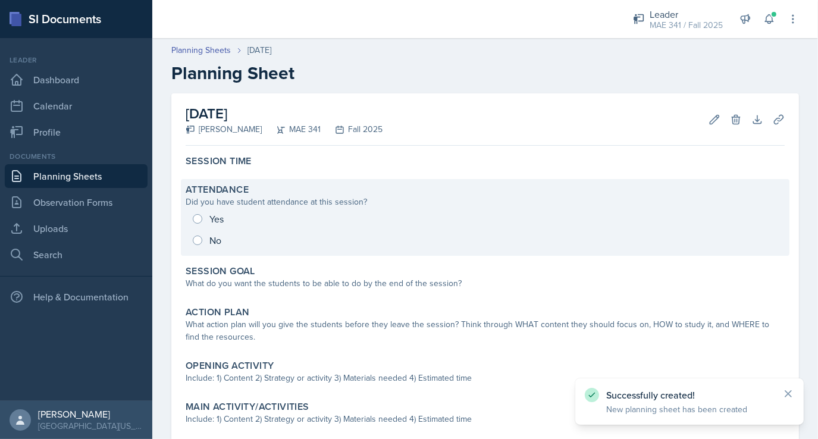
click at [198, 238] on div "Yes No" at bounding box center [485, 229] width 599 height 43
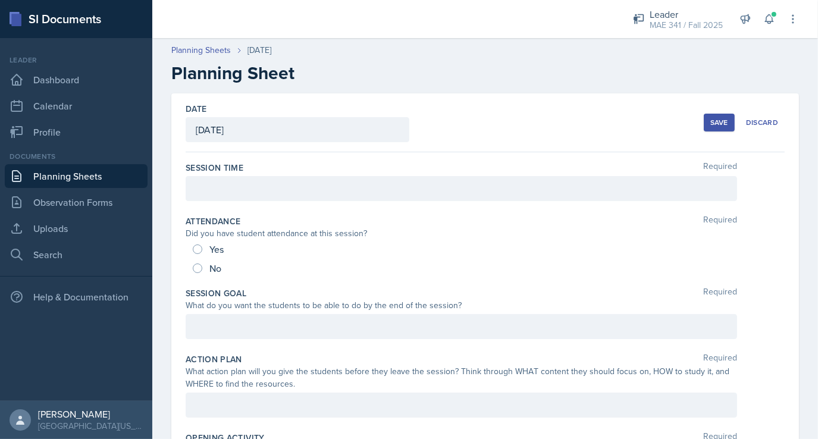
click at [203, 199] on div at bounding box center [461, 188] width 551 height 25
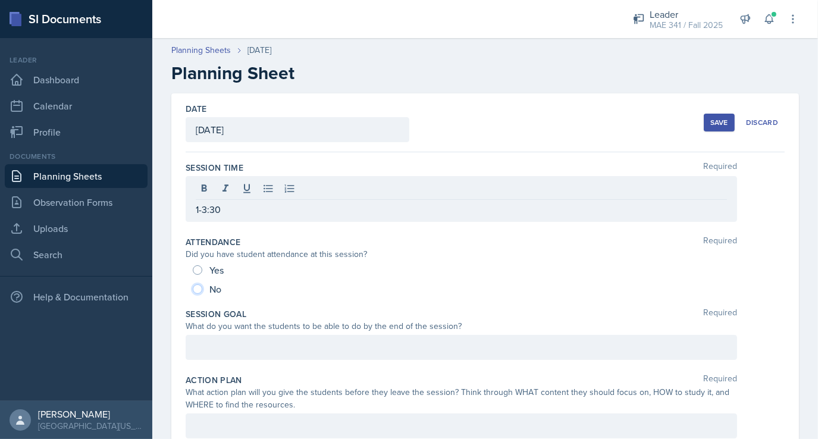
click at [199, 291] on input "No" at bounding box center [198, 289] width 10 height 10
radio input "true"
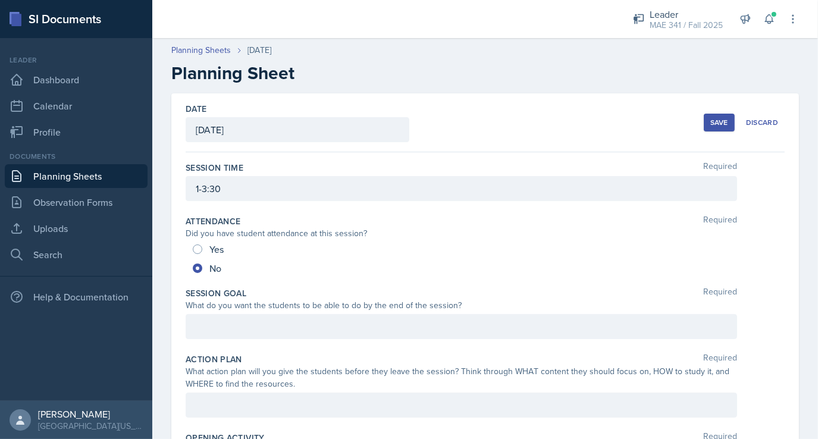
click at [239, 328] on div at bounding box center [461, 326] width 551 height 25
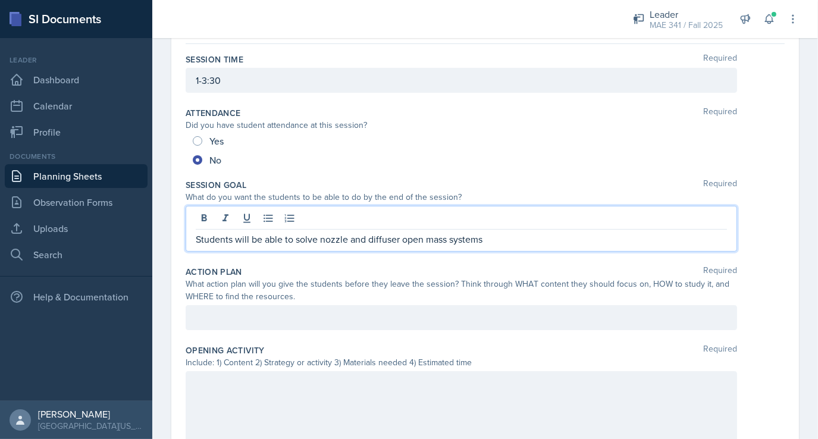
click at [228, 311] on p at bounding box center [461, 318] width 531 height 14
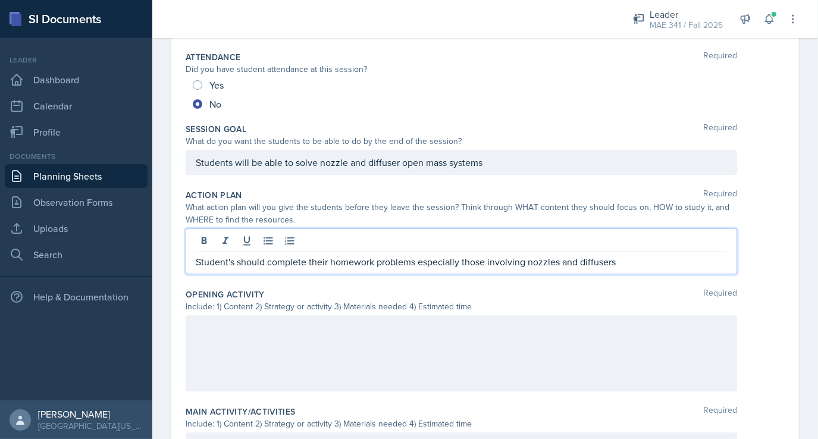
click at [230, 344] on div at bounding box center [461, 353] width 551 height 76
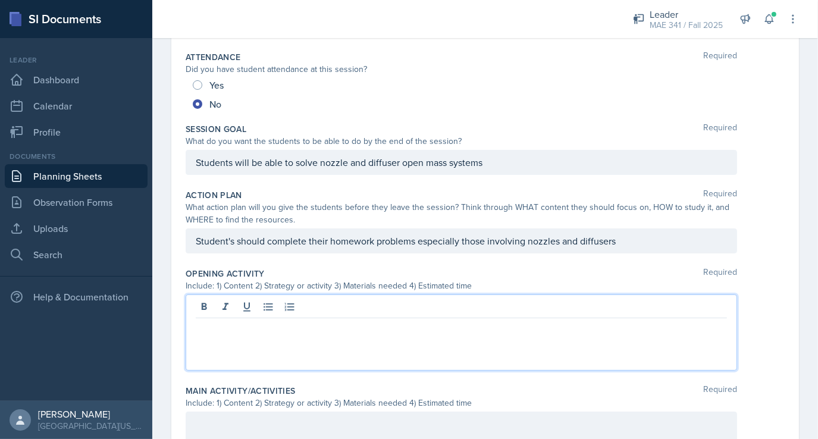
scroll to position [184, 0]
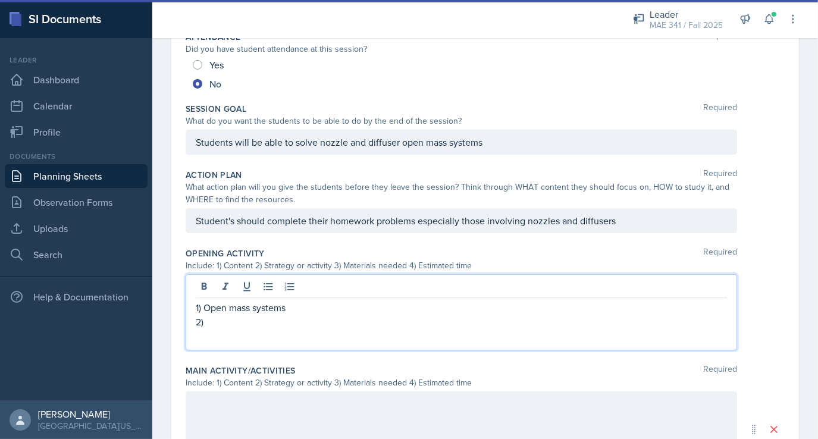
click at [644, 306] on p "1) Open mass systems" at bounding box center [461, 307] width 531 height 14
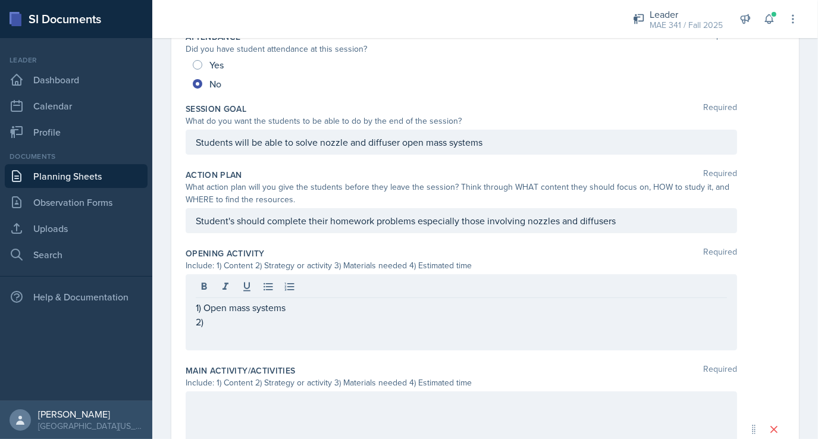
click at [314, 334] on div "1) Open mass systems 2)" at bounding box center [461, 312] width 551 height 76
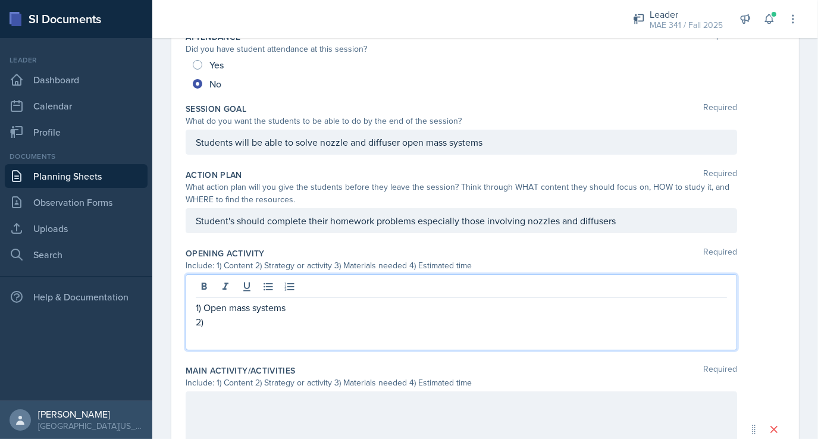
click at [251, 326] on p "2)" at bounding box center [461, 322] width 531 height 14
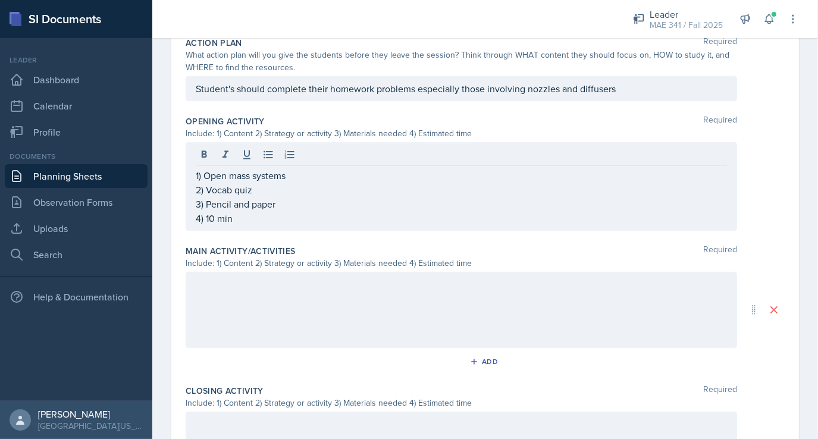
click at [238, 308] on div at bounding box center [461, 310] width 551 height 76
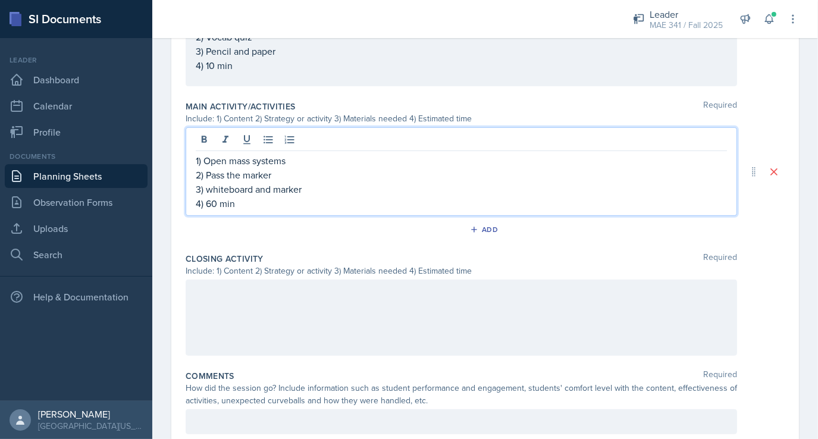
click at [238, 308] on div at bounding box center [461, 318] width 551 height 76
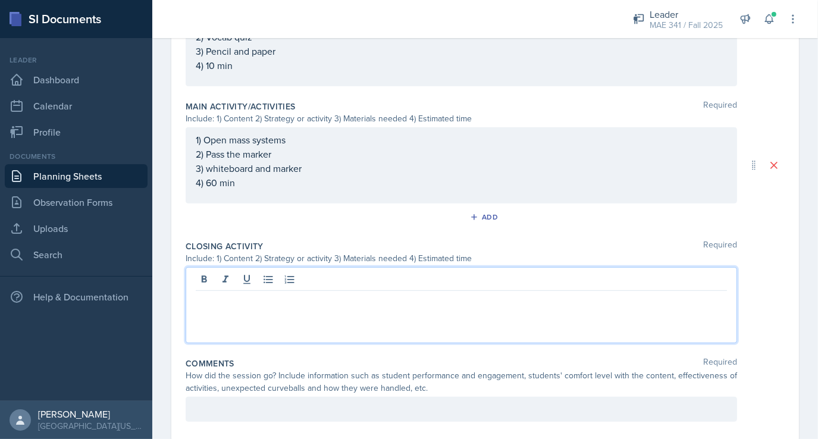
scroll to position [469, 0]
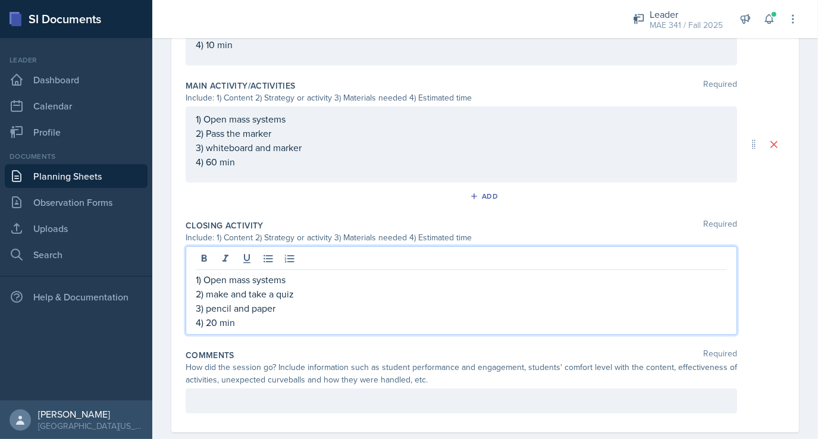
click at [253, 400] on div at bounding box center [461, 400] width 551 height 25
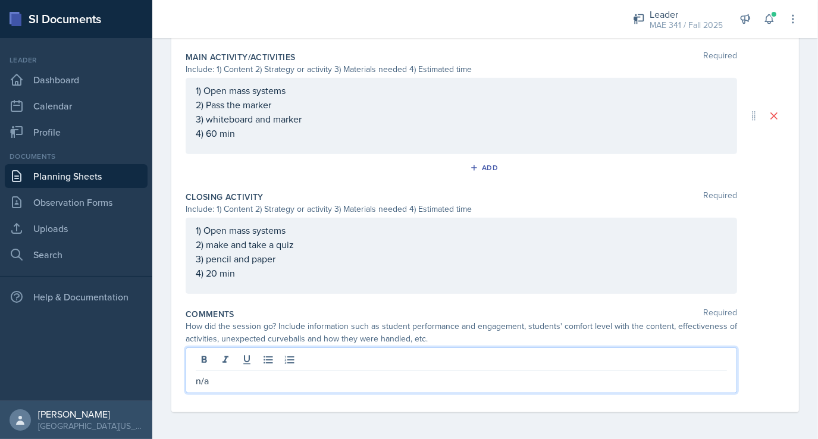
scroll to position [0, 0]
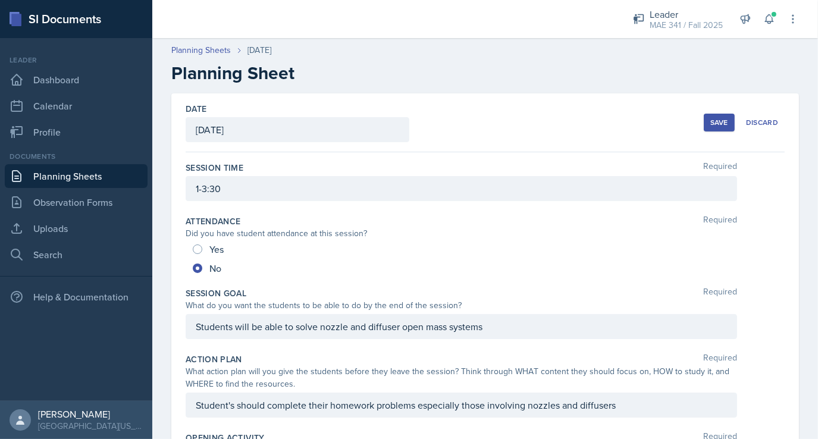
click at [711, 121] on div "Save" at bounding box center [719, 123] width 18 height 10
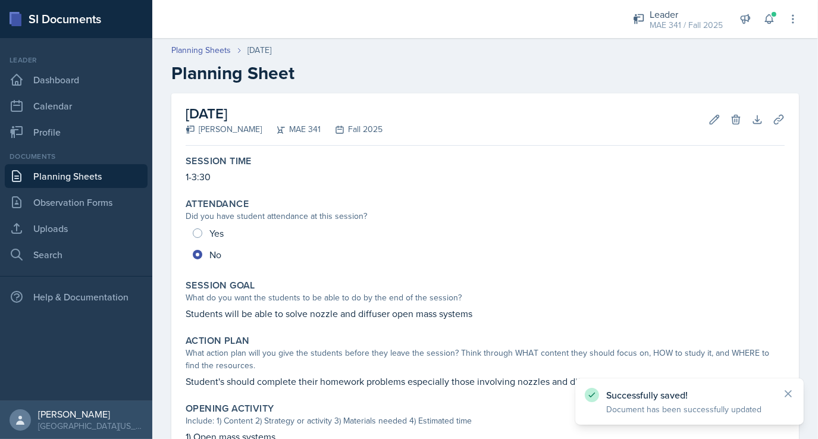
scroll to position [393, 0]
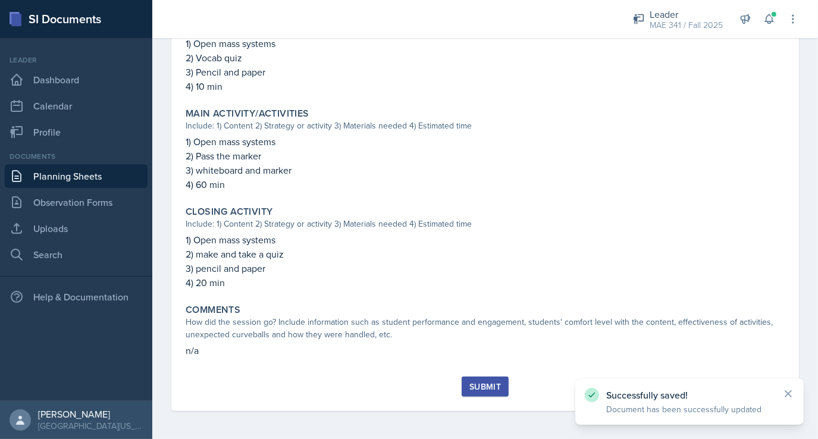
click at [488, 383] on div "Submit" at bounding box center [485, 387] width 32 height 10
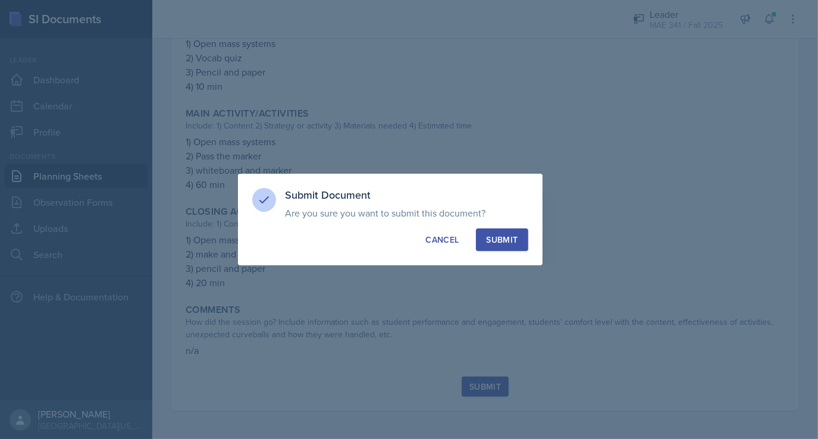
click at [505, 241] on div "Submit" at bounding box center [502, 240] width 32 height 12
radio input "true"
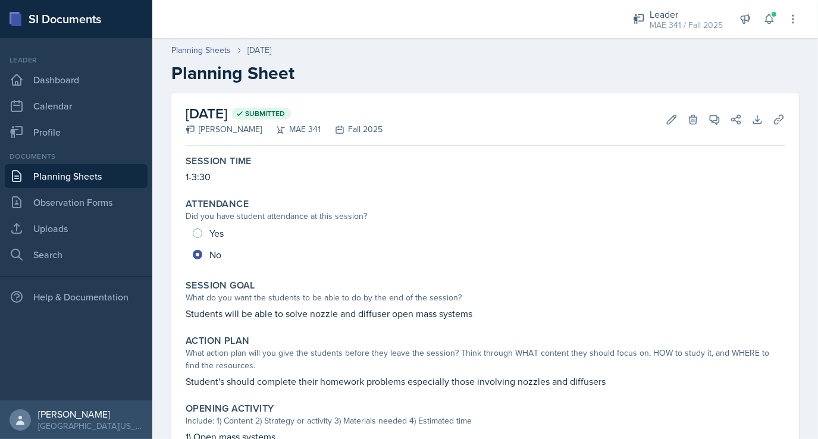
scroll to position [73, 0]
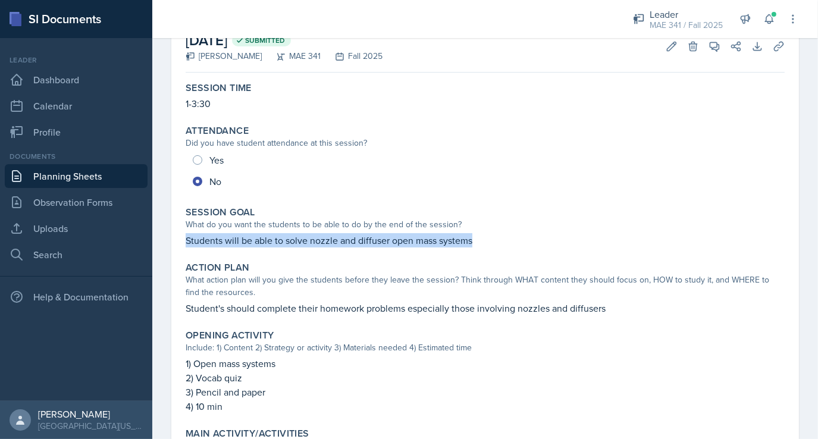
drag, startPoint x: 471, startPoint y: 242, endPoint x: 175, endPoint y: 233, distance: 296.4
click at [175, 233] on div "October 13th, 2025 Submitted Collin Richardson MAE 341 Fall 2025 Edit Delete Vi…" at bounding box center [485, 358] width 628 height 676
copy p "Students will be able to solve nozzle and diffuser open mass systems"
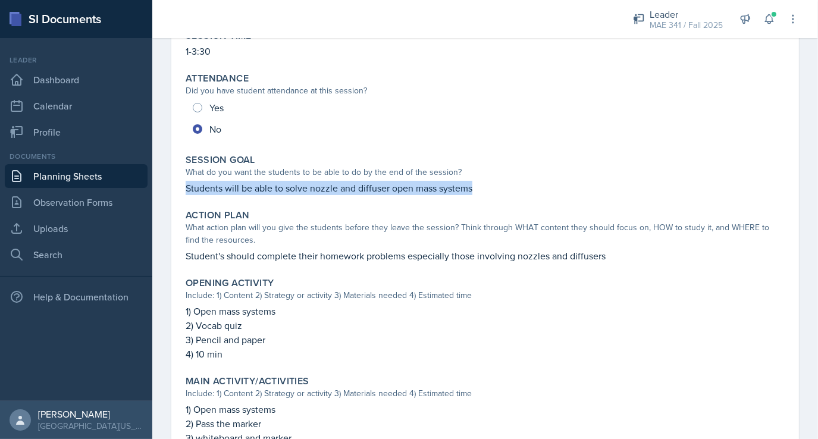
scroll to position [126, 0]
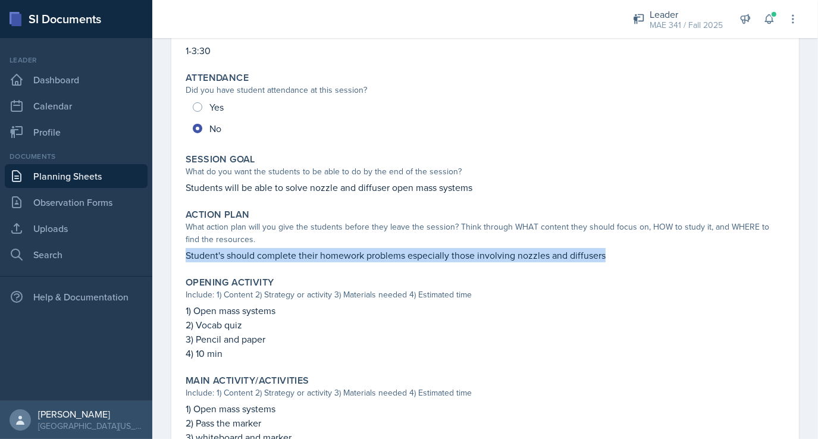
drag, startPoint x: 604, startPoint y: 256, endPoint x: 183, endPoint y: 261, distance: 420.6
click at [183, 261] on div "Action Plan What action plan will you give the students before they leave the s…" at bounding box center [485, 235] width 609 height 63
copy p "Student's should complete their homework problems especially those involving no…"
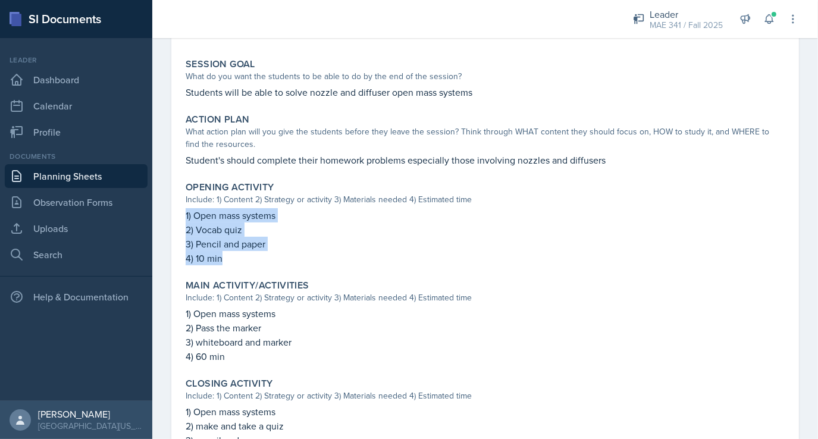
drag, startPoint x: 220, startPoint y: 259, endPoint x: 181, endPoint y: 211, distance: 62.6
click at [181, 211] on div "Opening Activity Include: 1) Content 2) Strategy or activity 3) Materials neede…" at bounding box center [485, 223] width 609 height 93
copy div "1) Open mass systems 2) Vocab quiz 3) Pencil and paper 4) 10 min"
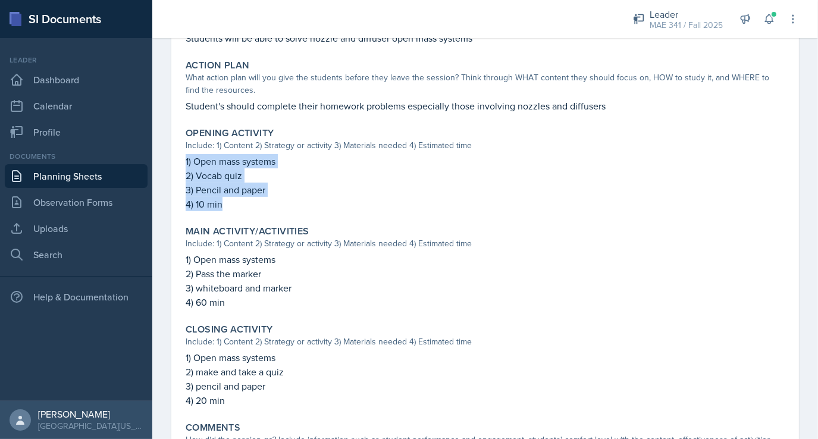
scroll to position [276, 0]
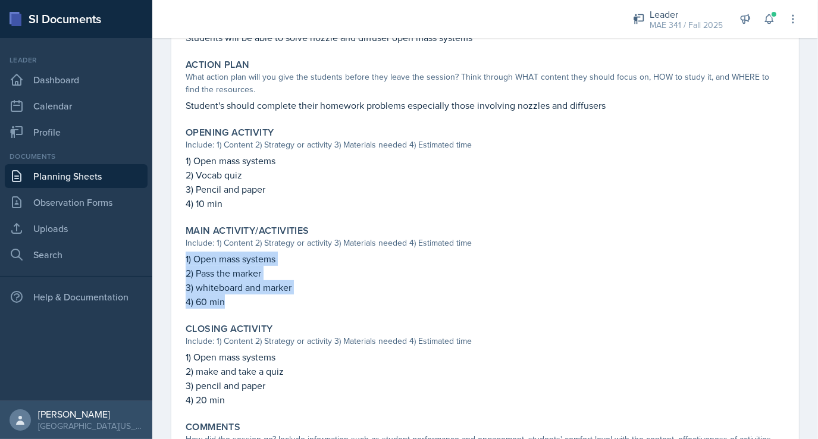
drag, startPoint x: 230, startPoint y: 303, endPoint x: 184, endPoint y: 262, distance: 61.5
click at [184, 262] on div "Main Activity/Activities Include: 1) Content 2) Strategy or activity 3) Materia…" at bounding box center [485, 266] width 609 height 93
copy div "1) Open mass systems 2) Pass the marker 3) whiteboard and marker 4) 60 min"
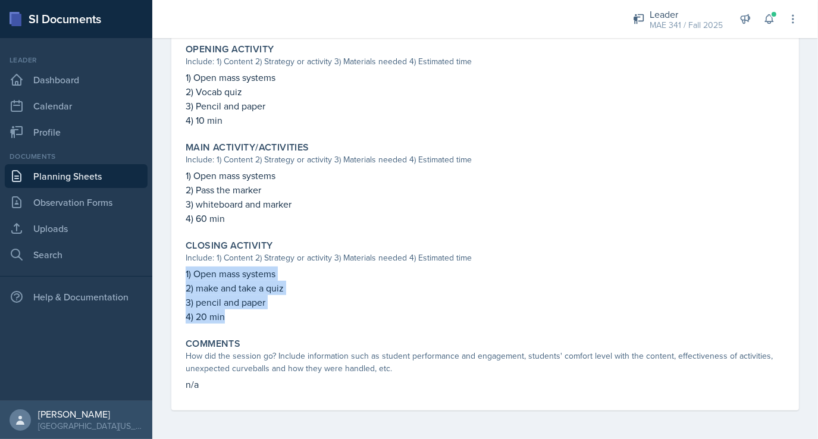
drag, startPoint x: 225, startPoint y: 318, endPoint x: 186, endPoint y: 270, distance: 61.7
click at [186, 270] on div "1) Open mass systems 2) make and take a quiz 3) pencil and paper 4) 20 min" at bounding box center [485, 294] width 599 height 57
copy div "1) Open mass systems 2) make and take a quiz 3) pencil and paper 4) 20 min"
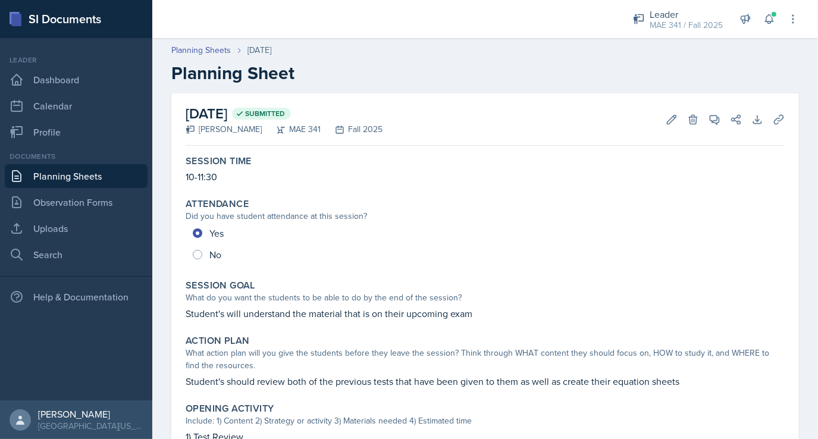
click at [73, 175] on link "Planning Sheets" at bounding box center [76, 176] width 143 height 24
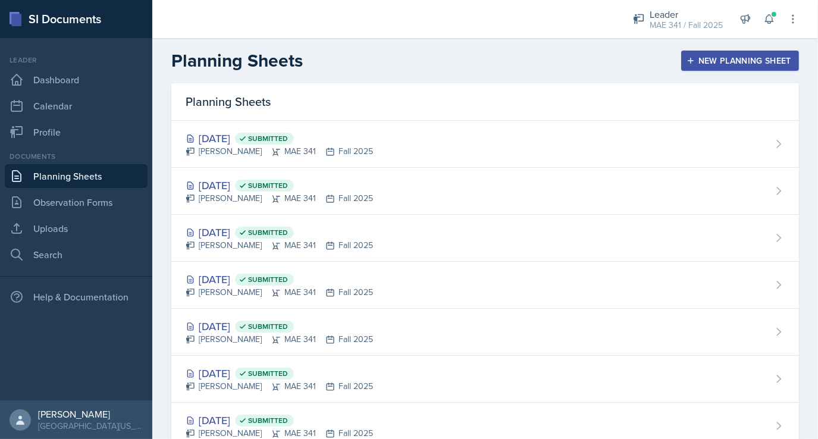
click at [710, 59] on div "New Planning Sheet" at bounding box center [740, 61] width 102 height 10
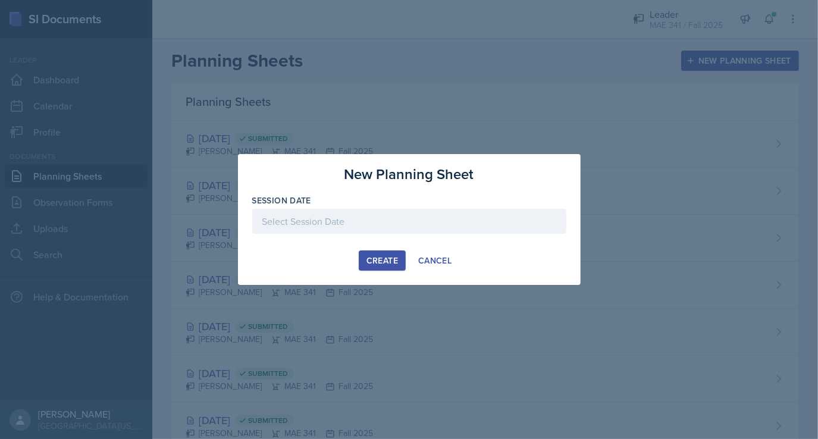
click at [350, 220] on div at bounding box center [409, 221] width 314 height 25
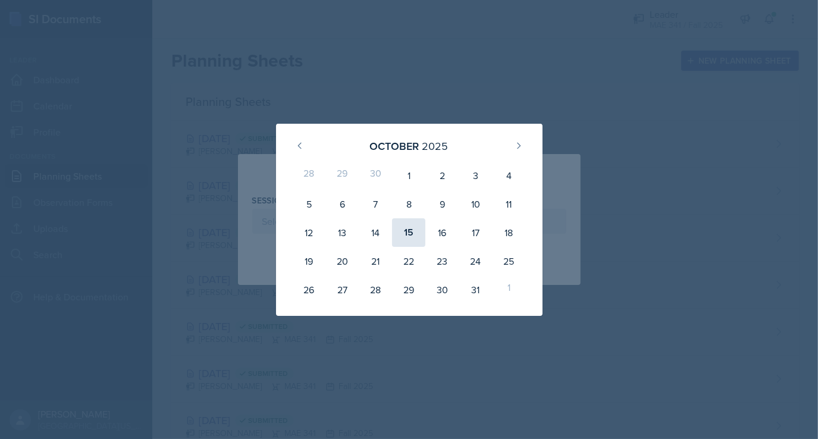
click at [415, 232] on div "15" at bounding box center [408, 232] width 33 height 29
type input "October 15th, 2025"
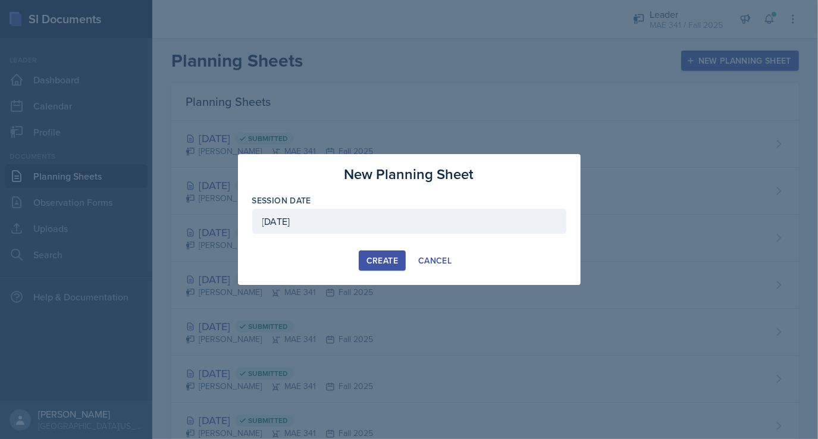
click at [375, 263] on div "Create" at bounding box center [382, 261] width 32 height 10
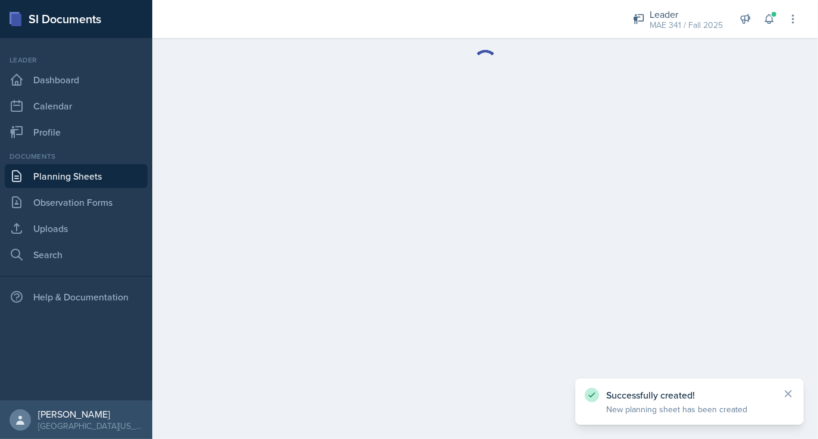
click at [490, 211] on main at bounding box center [485, 238] width 666 height 401
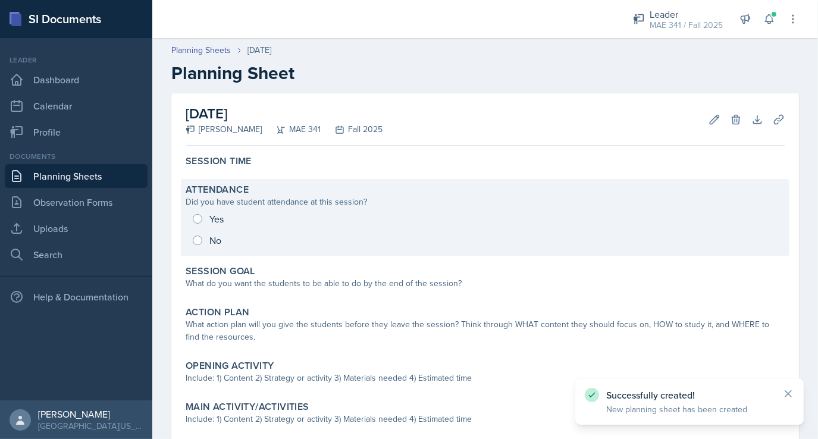
click at [196, 237] on div "Yes No" at bounding box center [485, 229] width 599 height 43
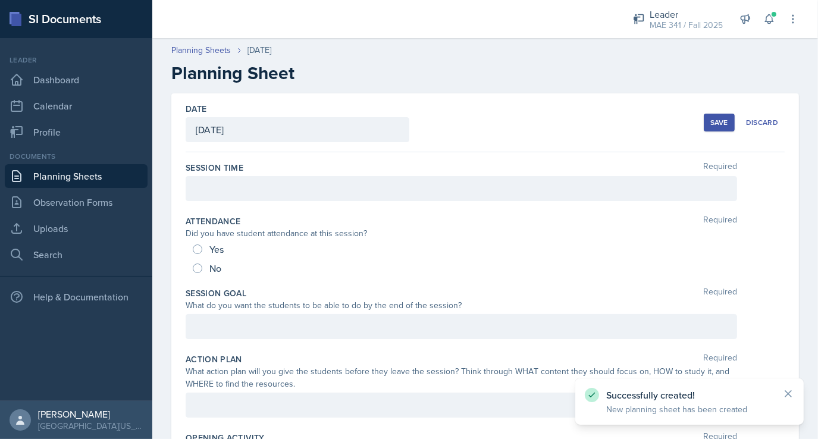
click at [208, 194] on div at bounding box center [461, 188] width 551 height 25
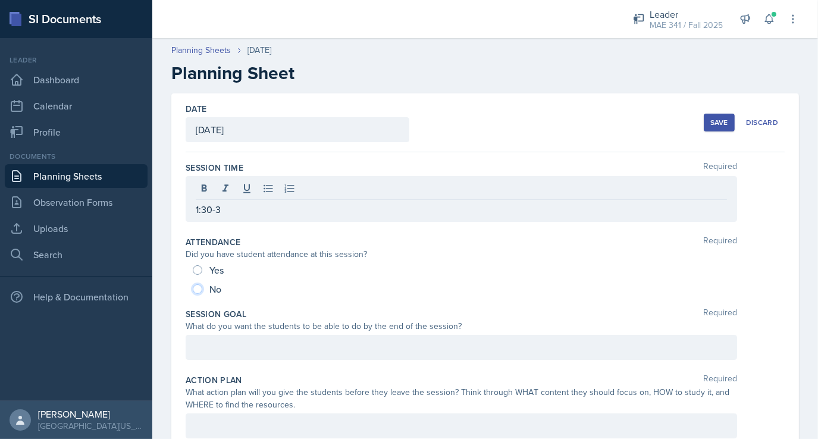
click at [195, 284] on input "No" at bounding box center [198, 289] width 10 height 10
radio input "true"
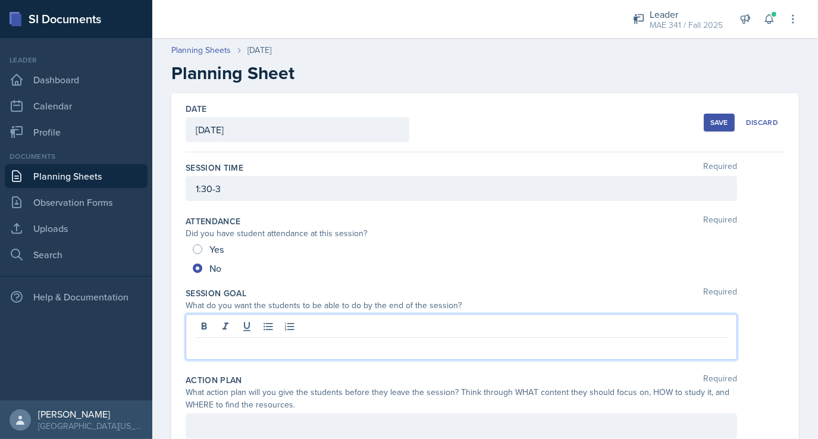
click at [237, 320] on div at bounding box center [461, 337] width 551 height 46
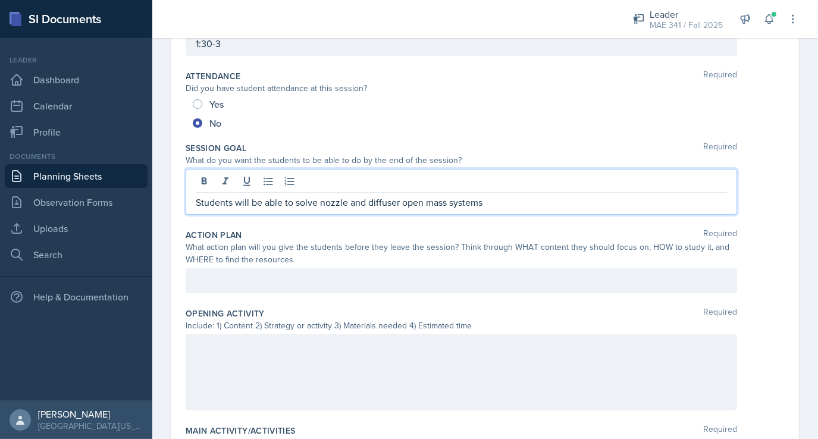
click at [233, 288] on p at bounding box center [461, 281] width 531 height 14
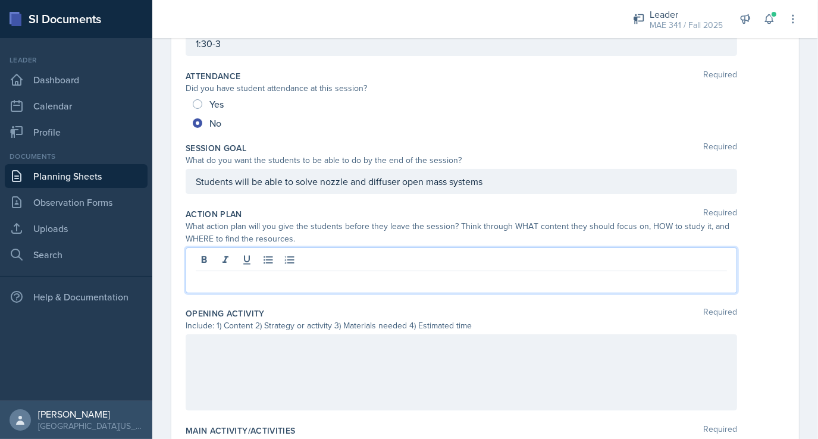
scroll to position [125, 0]
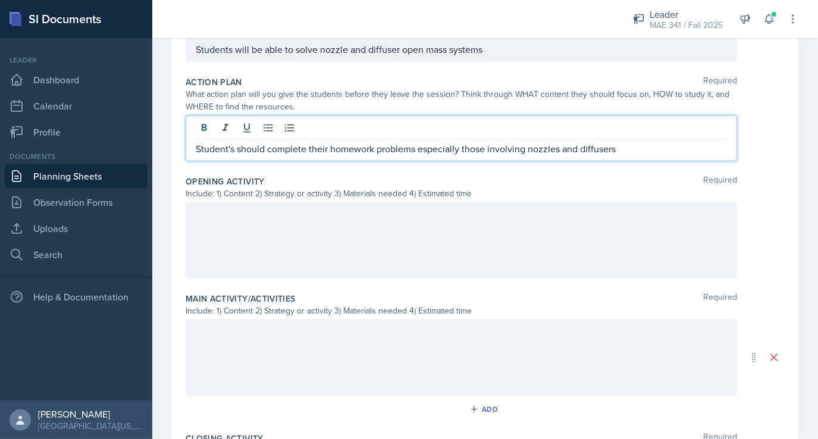
click at [232, 222] on p at bounding box center [461, 215] width 531 height 14
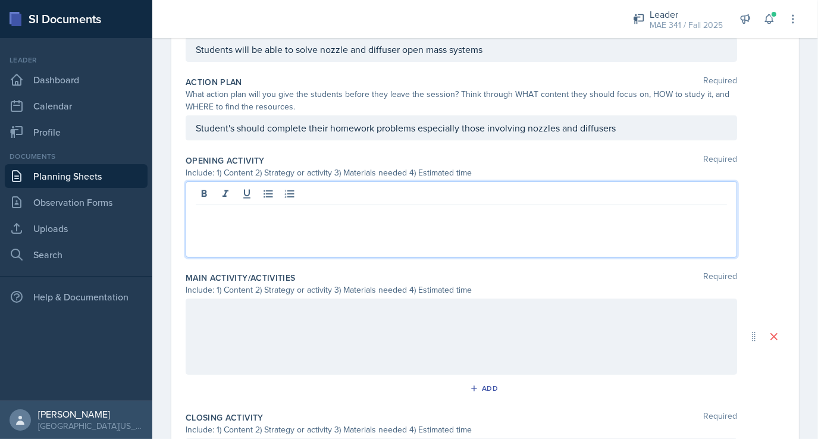
scroll to position [256, 0]
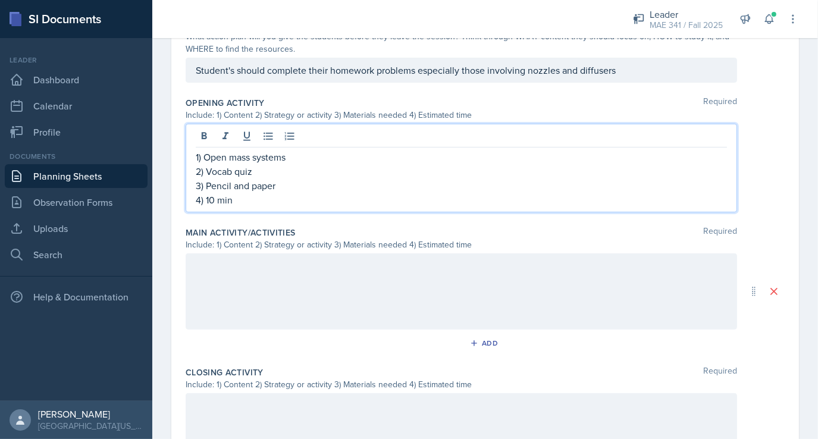
click at [213, 275] on div at bounding box center [461, 291] width 551 height 76
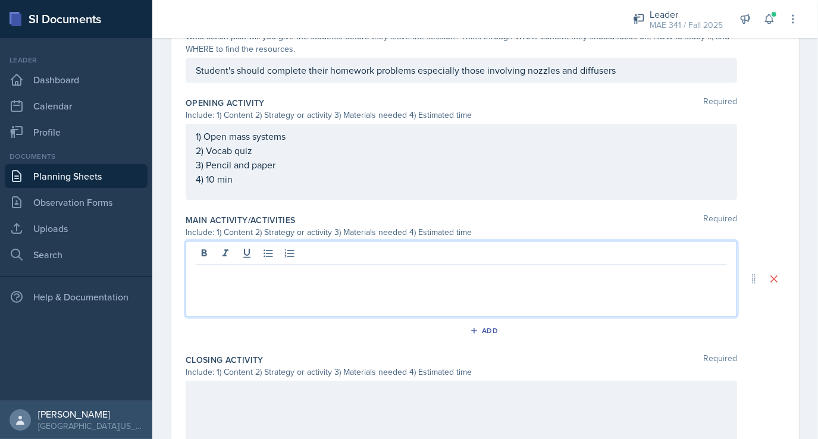
scroll to position [356, 0]
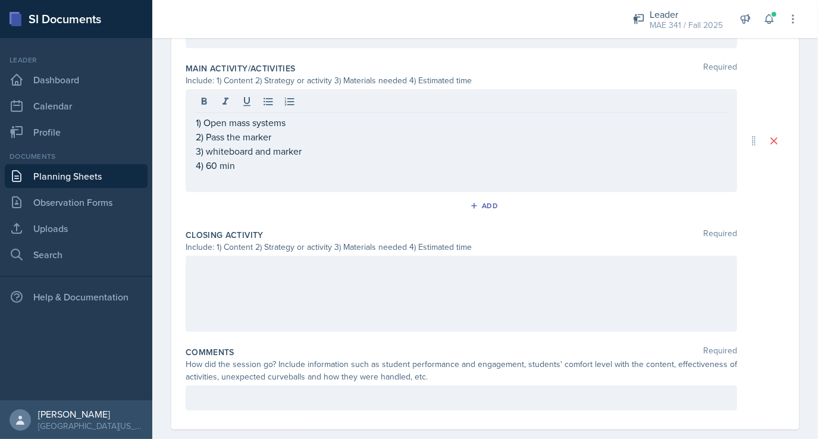
click at [214, 284] on div at bounding box center [461, 294] width 551 height 76
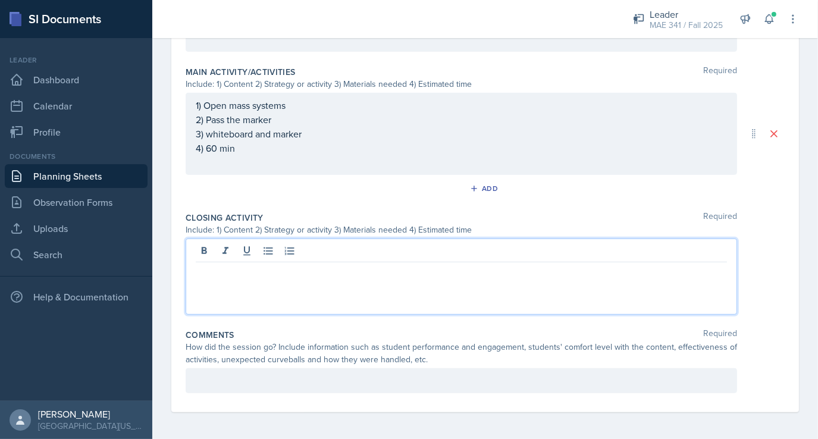
scroll to position [503, 0]
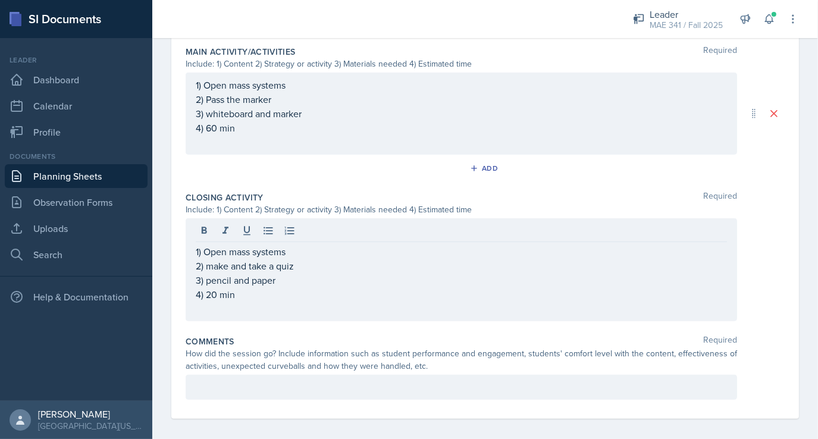
click at [248, 377] on div at bounding box center [461, 387] width 551 height 25
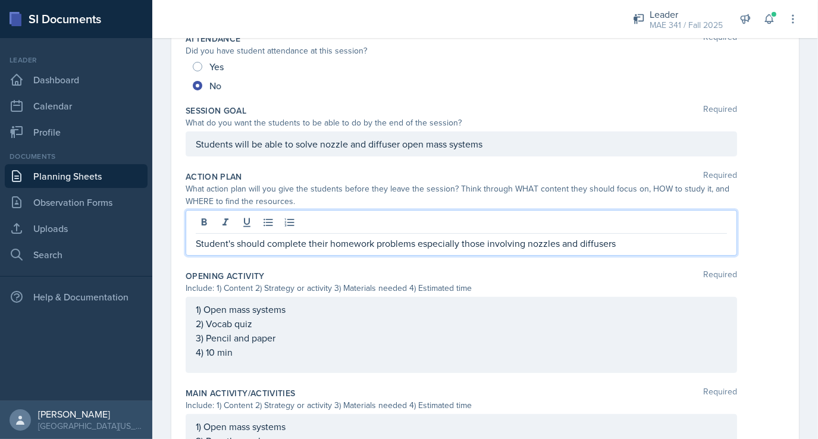
scroll to position [203, 0]
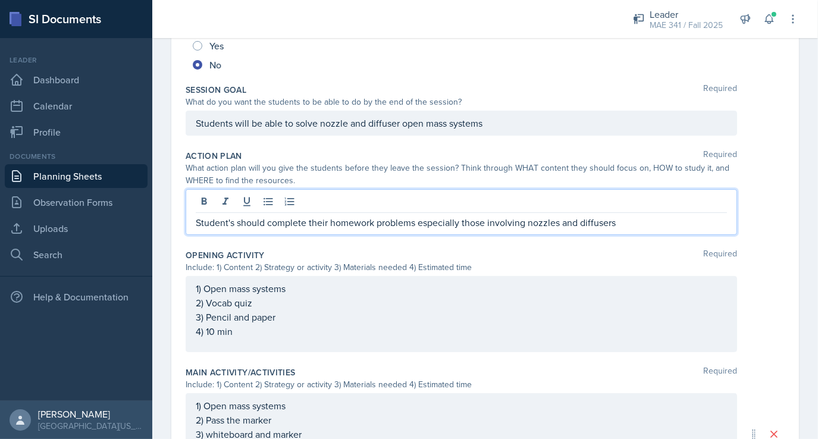
click at [633, 219] on p "Student's should complete their homework problems especially those involving no…" at bounding box center [461, 222] width 531 height 14
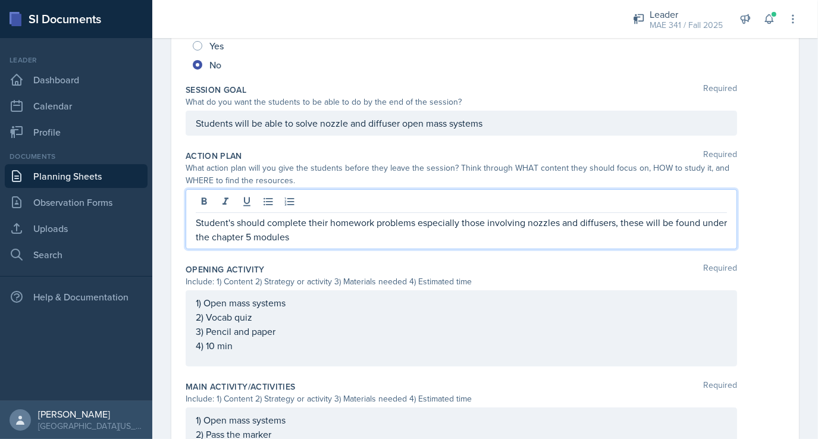
scroll to position [0, 0]
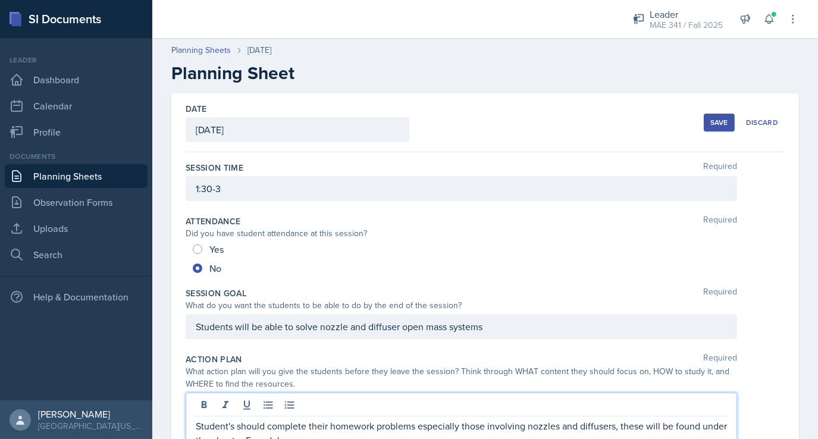
click at [704, 118] on button "Save" at bounding box center [719, 123] width 31 height 18
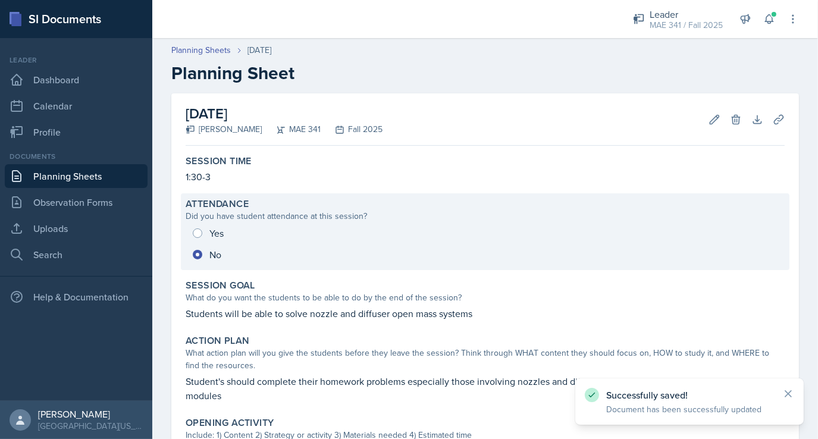
scroll to position [431, 0]
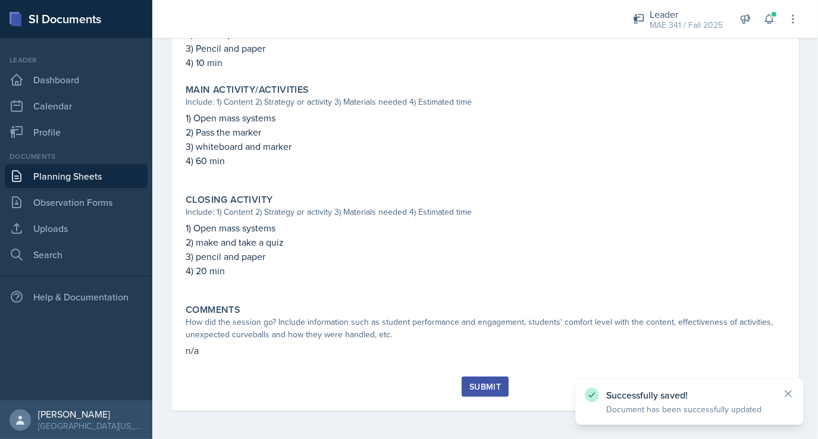
click at [464, 390] on button "Submit" at bounding box center [485, 387] width 47 height 20
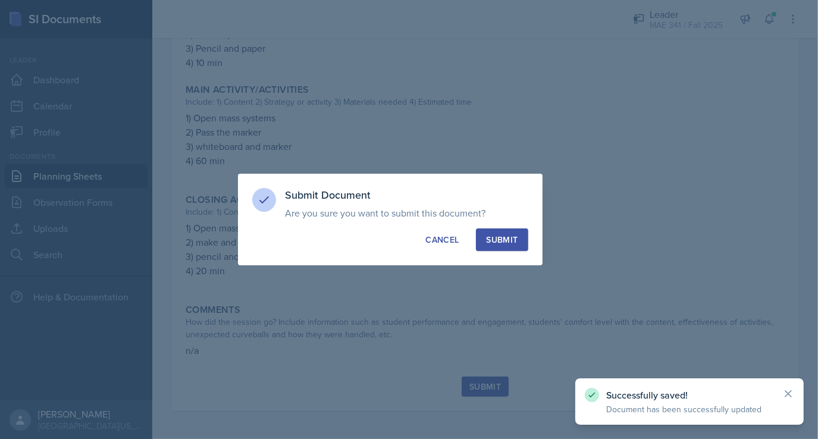
click at [513, 239] on div "Submit" at bounding box center [502, 240] width 32 height 12
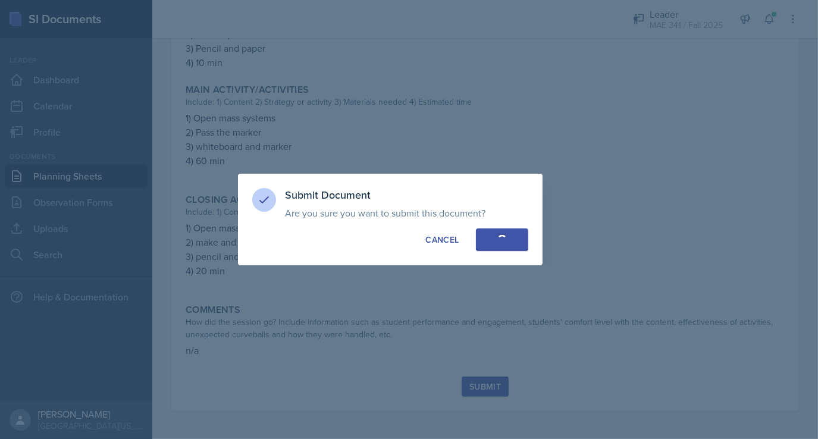
radio input "true"
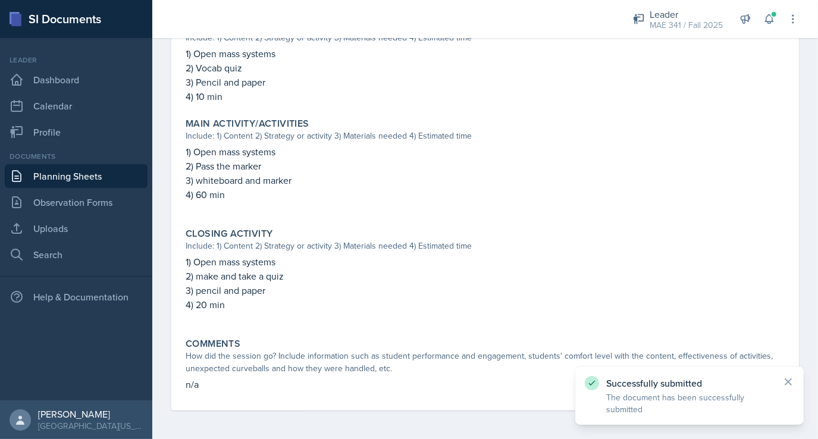
scroll to position [0, 0]
